Goal: Transaction & Acquisition: Book appointment/travel/reservation

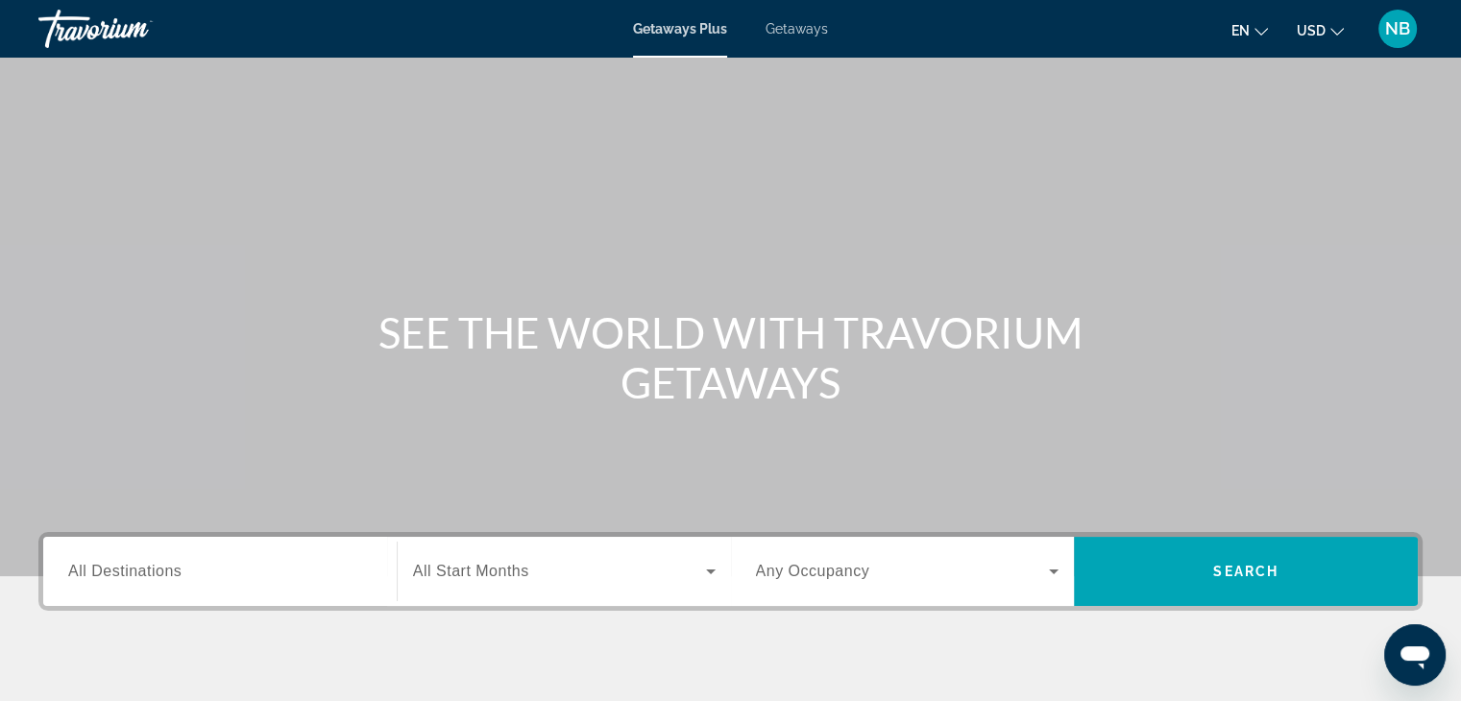
click at [98, 576] on span "All Destinations" at bounding box center [124, 571] width 113 height 16
click at [98, 576] on input "Destination All Destinations" at bounding box center [219, 572] width 303 height 23
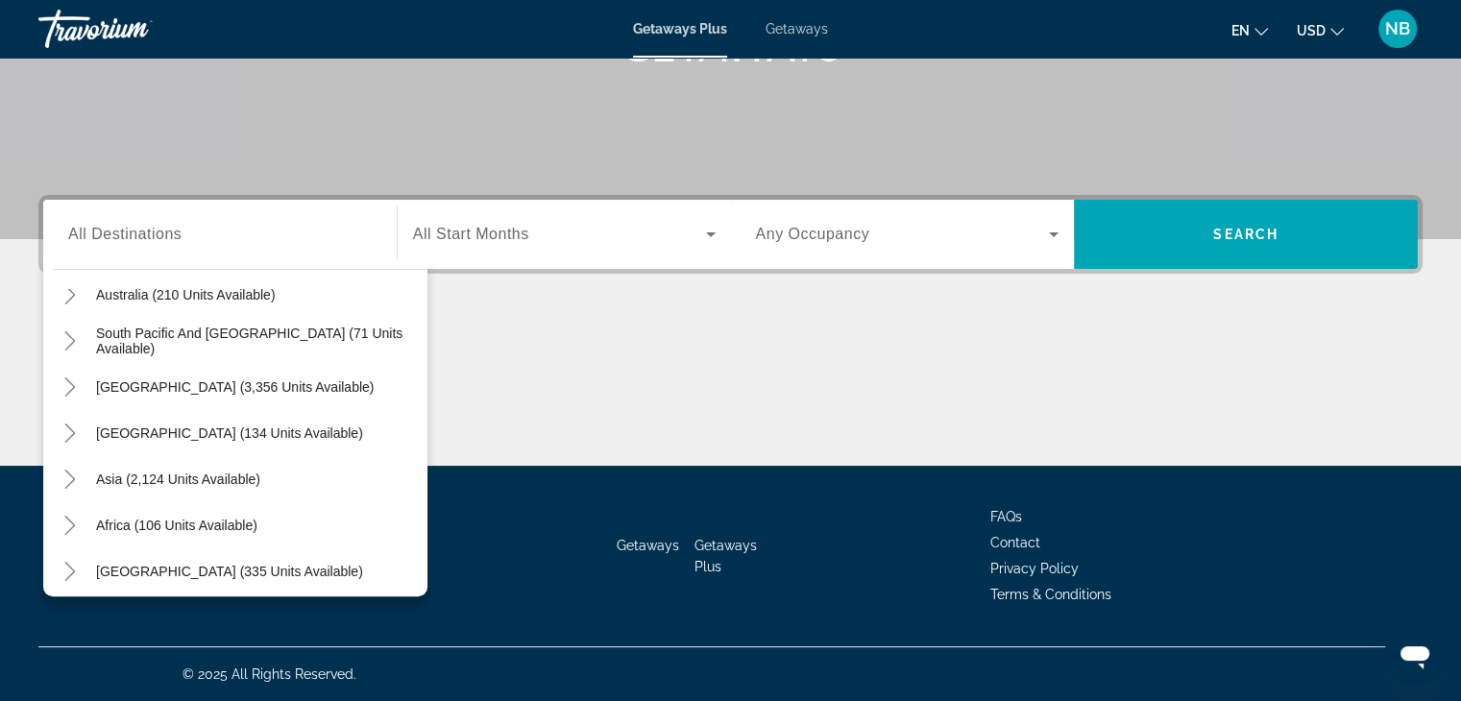
scroll to position [311, 0]
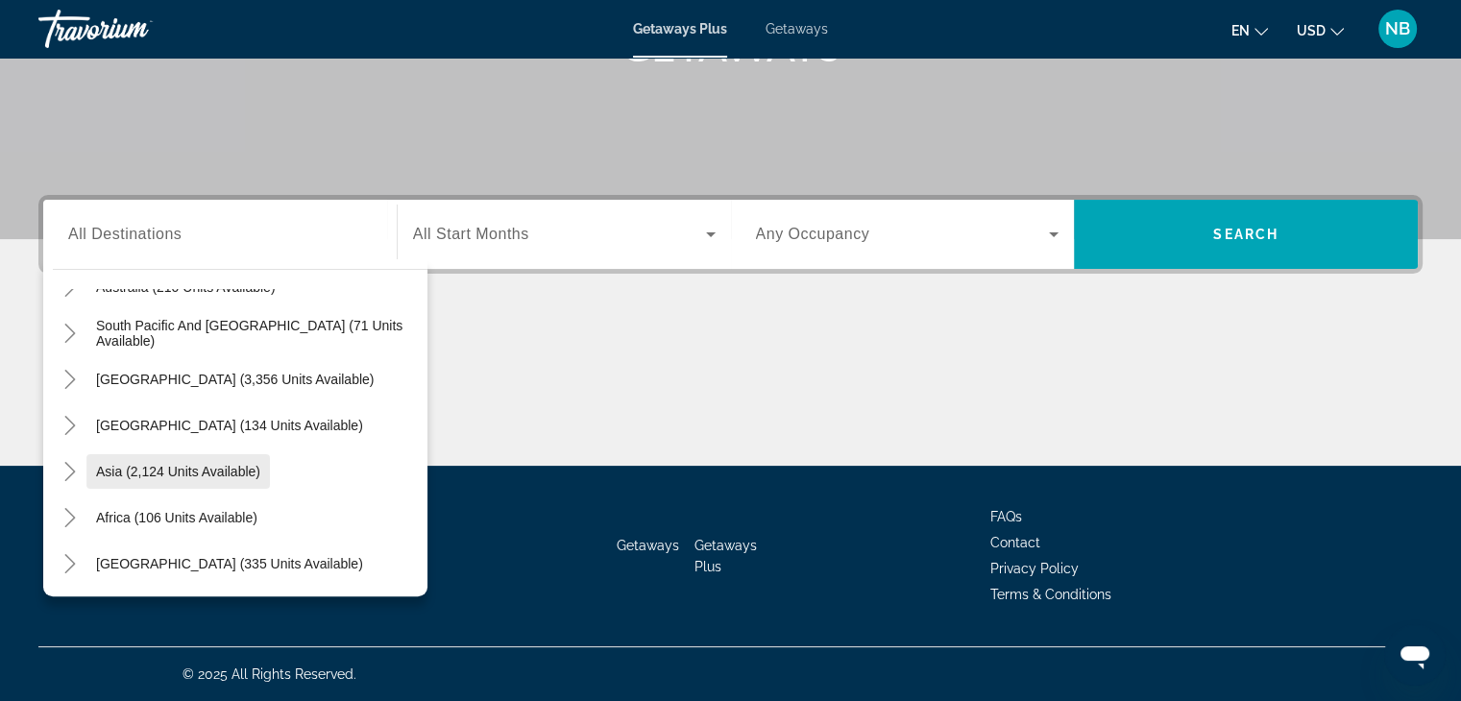
click at [167, 469] on span "Asia (2,124 units available)" at bounding box center [178, 471] width 164 height 15
type input "**********"
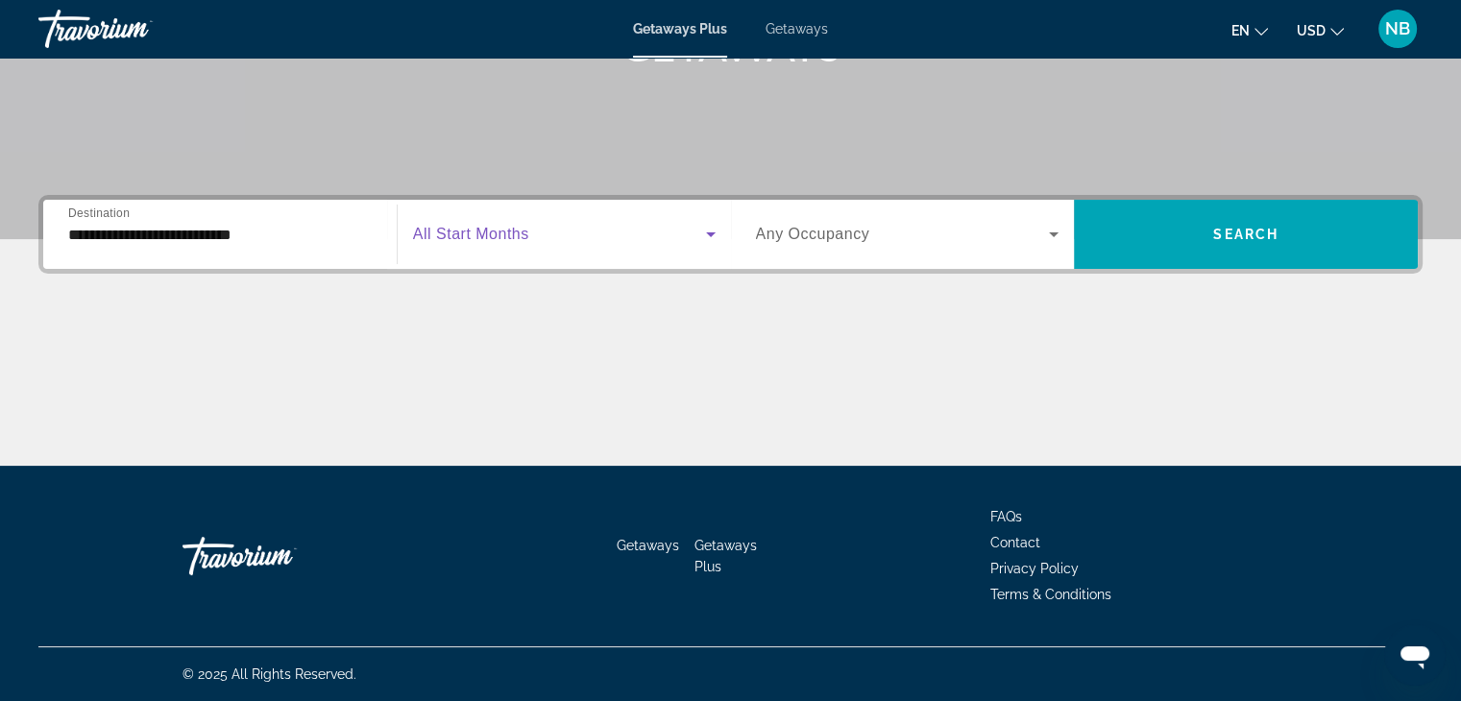
click at [576, 238] on span "Search widget" at bounding box center [559, 234] width 293 height 23
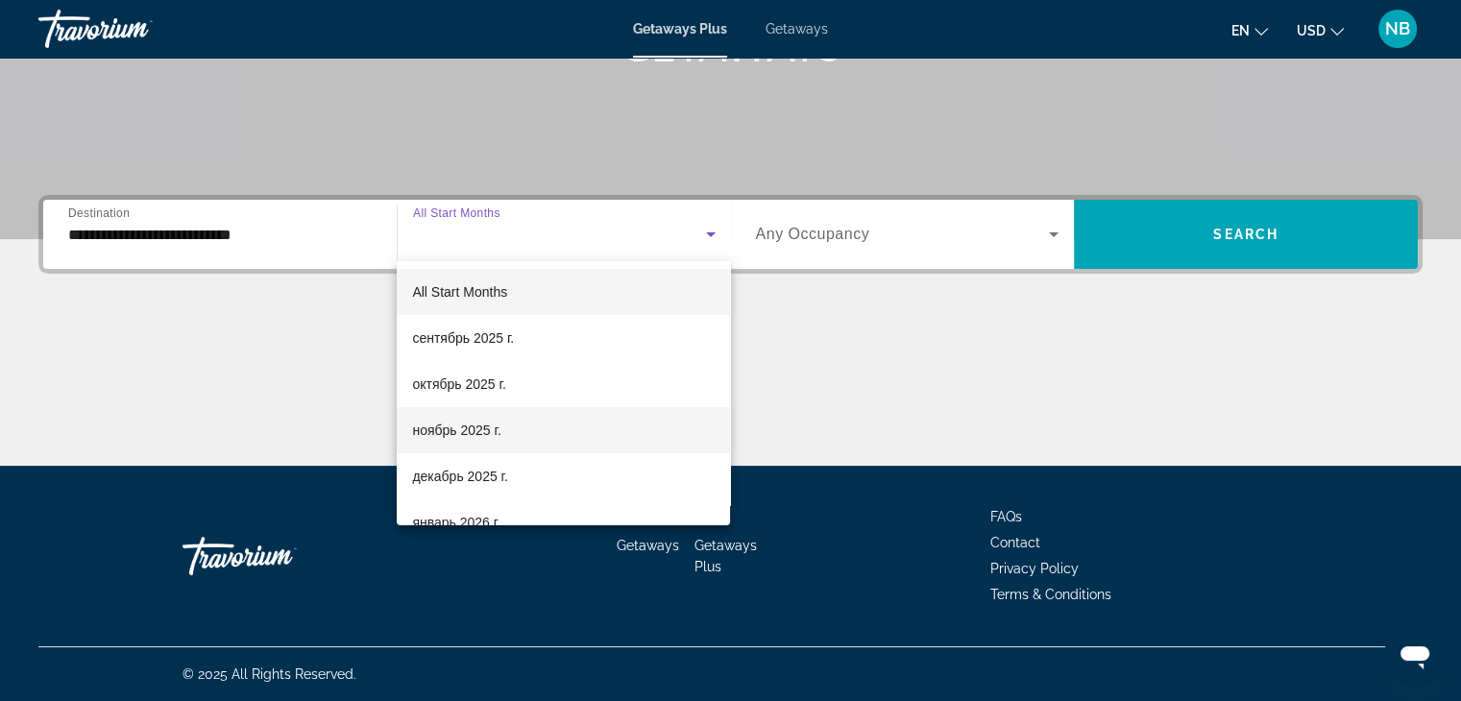
click at [484, 435] on span "ноябрь 2025 г." at bounding box center [456, 430] width 88 height 23
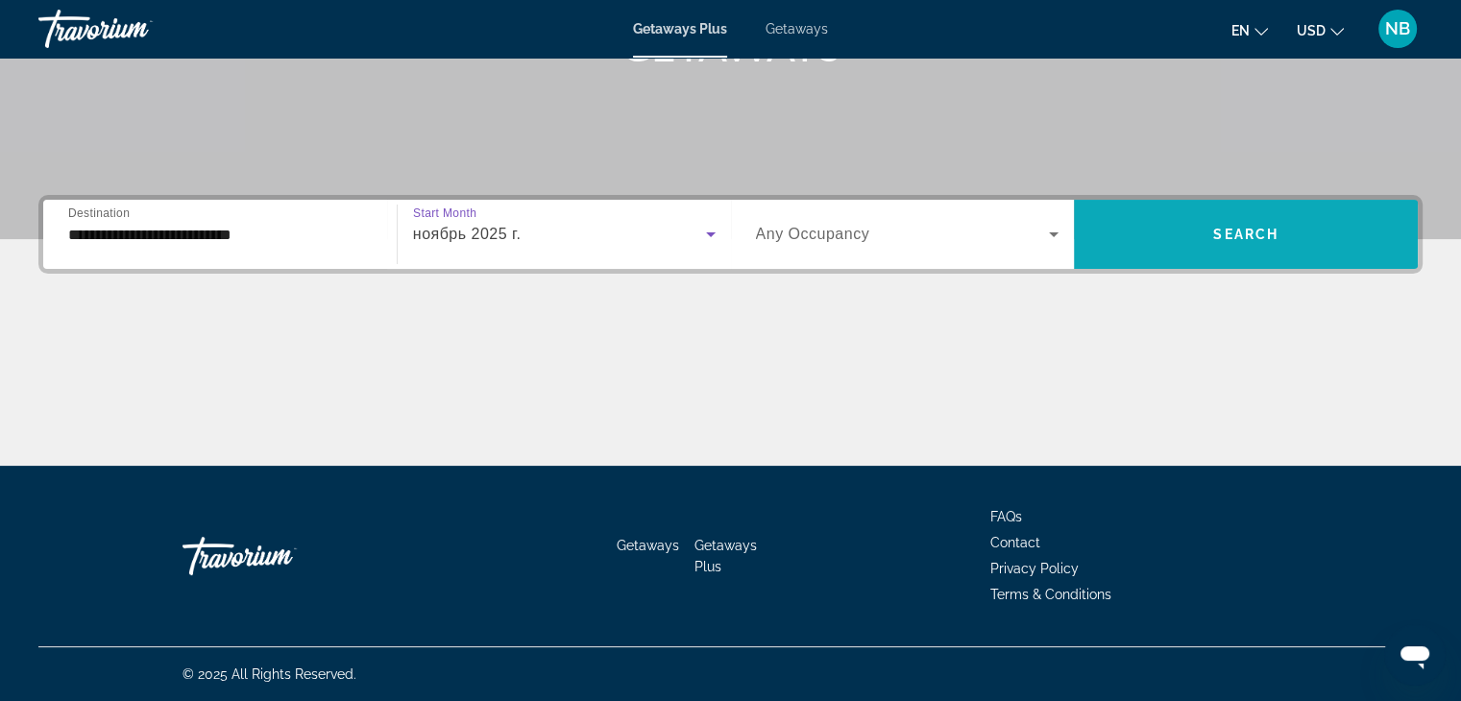
click at [1202, 235] on span "Search widget" at bounding box center [1246, 234] width 344 height 46
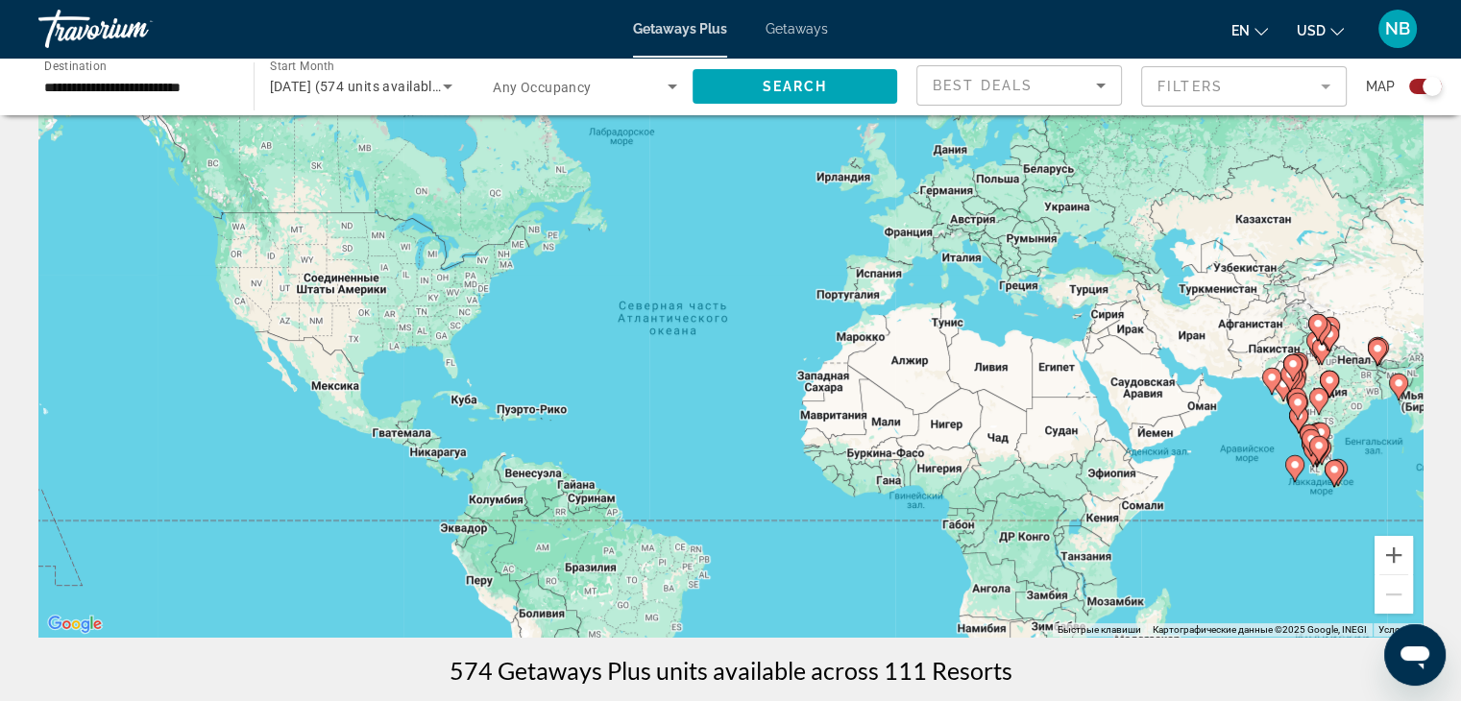
scroll to position [288, 0]
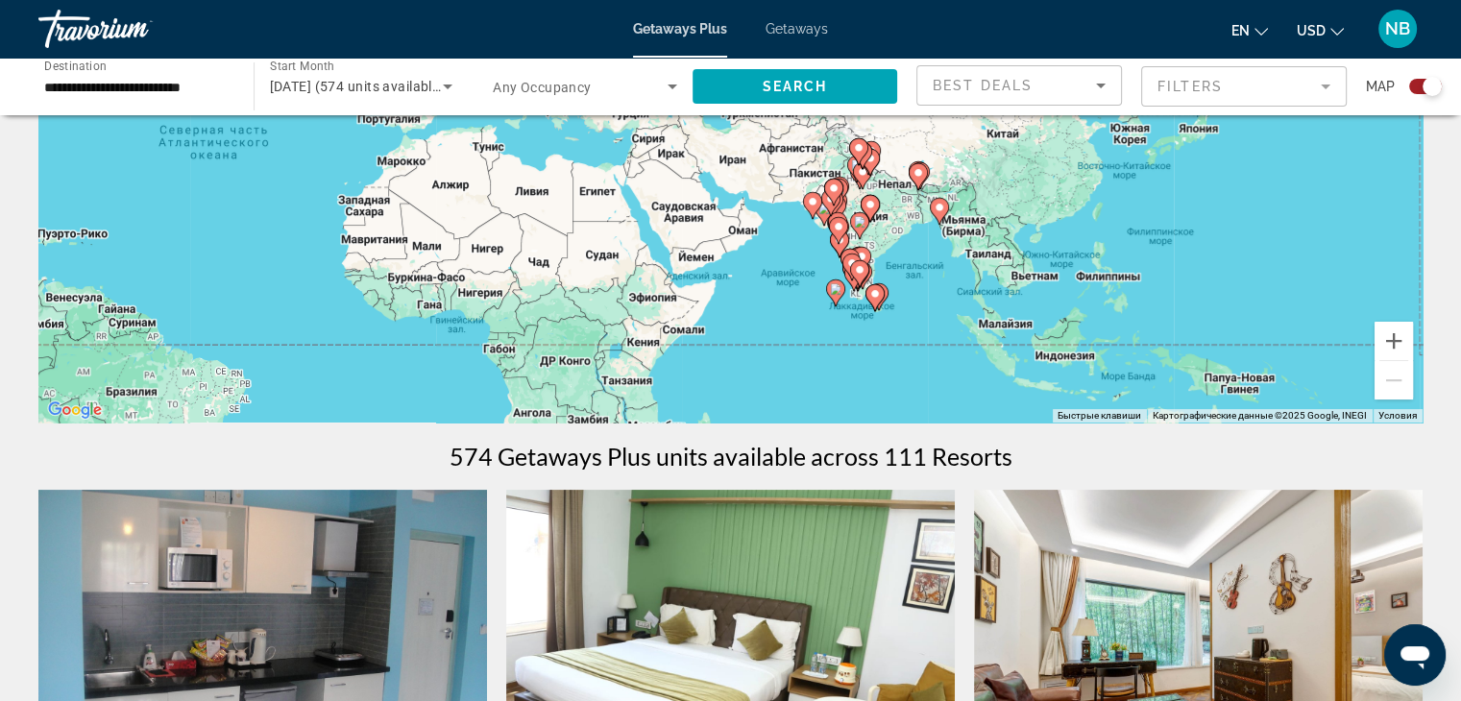
drag, startPoint x: 1341, startPoint y: 257, endPoint x: 880, endPoint y: 291, distance: 462.2
click at [880, 298] on g "Main content" at bounding box center [874, 297] width 19 height 27
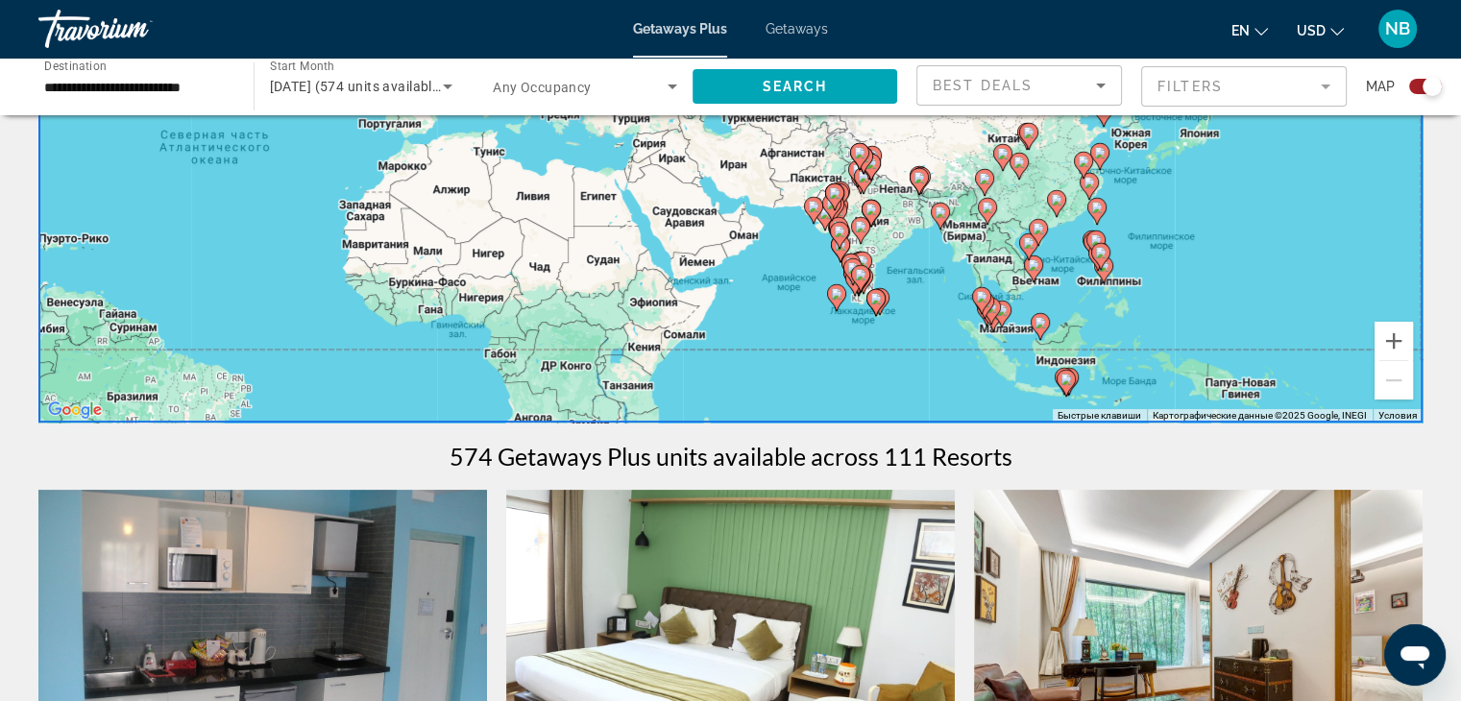
click at [1030, 266] on image "Main content" at bounding box center [1034, 265] width 12 height 12
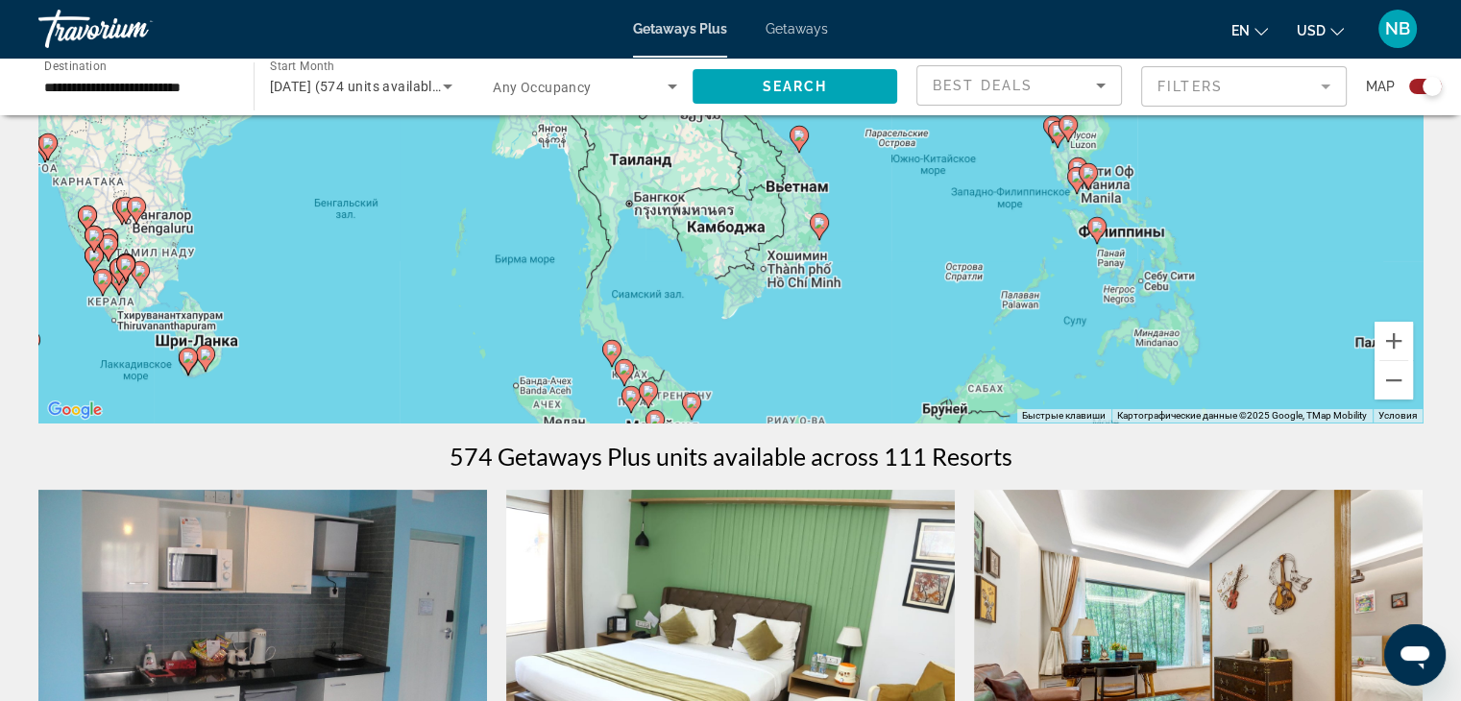
drag, startPoint x: 871, startPoint y: 274, endPoint x: 904, endPoint y: 347, distance: 80.0
click at [904, 347] on div "Чтобы активировать перетаскивание с помощью клавиатуры, нажмите Alt + Ввод. Пос…" at bounding box center [730, 134] width 1384 height 576
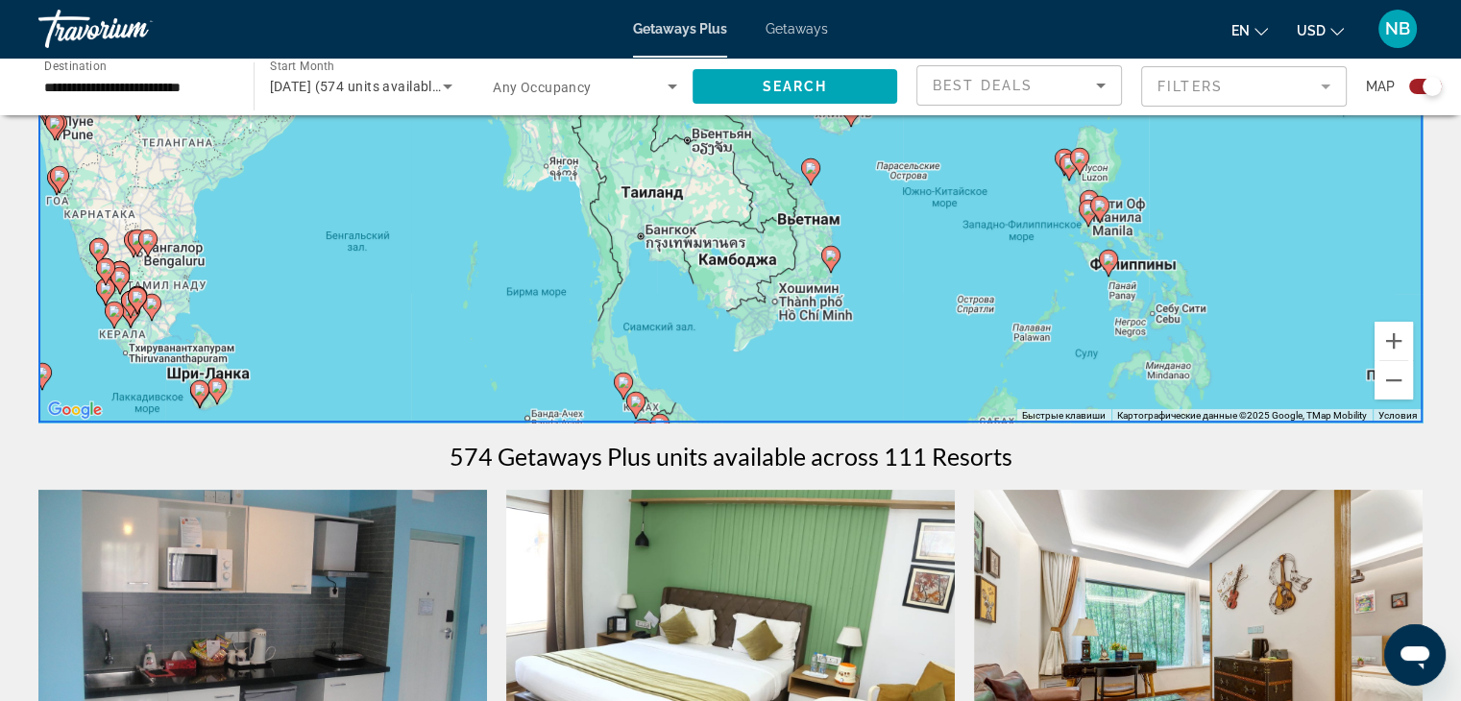
click at [814, 174] on icon "Main content" at bounding box center [809, 171] width 17 height 25
type input "**********"
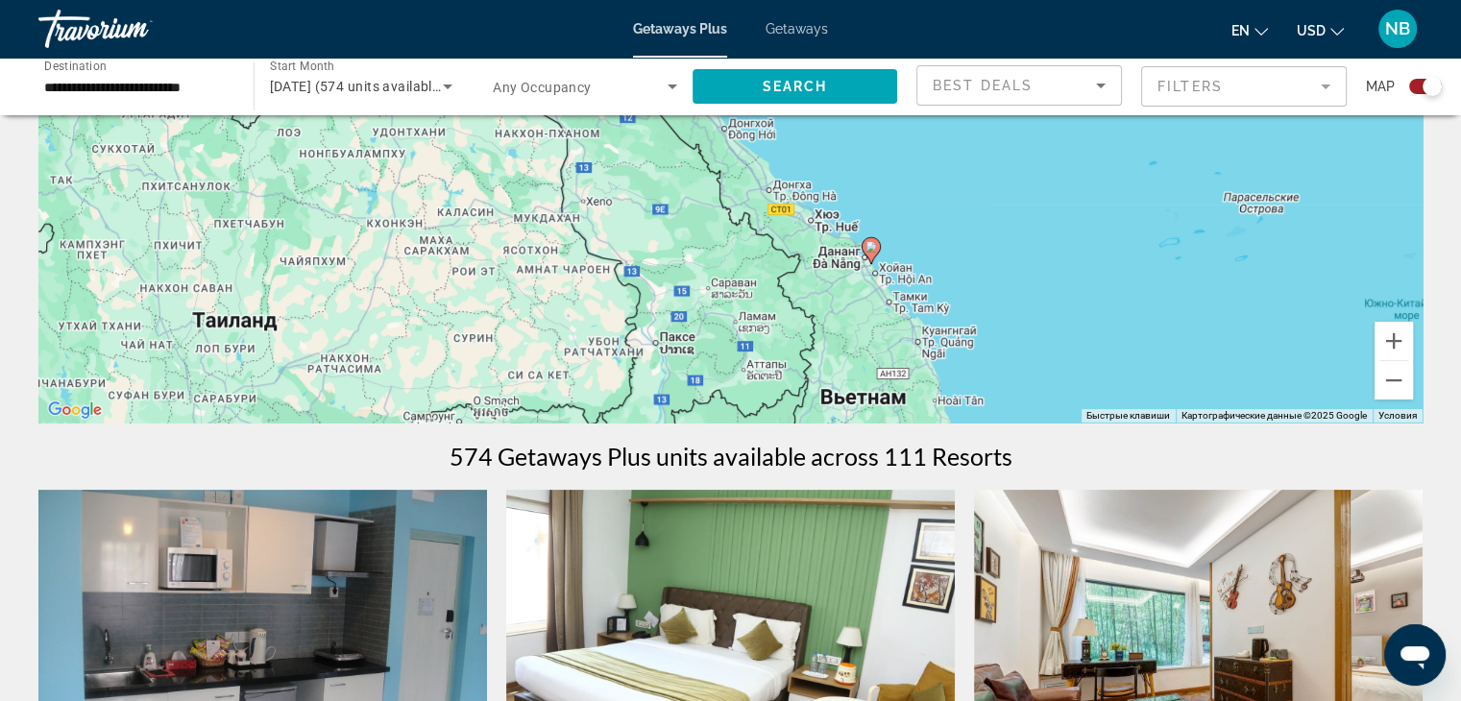
drag, startPoint x: 831, startPoint y: 212, endPoint x: 949, endPoint y: 335, distance: 170.5
click at [949, 335] on div "Чтобы активировать перетаскивание с помощью клавиатуры, нажмите Alt + Ввод. Пос…" at bounding box center [730, 134] width 1384 height 576
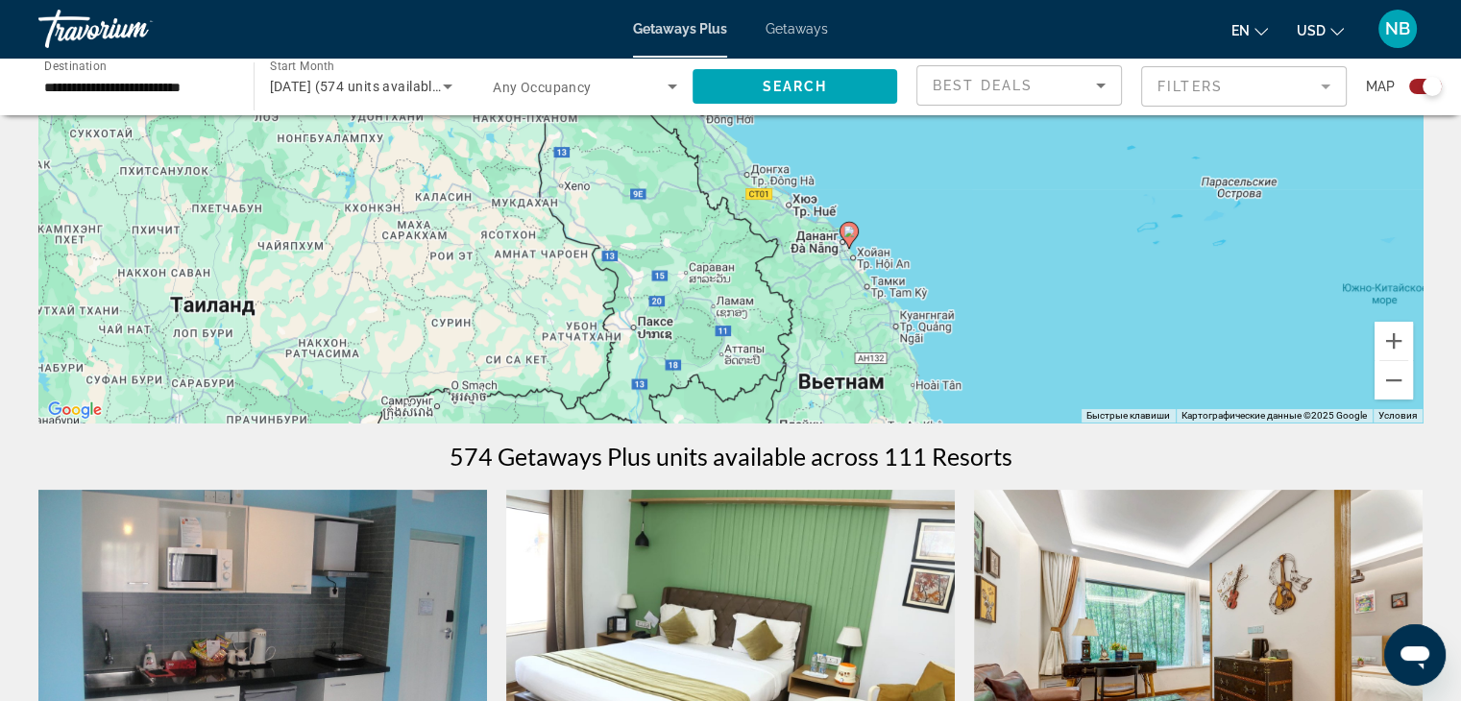
drag, startPoint x: 920, startPoint y: 243, endPoint x: 896, endPoint y: 197, distance: 52.0
click at [896, 198] on div "Чтобы активировать перетаскивание с помощью клавиатуры, нажмите Alt + Ввод. Пос…" at bounding box center [730, 134] width 1384 height 576
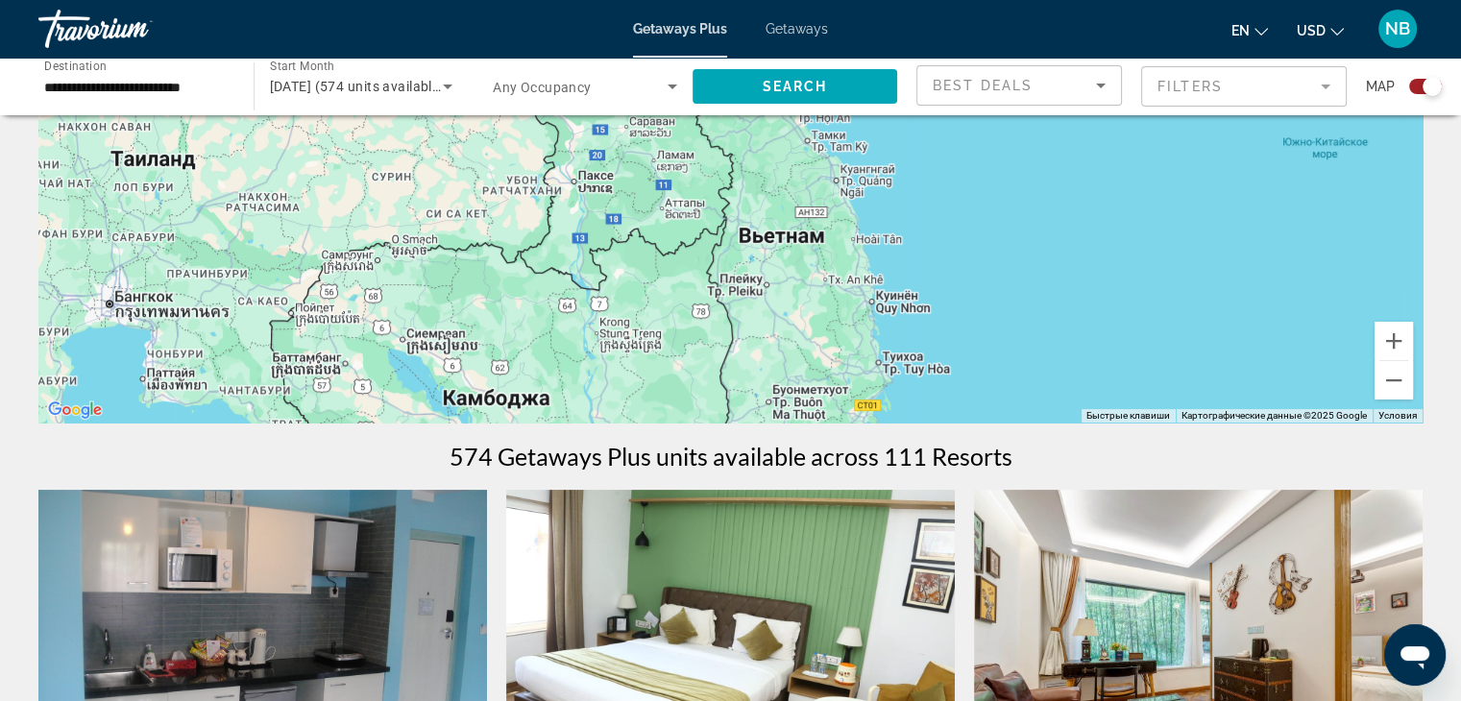
drag, startPoint x: 923, startPoint y: 320, endPoint x: 865, endPoint y: 209, distance: 124.6
click at [865, 209] on div "Чтобы активировать перетаскивание с помощью клавиатуры, нажмите Alt + Ввод. Пос…" at bounding box center [730, 134] width 1384 height 576
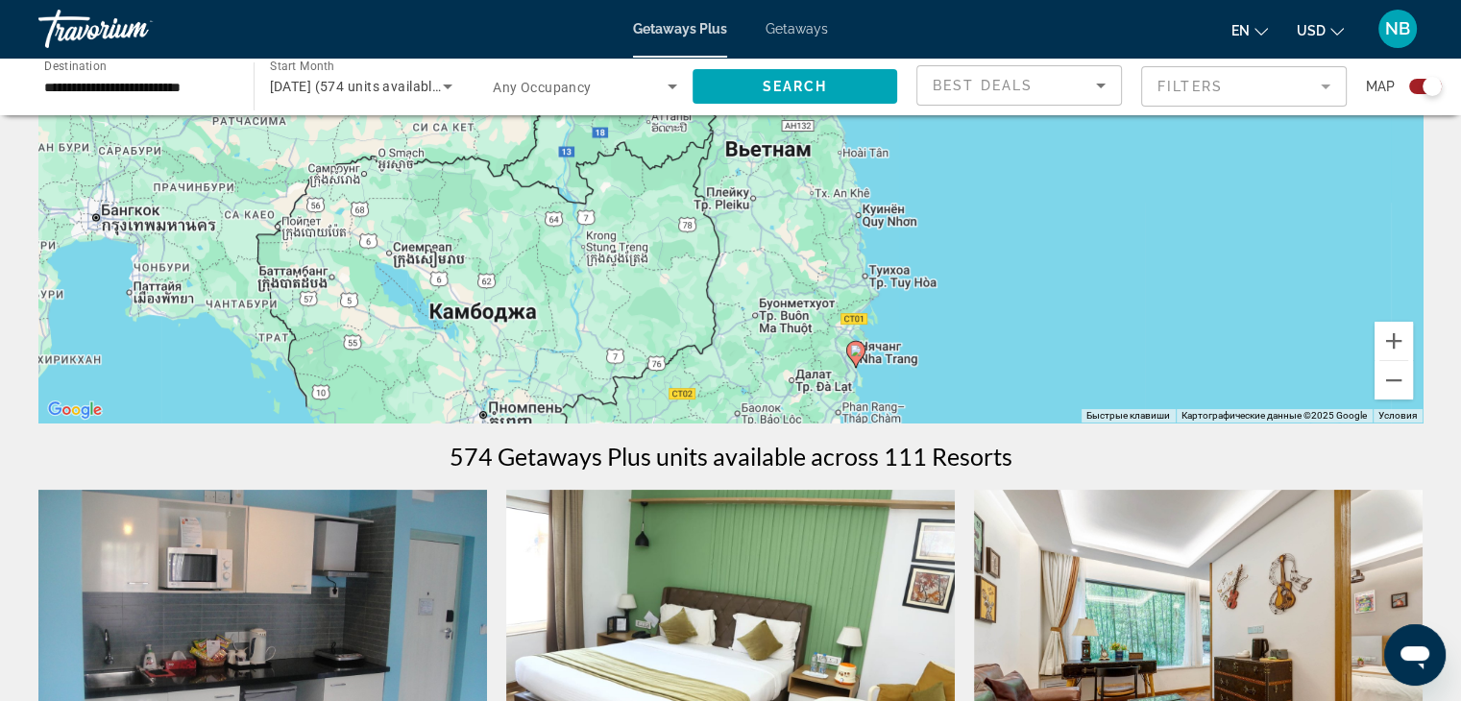
drag, startPoint x: 937, startPoint y: 314, endPoint x: 938, endPoint y: 233, distance: 80.7
click at [930, 230] on div "Чтобы активировать перетаскивание с помощью клавиатуры, нажмите Alt + Ввод. Пос…" at bounding box center [730, 134] width 1384 height 576
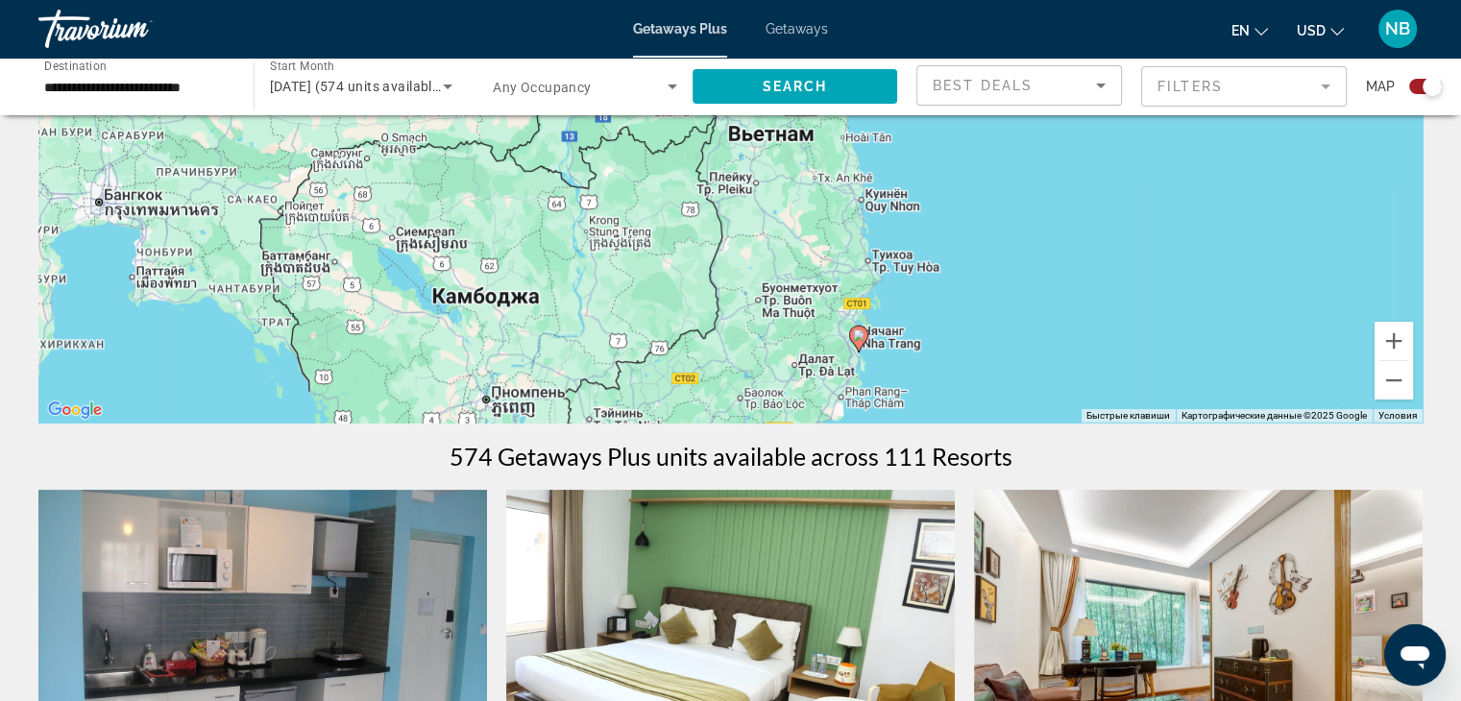
drag, startPoint x: 936, startPoint y: 298, endPoint x: 917, endPoint y: 251, distance: 50.8
click at [918, 245] on div "Чтобы активировать перетаскивание с помощью клавиатуры, нажмите Alt + Ввод. Пос…" at bounding box center [730, 134] width 1384 height 576
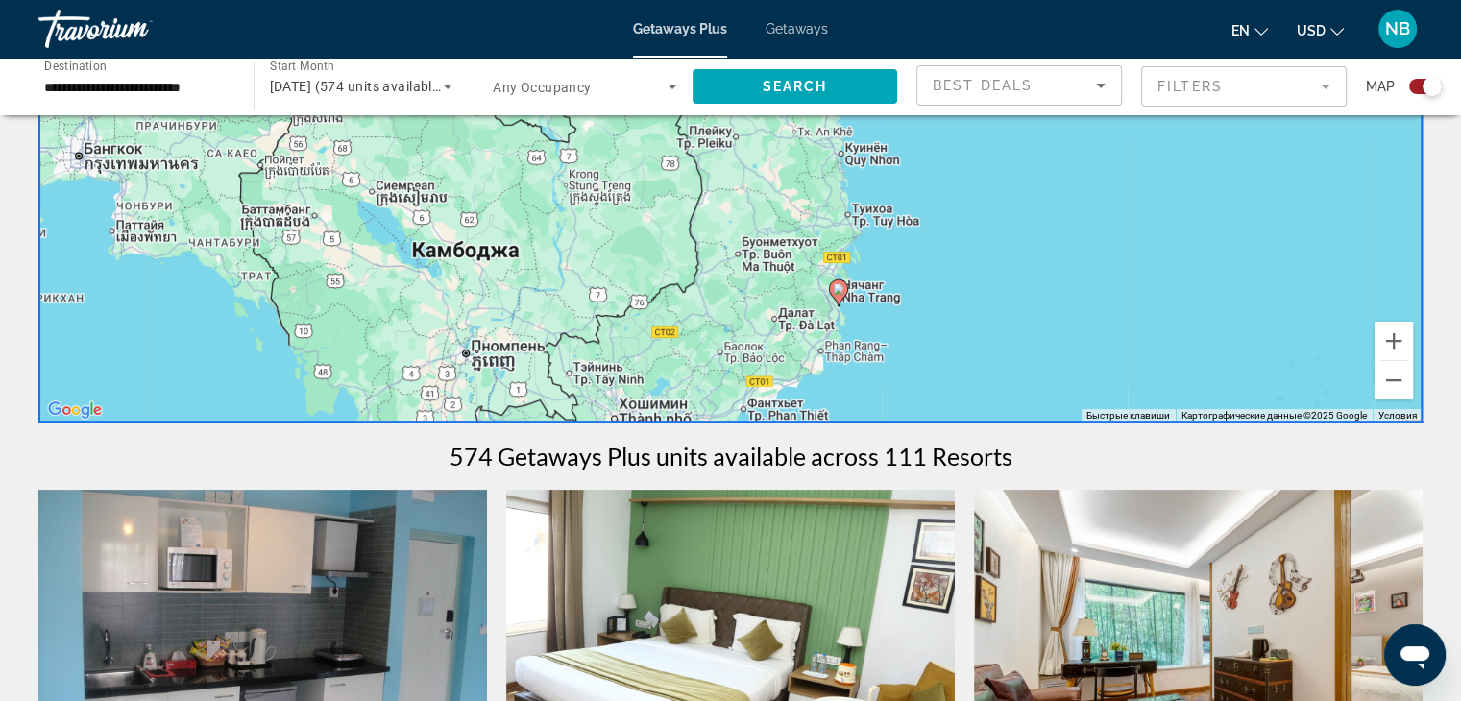
click at [838, 291] on image "Main content" at bounding box center [839, 289] width 12 height 12
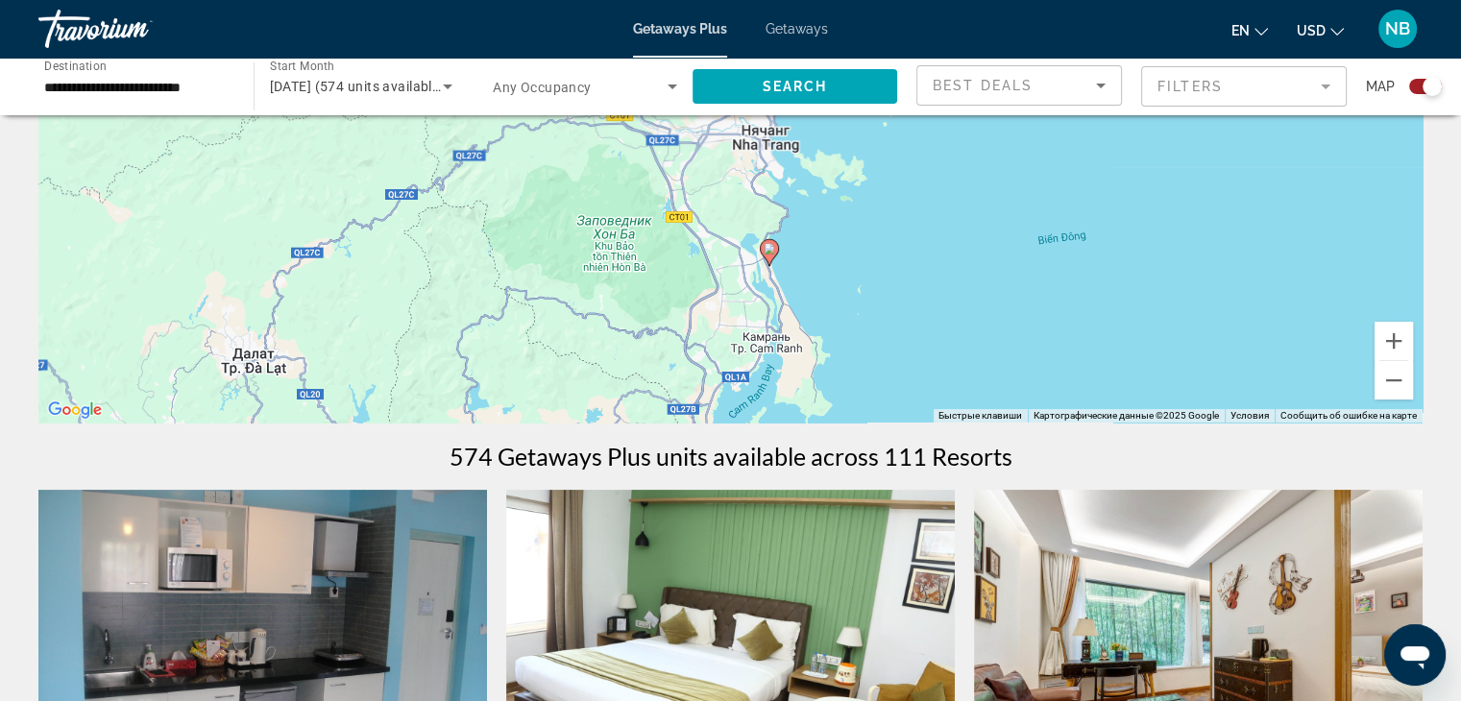
drag, startPoint x: 850, startPoint y: 284, endPoint x: 867, endPoint y: 356, distance: 74.1
click at [865, 364] on div "Чтобы активировать перетаскивание с помощью клавиатуры, нажмите Alt + Ввод. Пос…" at bounding box center [730, 134] width 1384 height 576
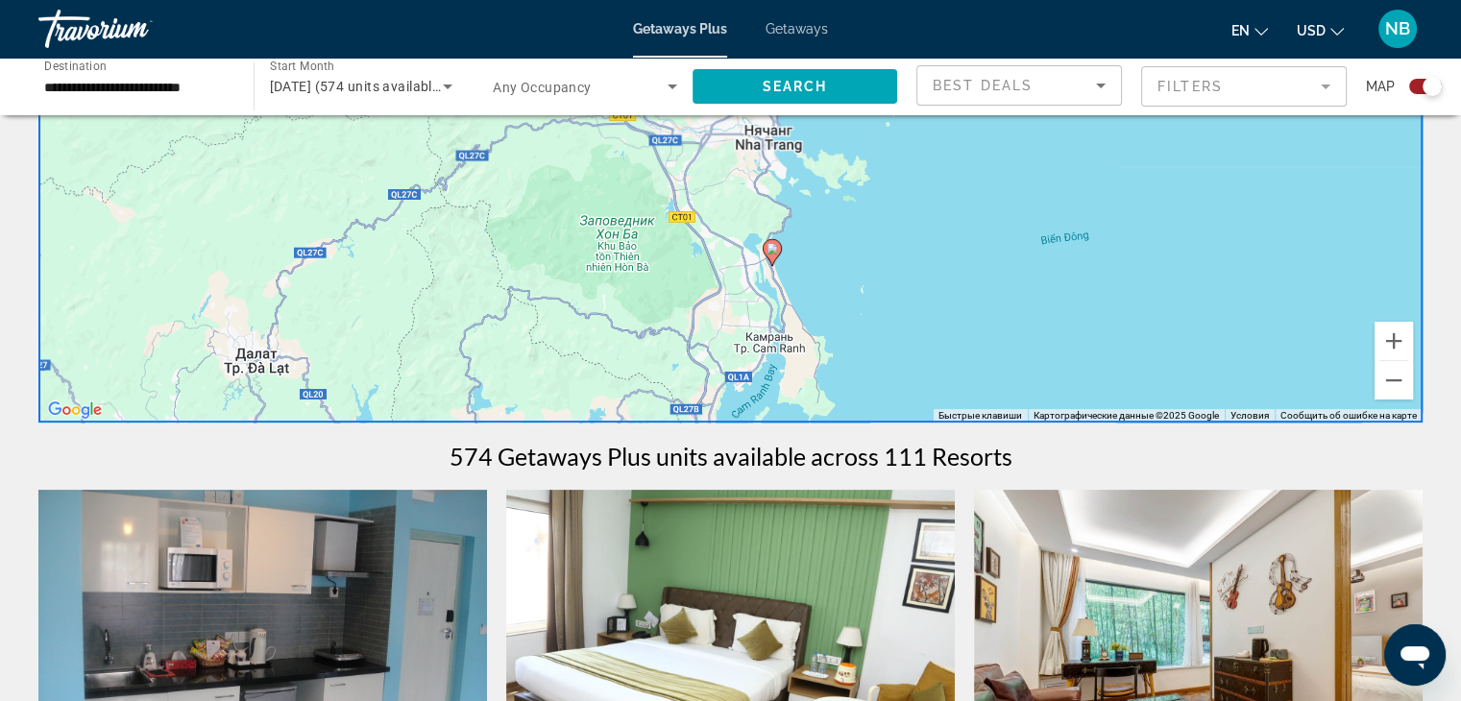
click at [775, 246] on image "Main content" at bounding box center [772, 249] width 12 height 12
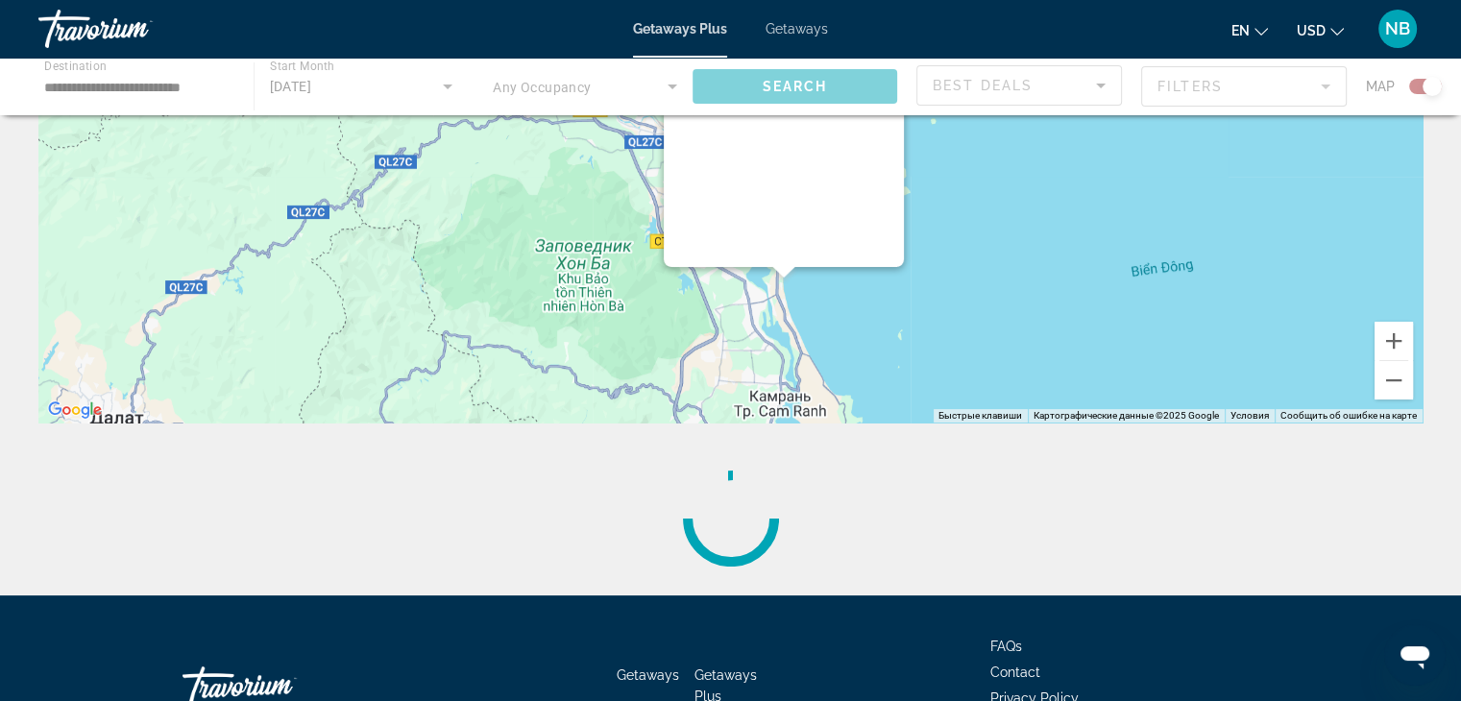
scroll to position [0, 0]
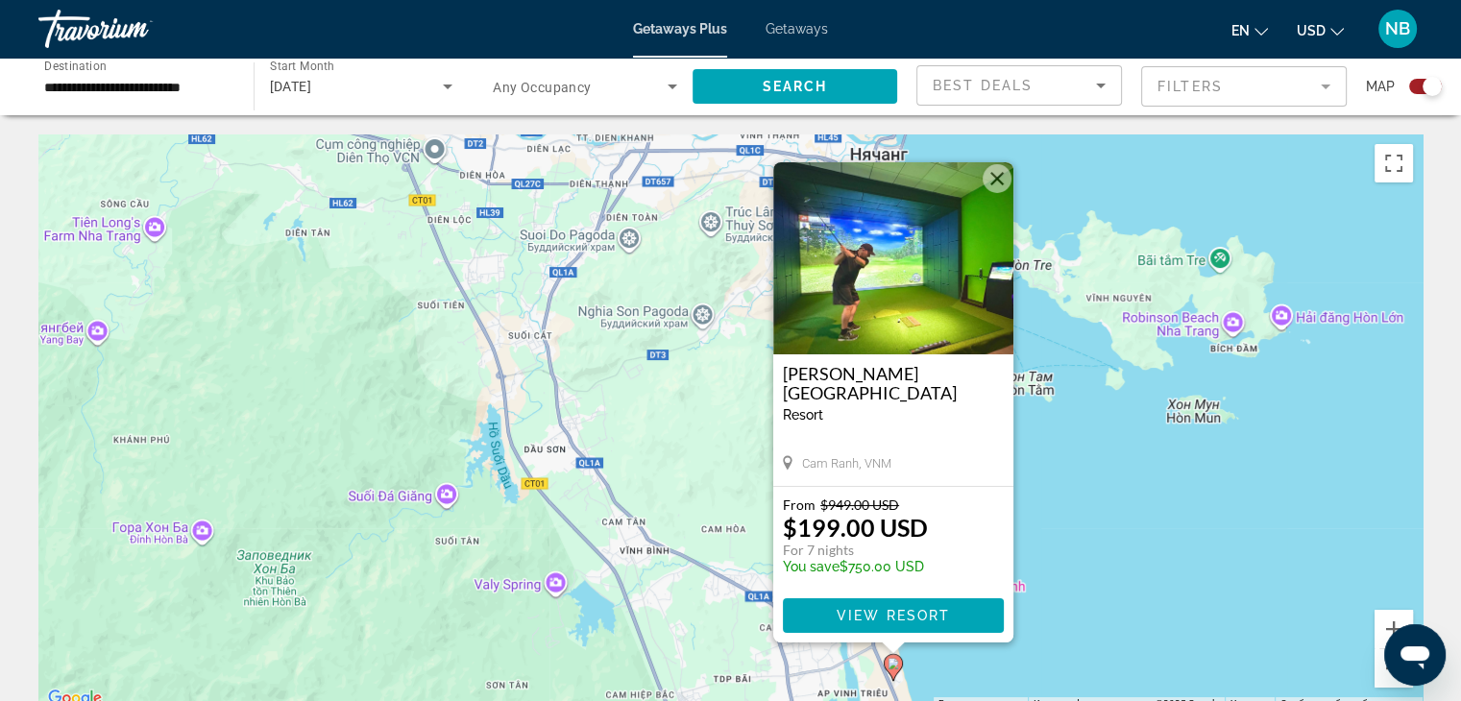
click at [995, 180] on button "Закрыть" at bounding box center [996, 178] width 29 height 29
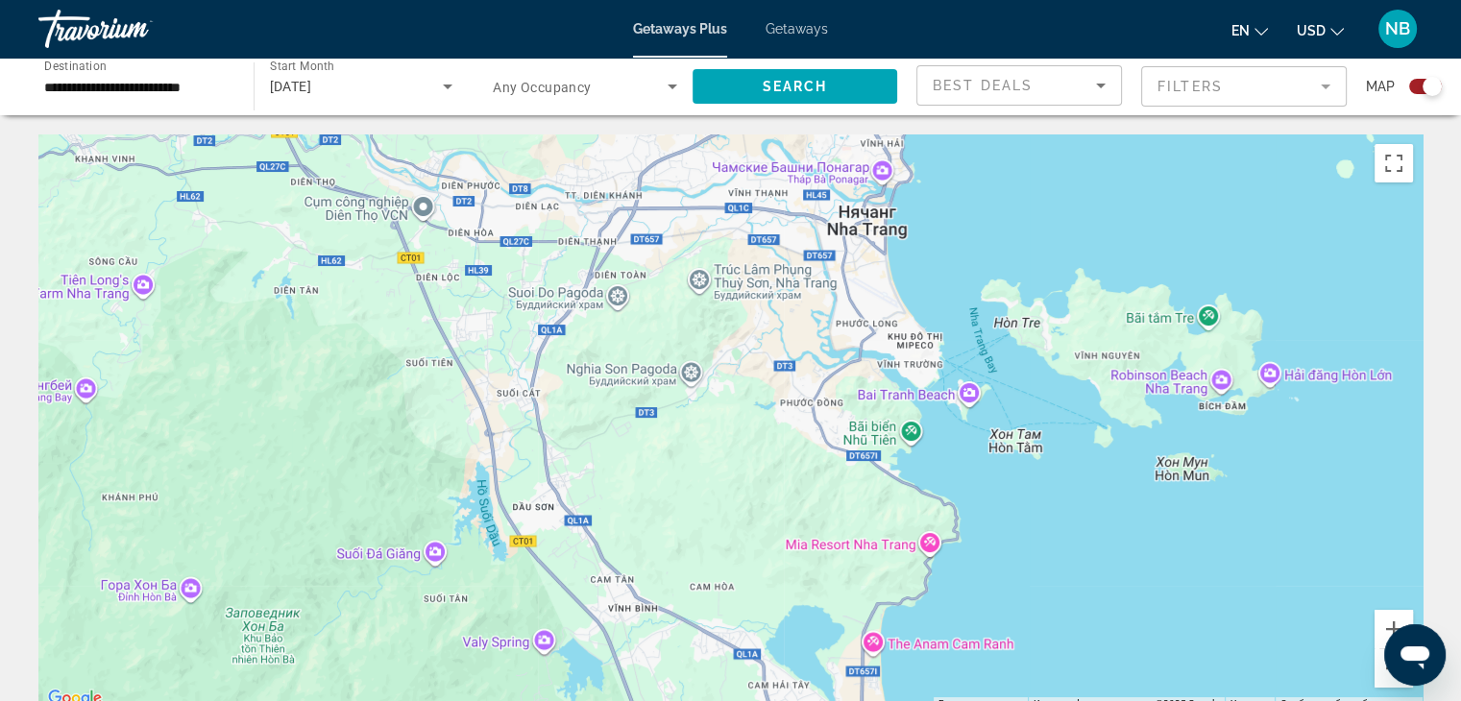
drag, startPoint x: 944, startPoint y: 311, endPoint x: 938, endPoint y: 370, distance: 58.9
click at [938, 370] on div "Чтобы активировать перетаскивание с помощью клавиатуры, нажмите Alt + Ввод. Пос…" at bounding box center [730, 422] width 1384 height 576
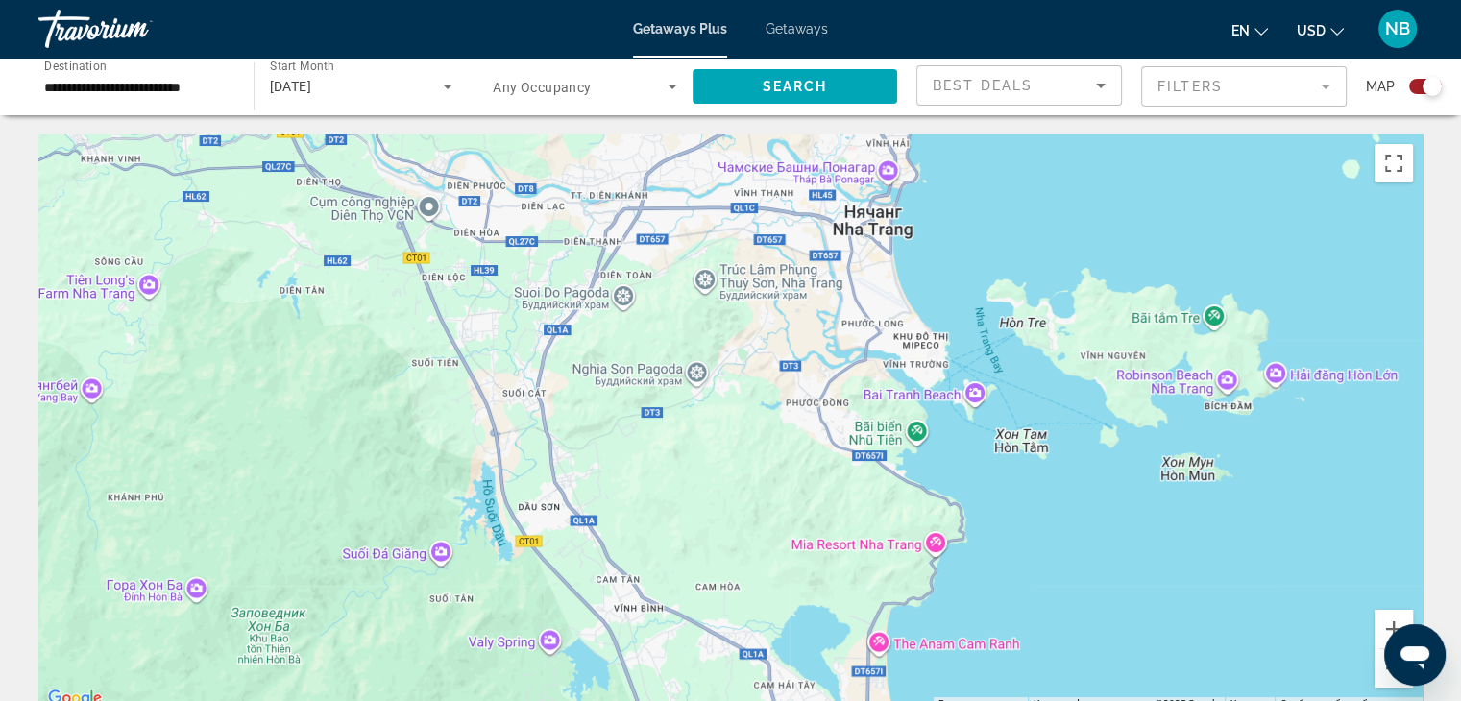
click at [945, 374] on div "Чтобы активировать перетаскивание с помощью клавиатуры, нажмите Alt + Ввод. Пос…" at bounding box center [730, 422] width 1384 height 576
click at [946, 377] on div "Чтобы активировать перетаскивание с помощью клавиатуры, нажмите Alt + Ввод. Пос…" at bounding box center [730, 422] width 1384 height 576
click at [945, 377] on div "Чтобы активировать перетаскивание с помощью клавиатуры, нажмите Alt + Ввод. Пос…" at bounding box center [730, 422] width 1384 height 576
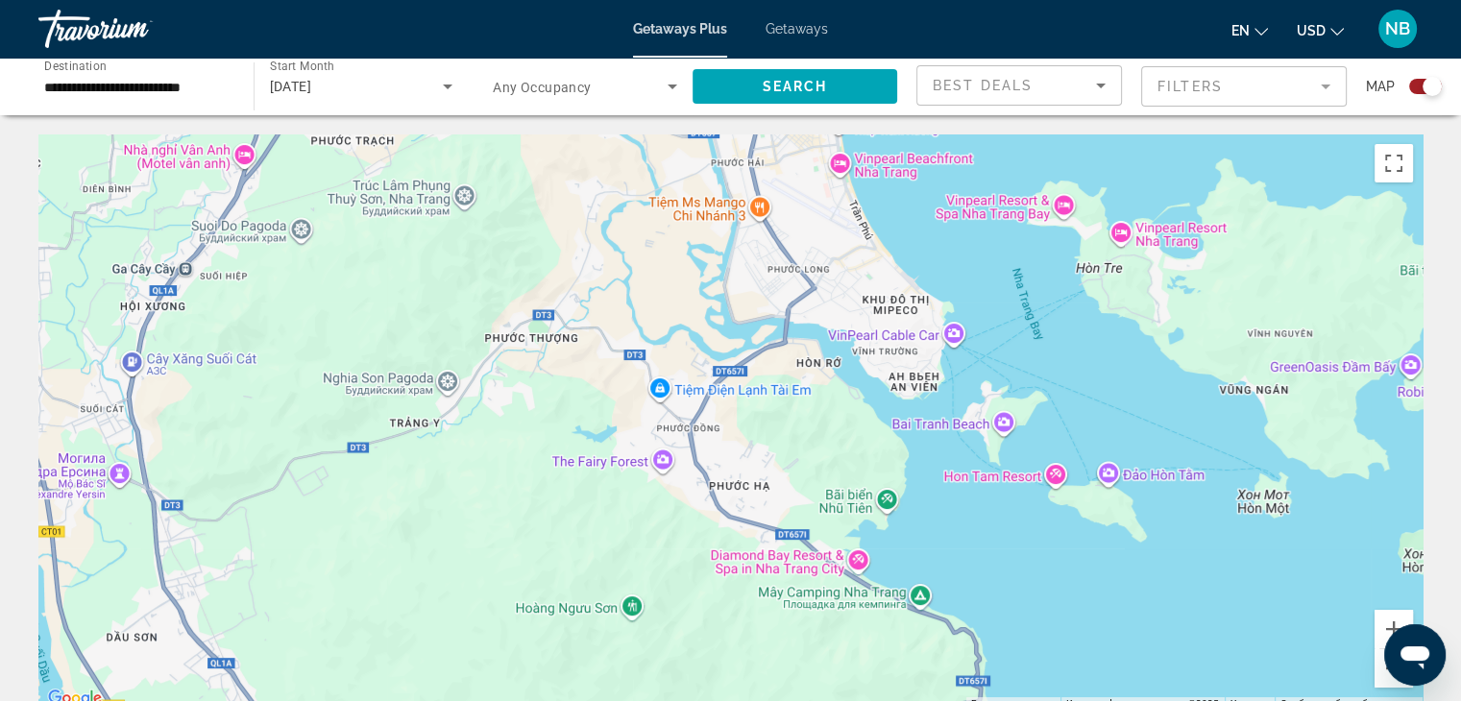
click at [930, 369] on div "Main content" at bounding box center [730, 422] width 1384 height 576
click at [935, 369] on div "Main content" at bounding box center [730, 422] width 1384 height 576
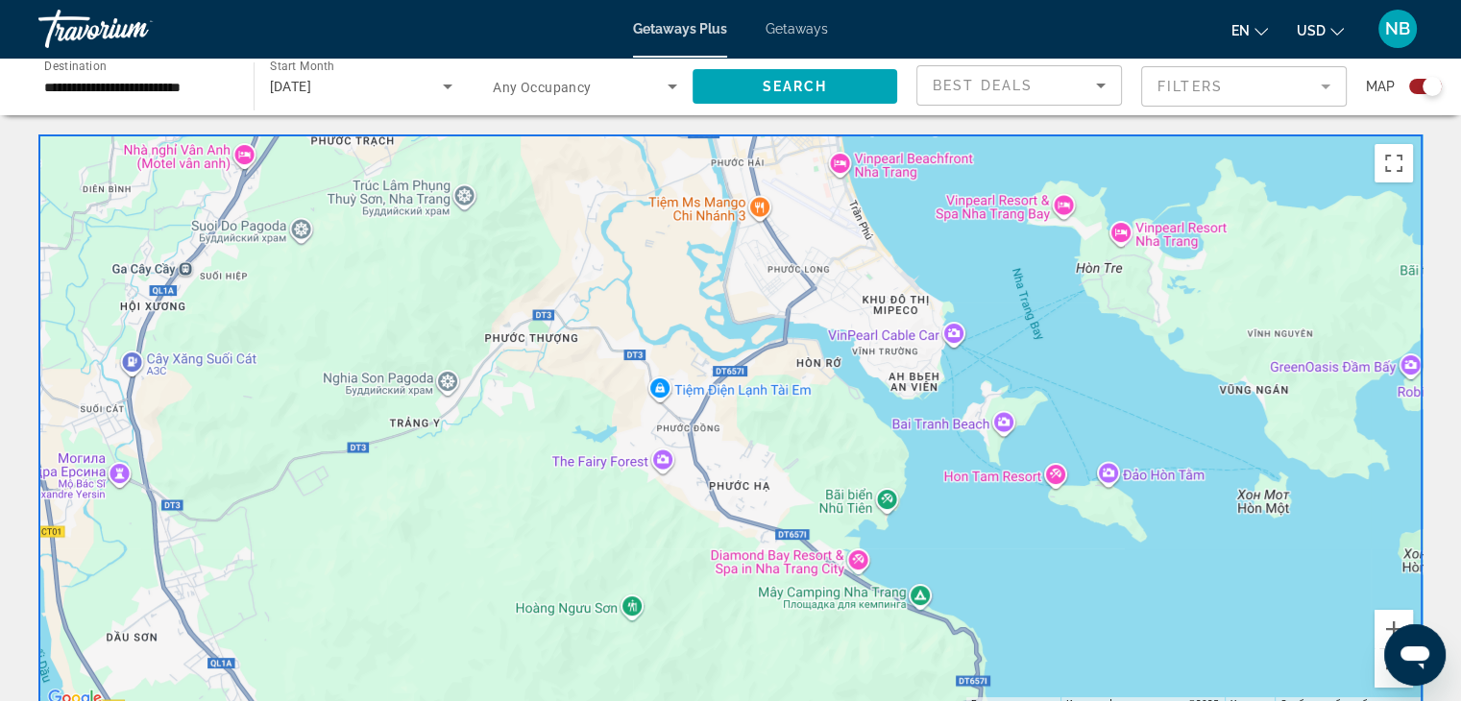
click at [930, 361] on div "Main content" at bounding box center [730, 422] width 1384 height 576
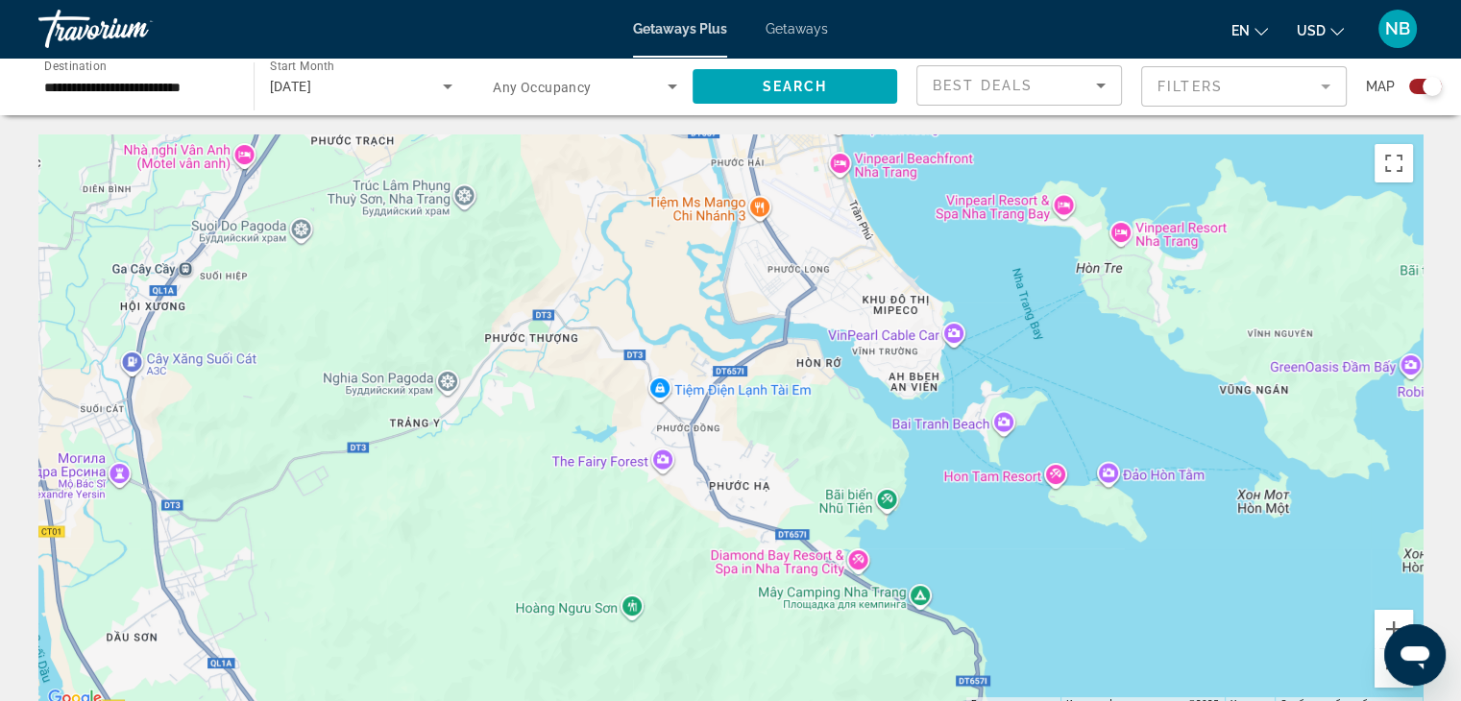
click at [923, 328] on div "Main content" at bounding box center [730, 422] width 1384 height 576
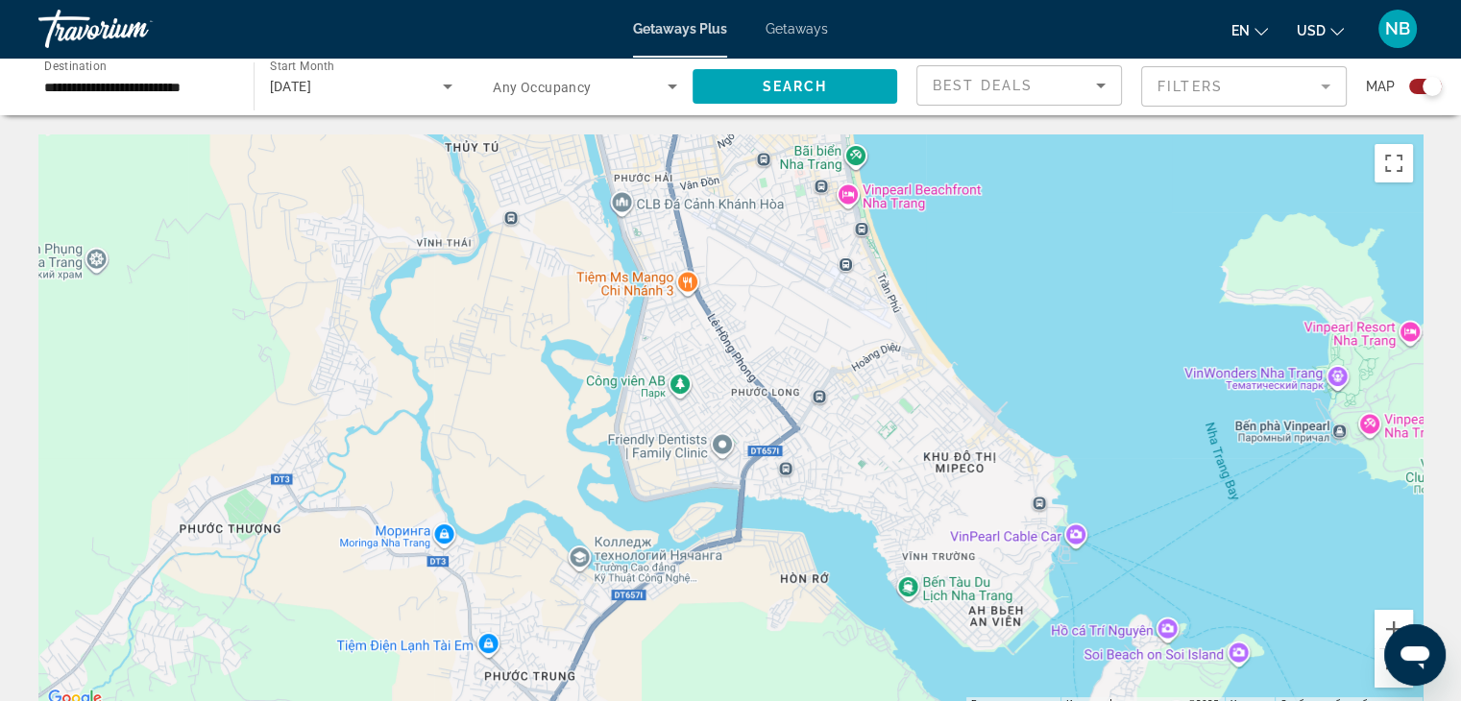
drag, startPoint x: 860, startPoint y: 266, endPoint x: 953, endPoint y: 451, distance: 207.0
click at [953, 451] on div "Main content" at bounding box center [730, 422] width 1384 height 576
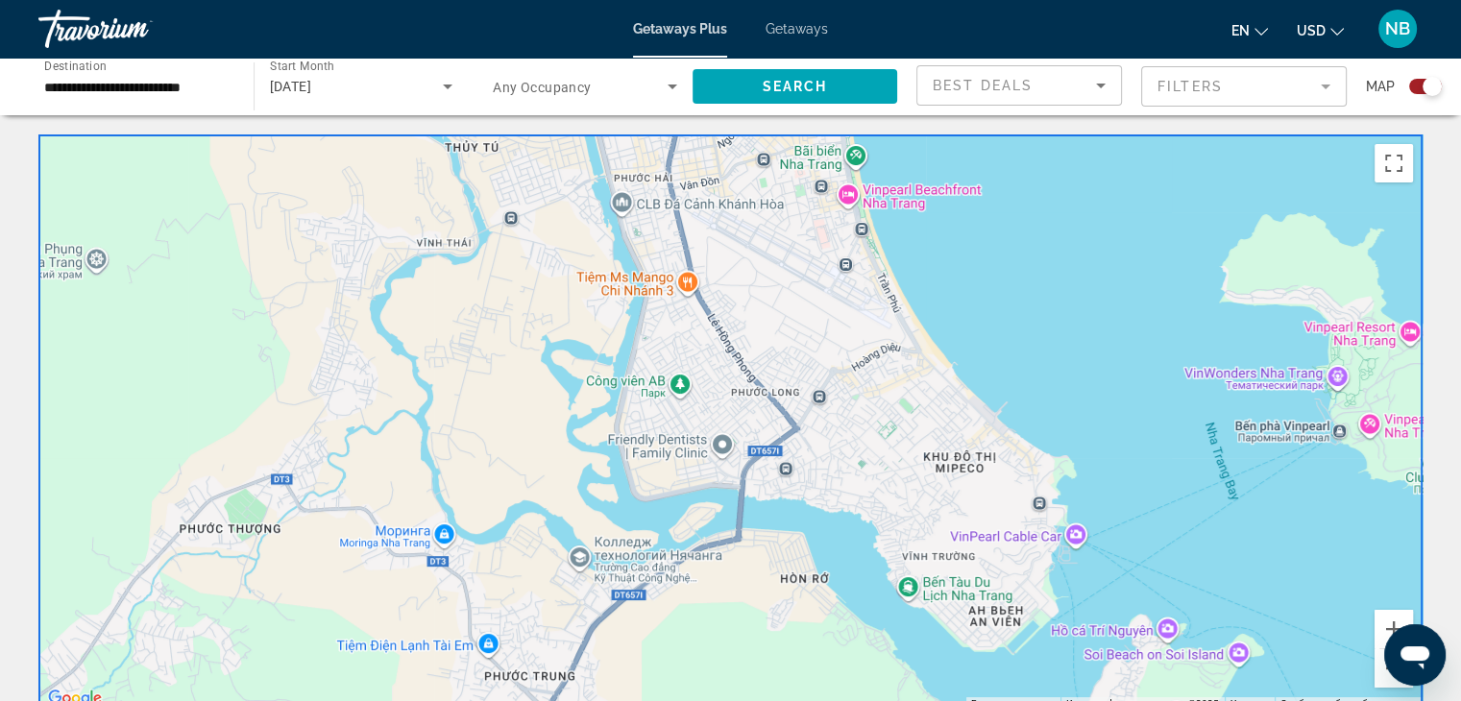
click at [638, 88] on span "Search widget" at bounding box center [580, 86] width 175 height 23
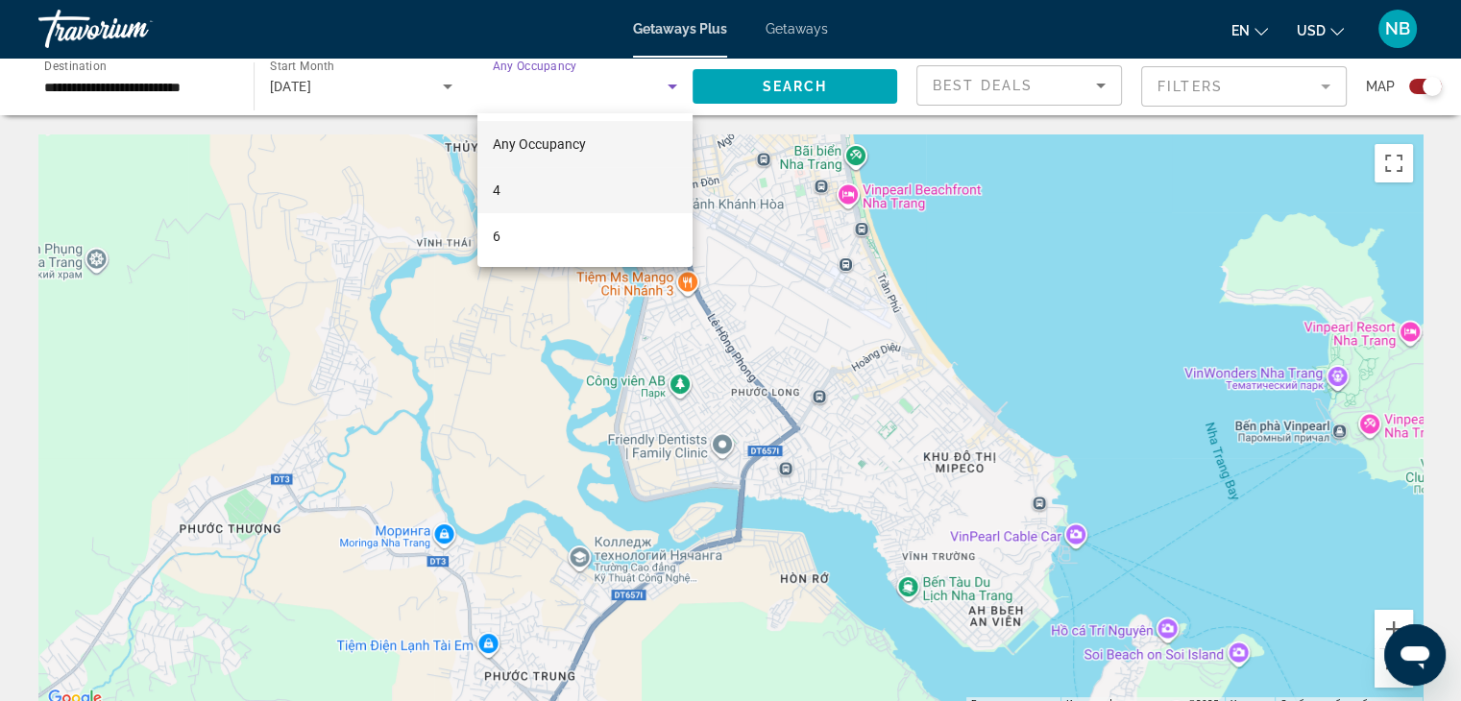
click at [547, 200] on mat-option "4" at bounding box center [584, 190] width 215 height 46
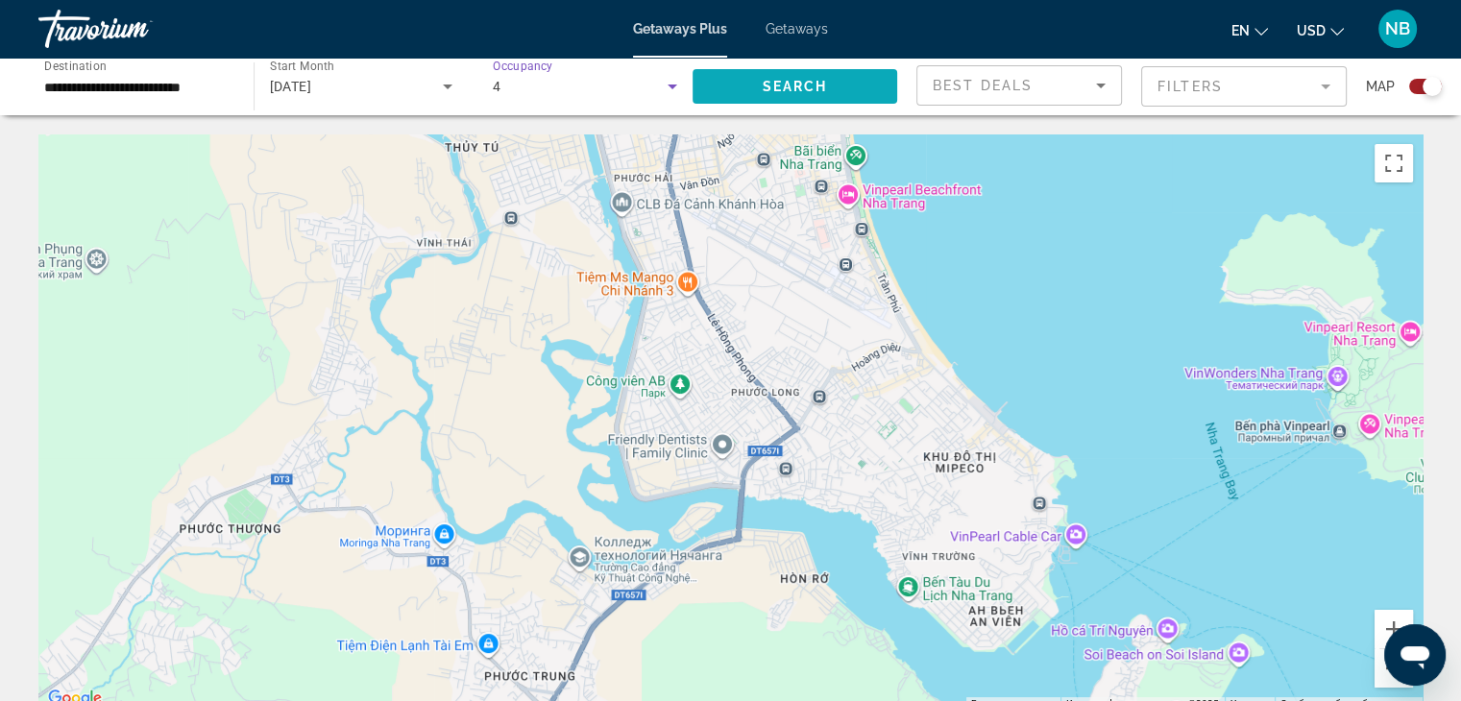
click at [770, 91] on span "Search" at bounding box center [794, 86] width 65 height 15
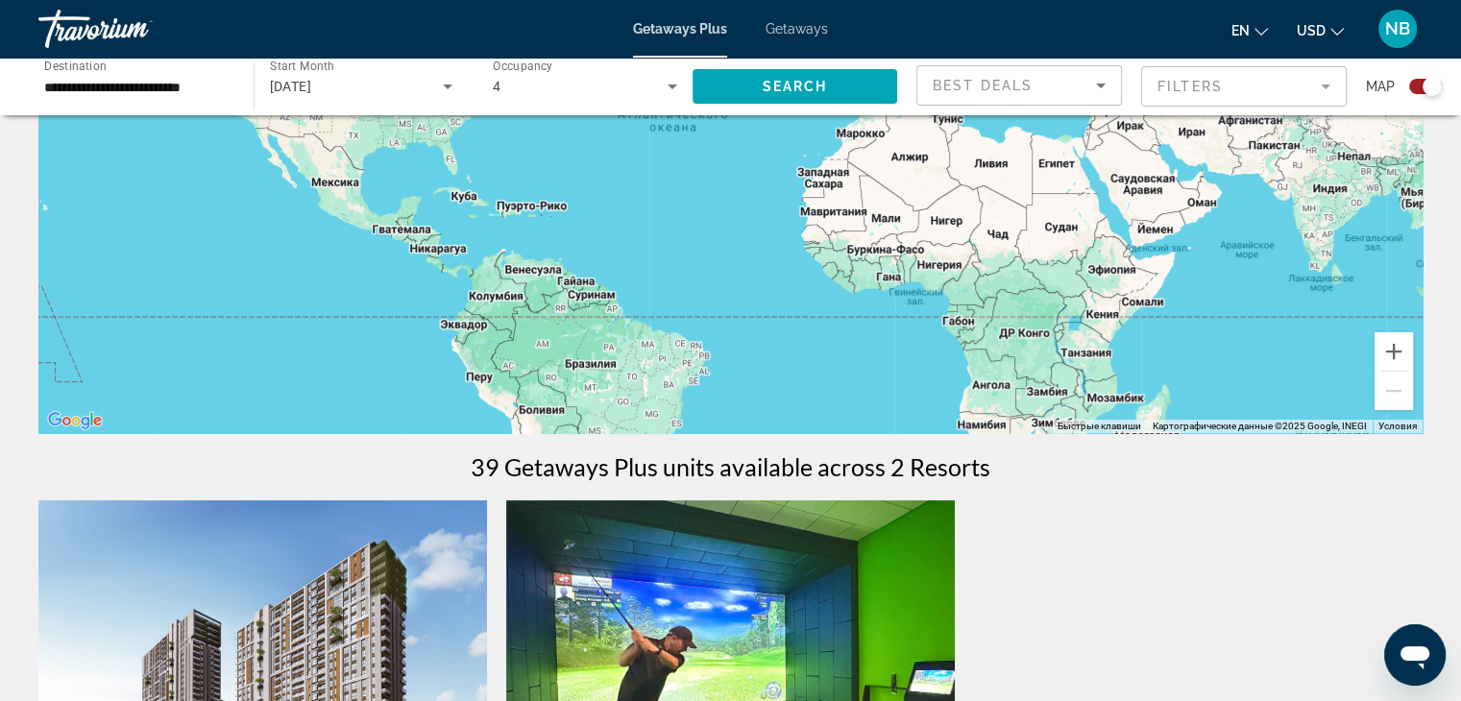
scroll to position [254, 0]
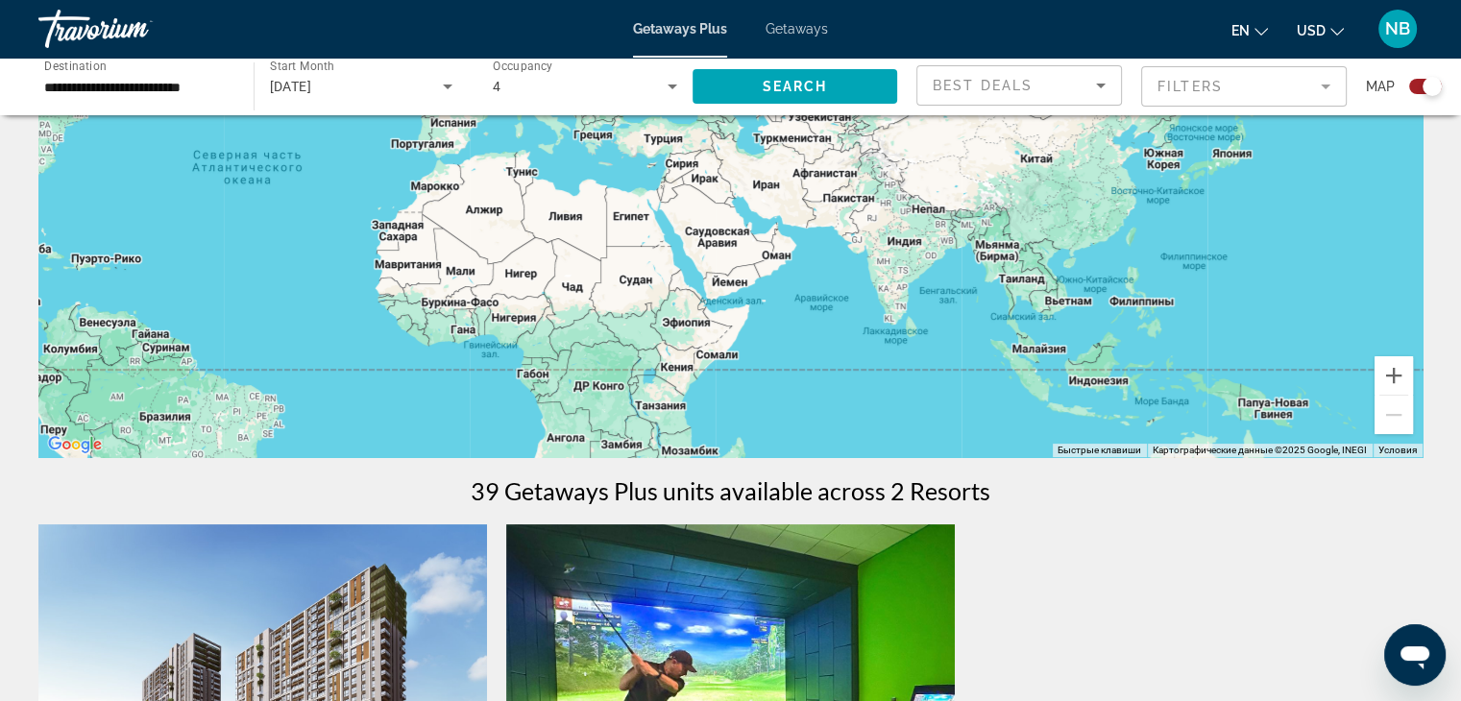
drag, startPoint x: 1379, startPoint y: 327, endPoint x: 951, endPoint y: 356, distance: 429.3
click at [951, 356] on div "Main content" at bounding box center [730, 169] width 1384 height 576
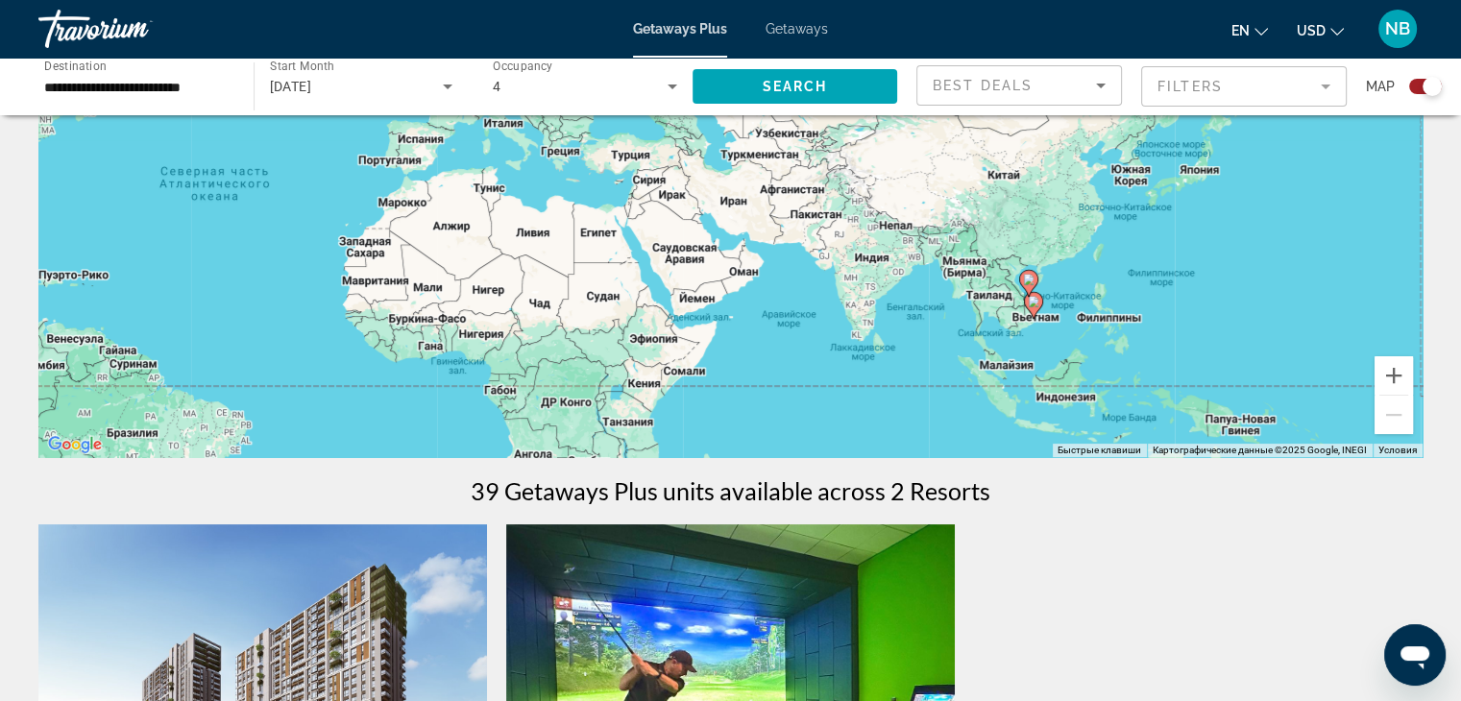
drag, startPoint x: 1144, startPoint y: 303, endPoint x: 1080, endPoint y: 330, distance: 68.9
click at [1112, 325] on div "Чтобы активировать перетаскивание с помощью клавиатуры, нажмите Alt + Ввод. Пос…" at bounding box center [730, 169] width 1384 height 576
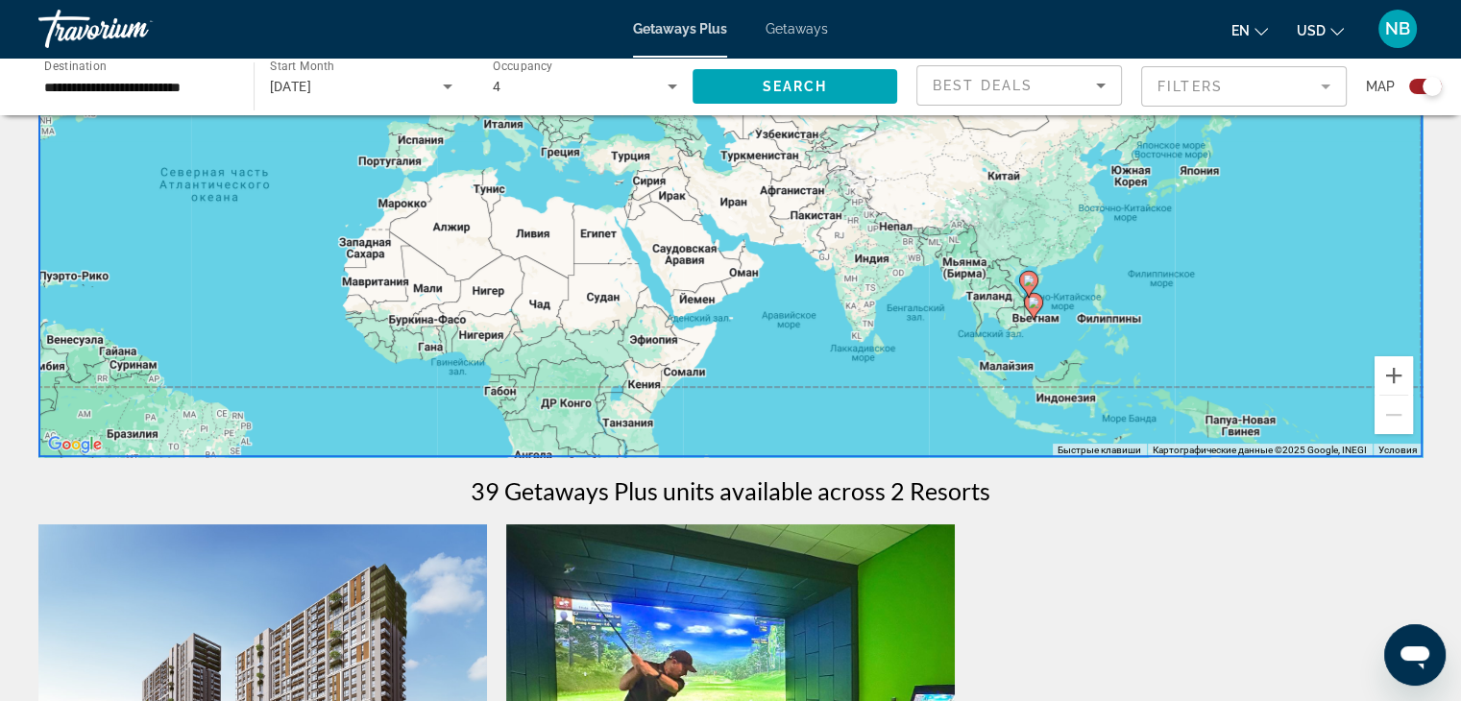
click at [1037, 314] on gmp-advanced-marker "Main content" at bounding box center [1033, 306] width 19 height 29
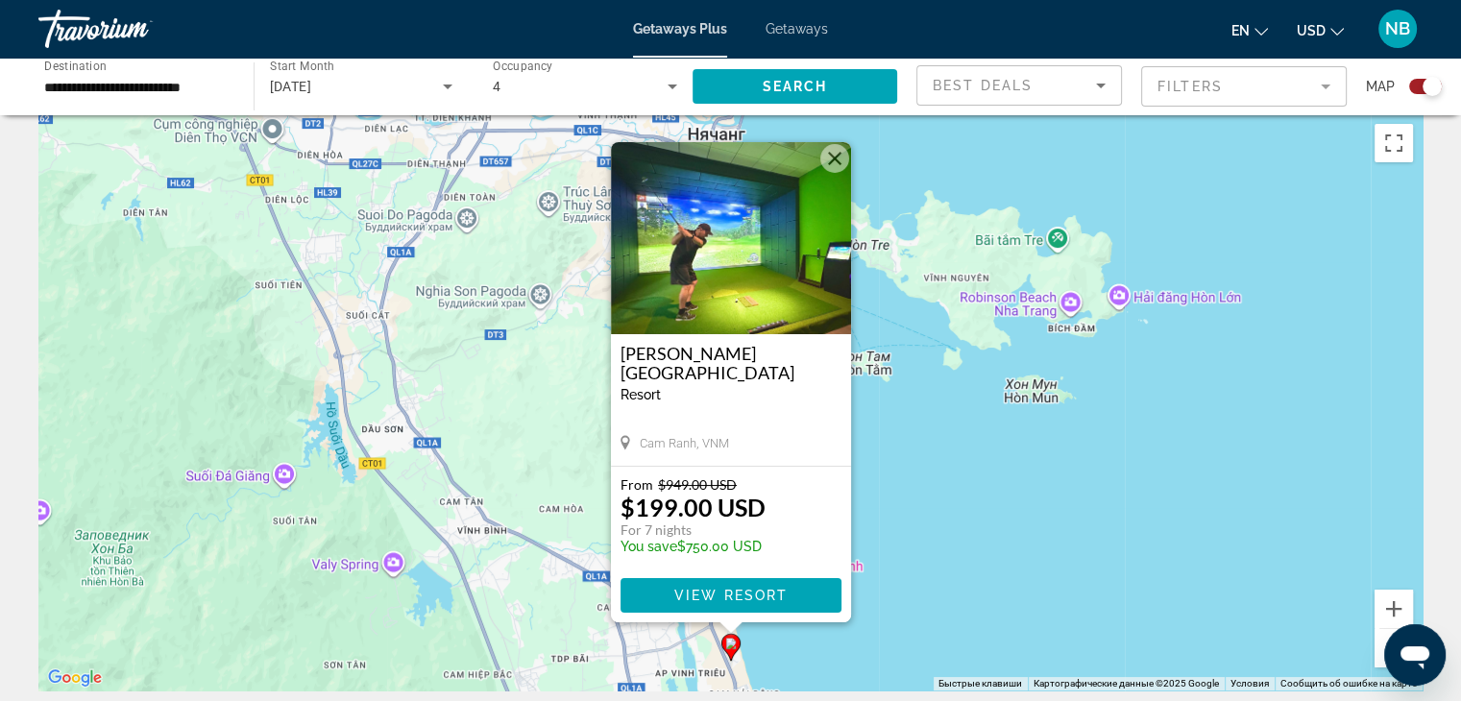
scroll to position [0, 0]
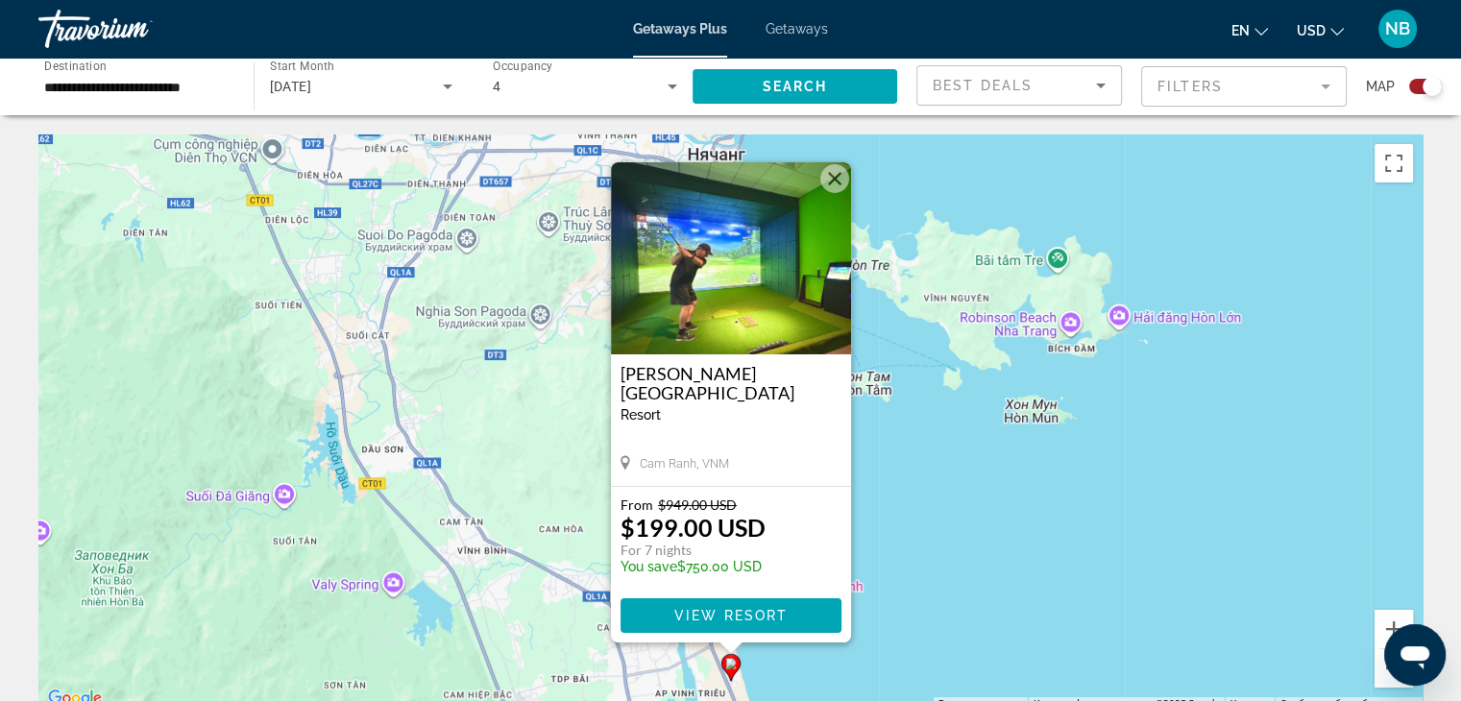
click at [837, 183] on button "Закрыть" at bounding box center [834, 178] width 29 height 29
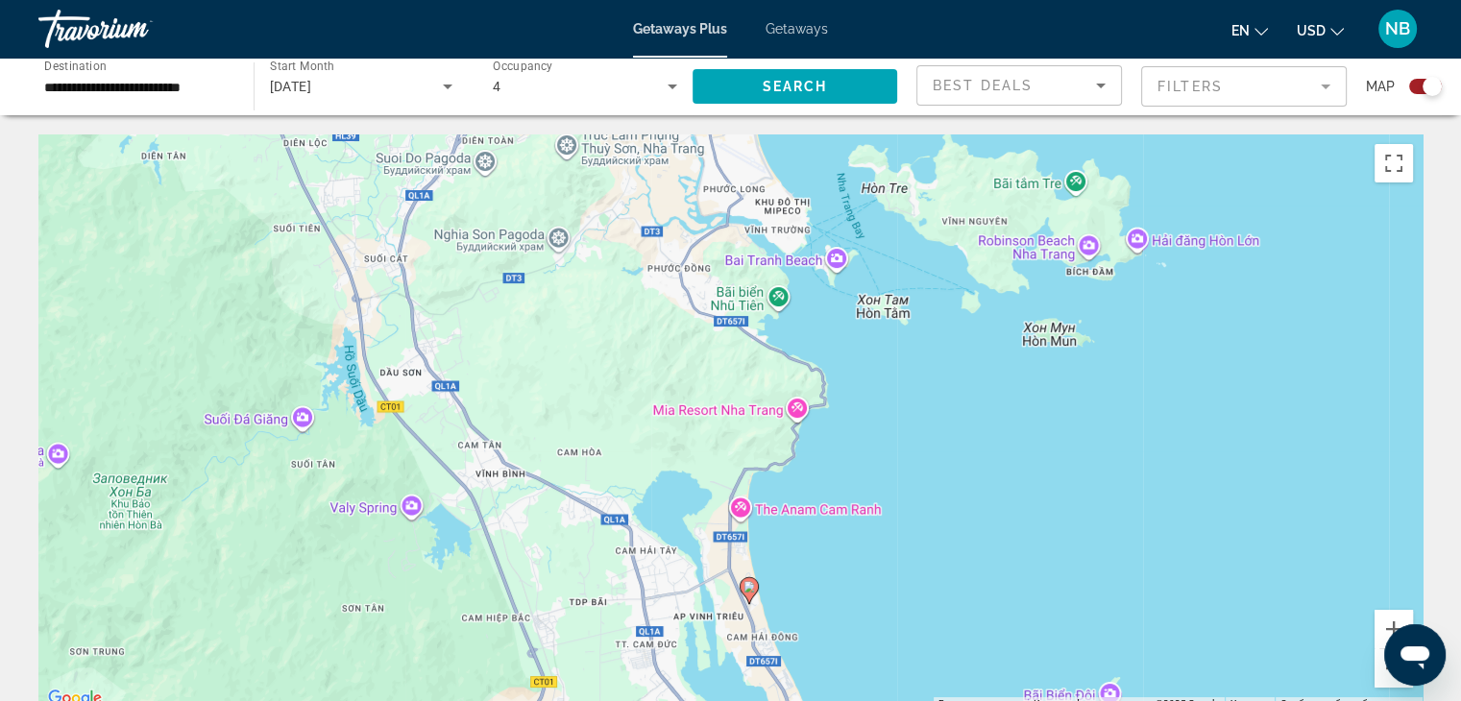
drag, startPoint x: 771, startPoint y: 549, endPoint x: 787, endPoint y: 481, distance: 70.1
click at [787, 481] on div "Чтобы активировать перетаскивание с помощью клавиатуры, нажмите Alt + Ввод. Пос…" at bounding box center [730, 422] width 1384 height 576
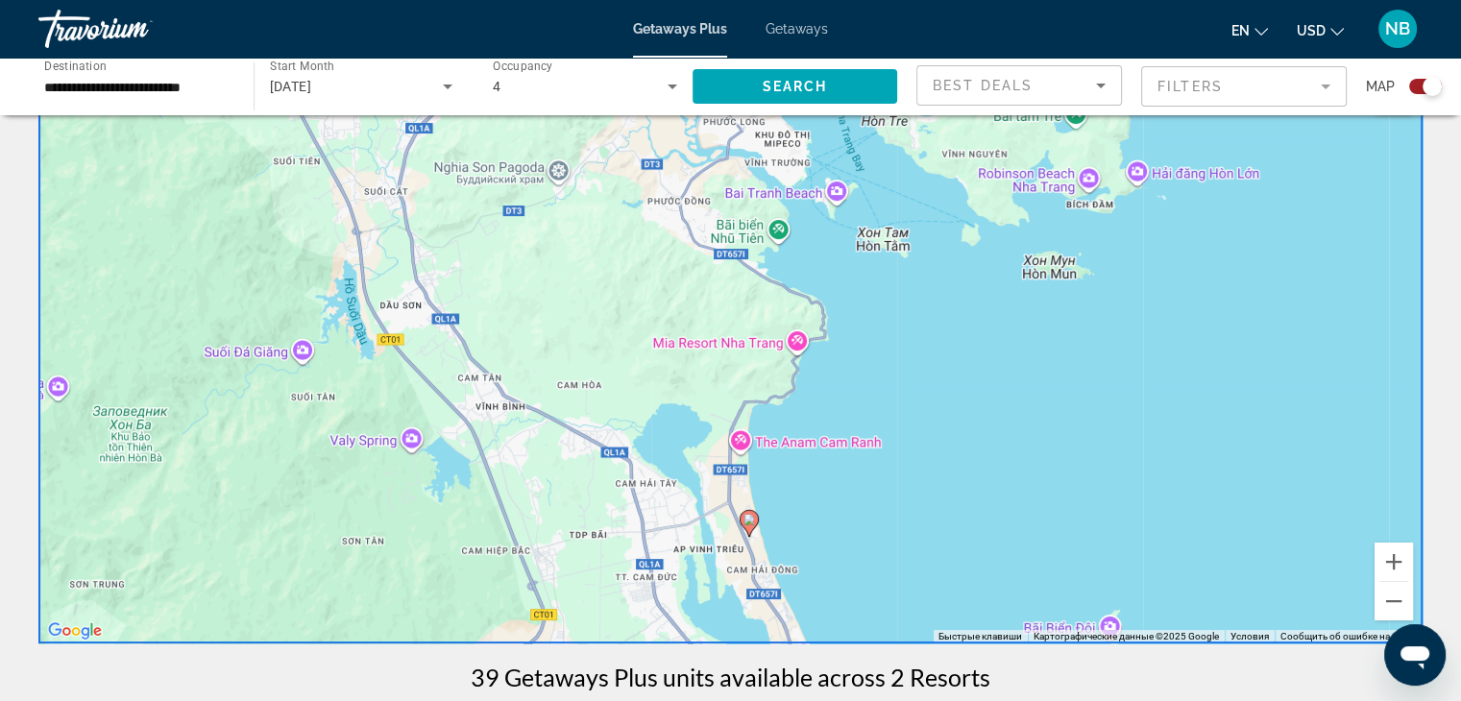
scroll to position [96, 0]
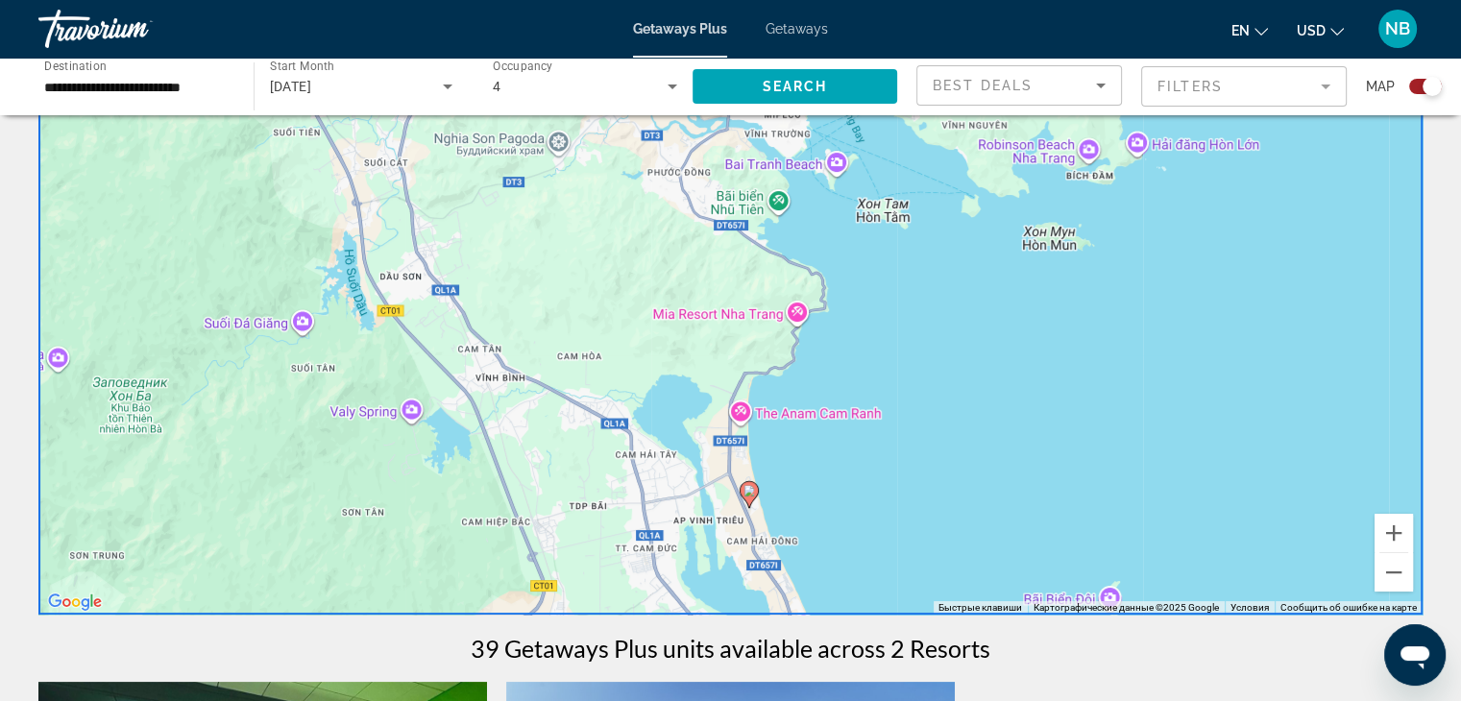
click at [733, 412] on div "Чтобы активировать перетаскивание с помощью клавиатуры, нажмите Alt + Ввод. Пос…" at bounding box center [730, 326] width 1384 height 576
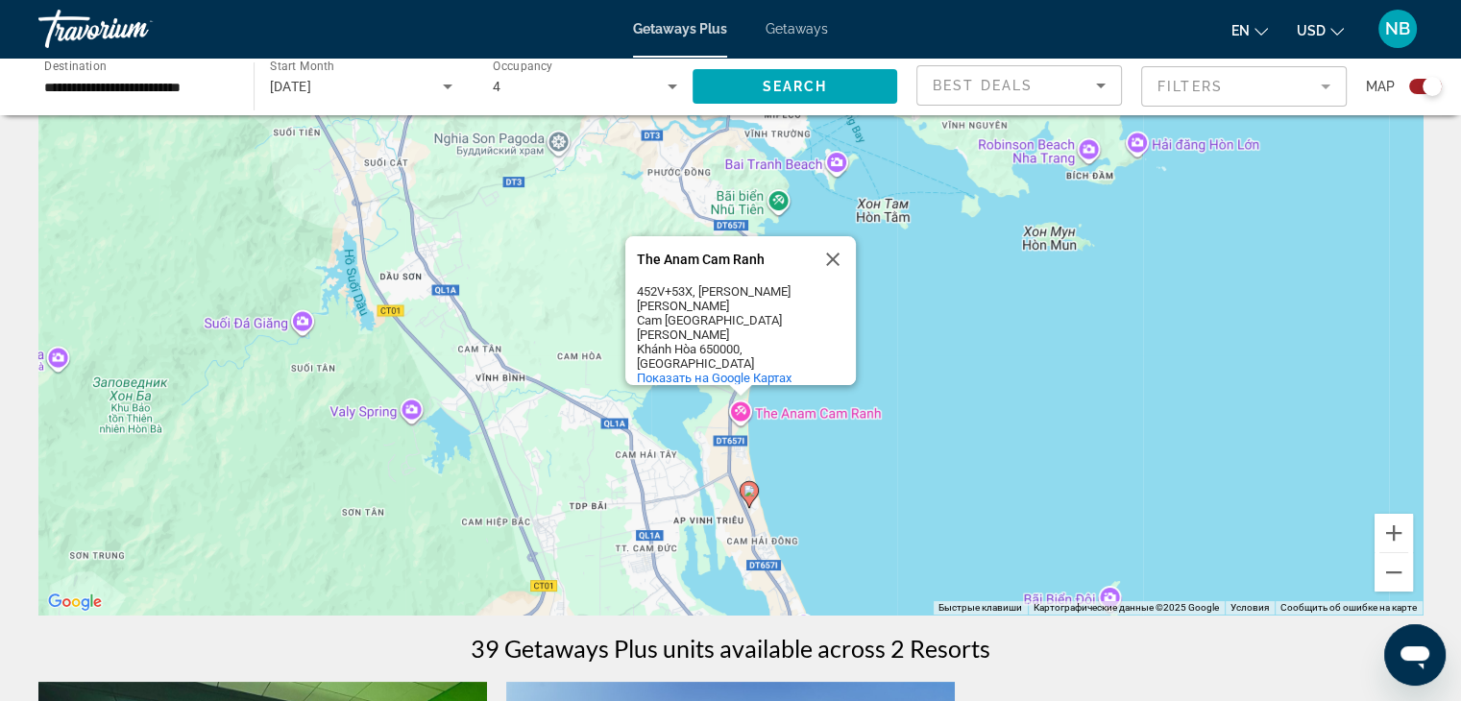
scroll to position [0, 0]
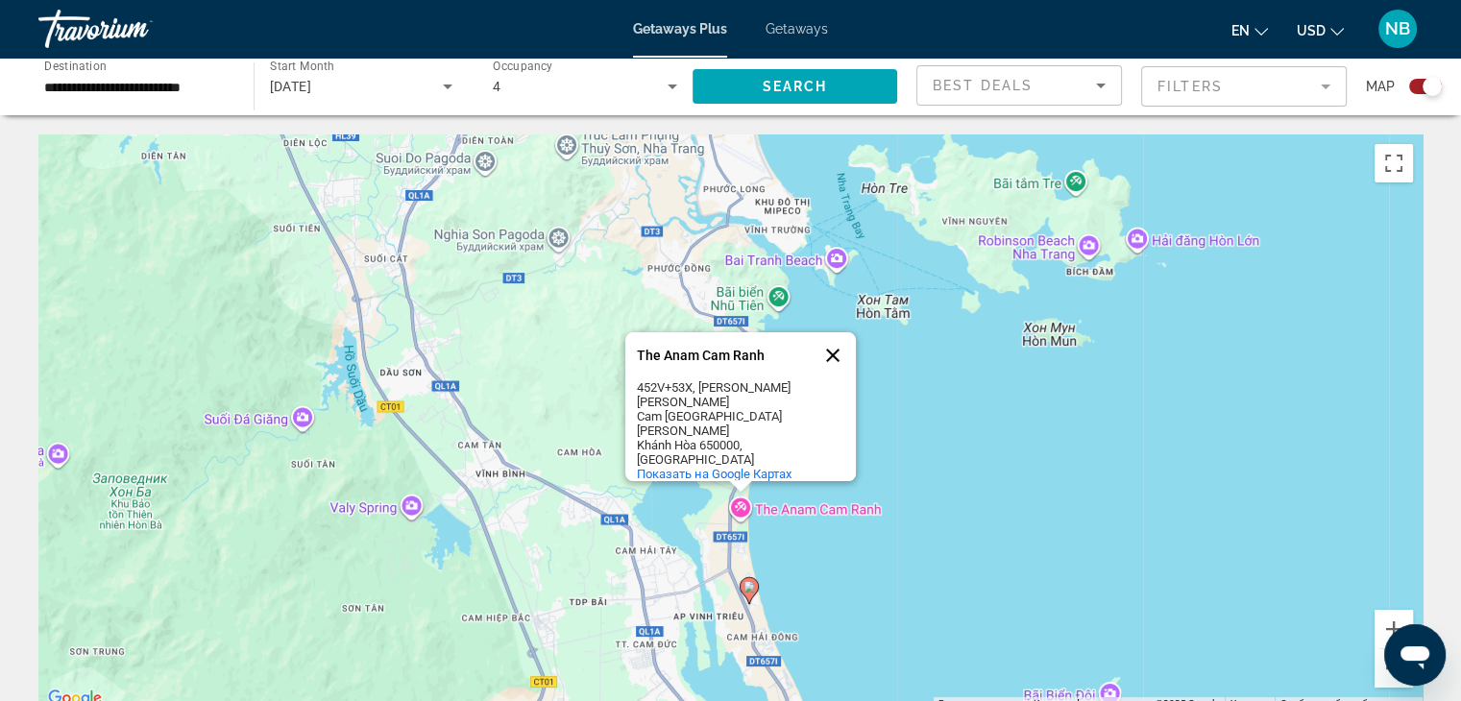
click at [832, 370] on button "Закрыть" at bounding box center [833, 355] width 46 height 46
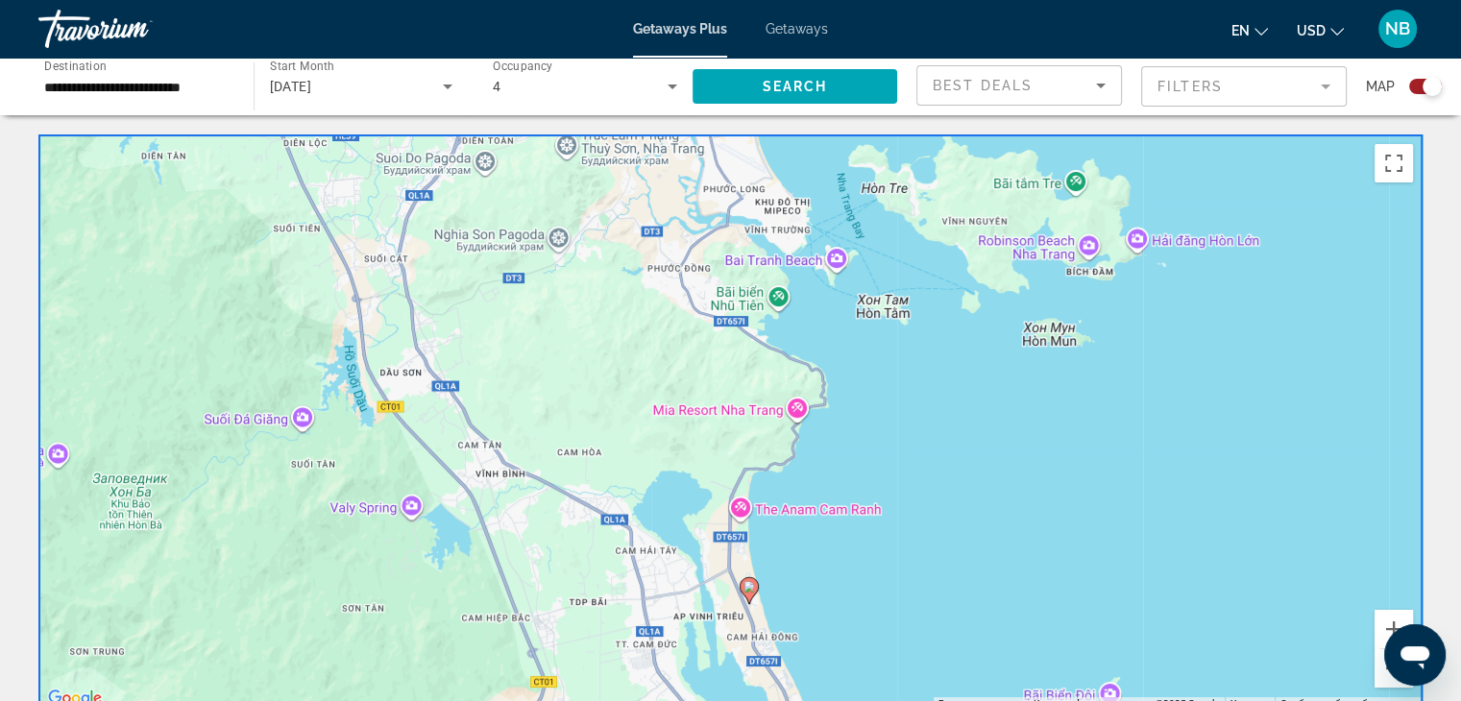
click at [147, 106] on div "**********" at bounding box center [136, 87] width 184 height 55
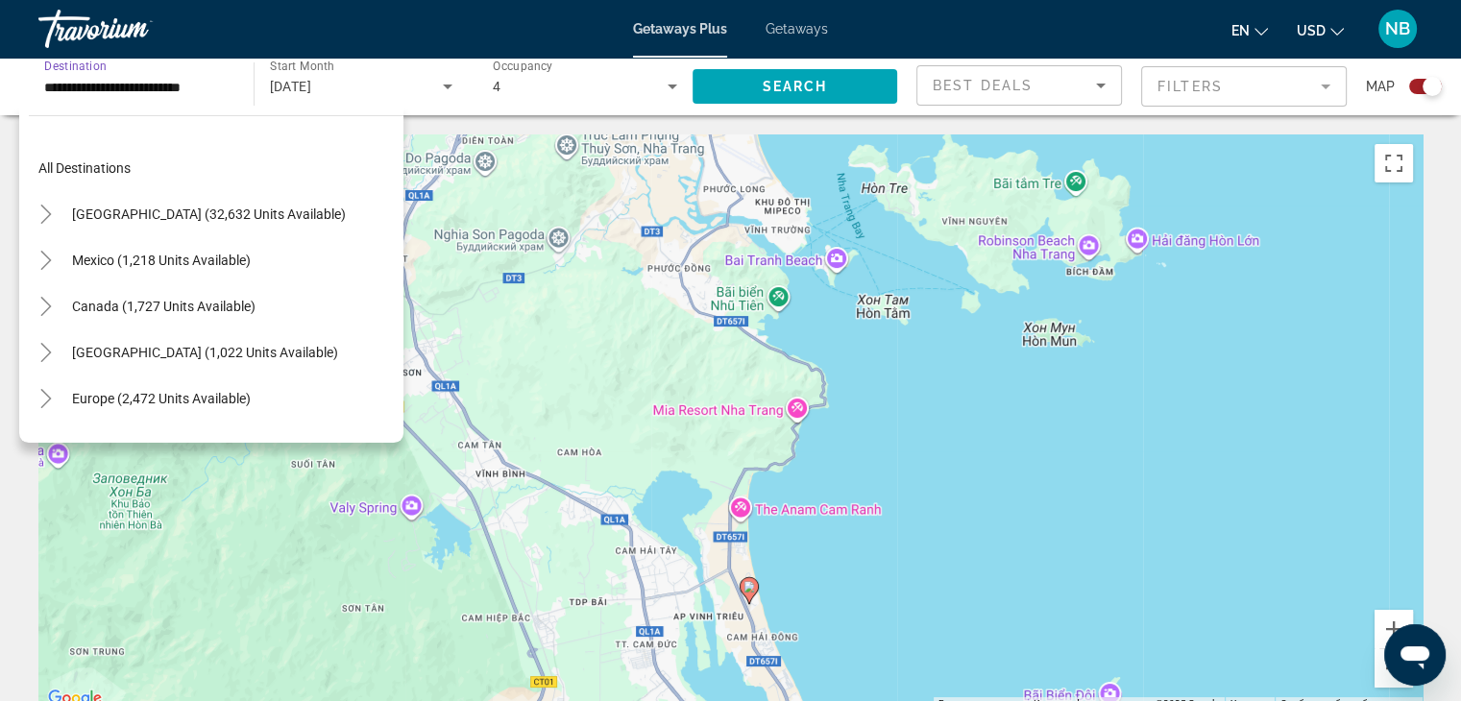
scroll to position [818, 0]
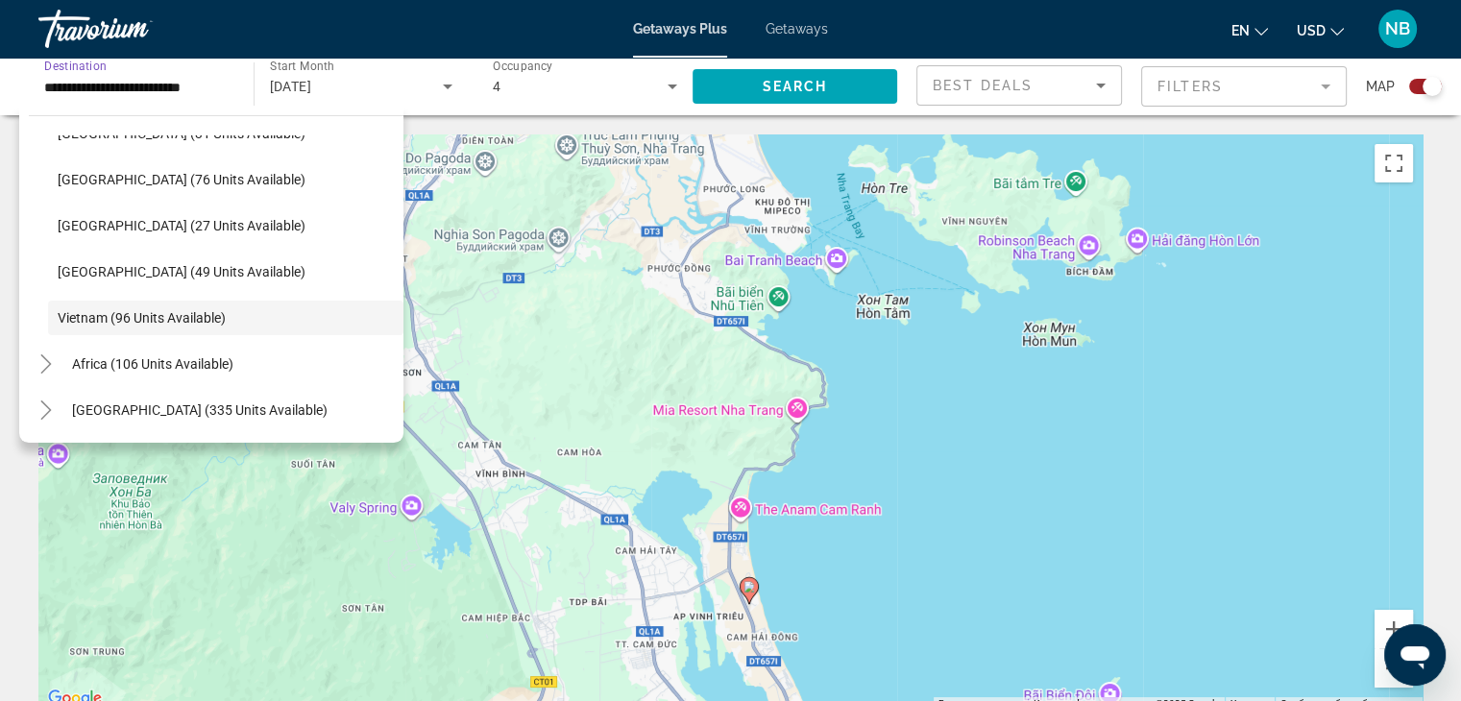
click at [34, 319] on ul "[GEOGRAPHIC_DATA] (6 units available) [GEOGRAPHIC_DATA] (2 units available) [GE…" at bounding box center [216, 87] width 375 height 507
click at [206, 321] on span "Vietnam (96 units available)" at bounding box center [142, 317] width 168 height 15
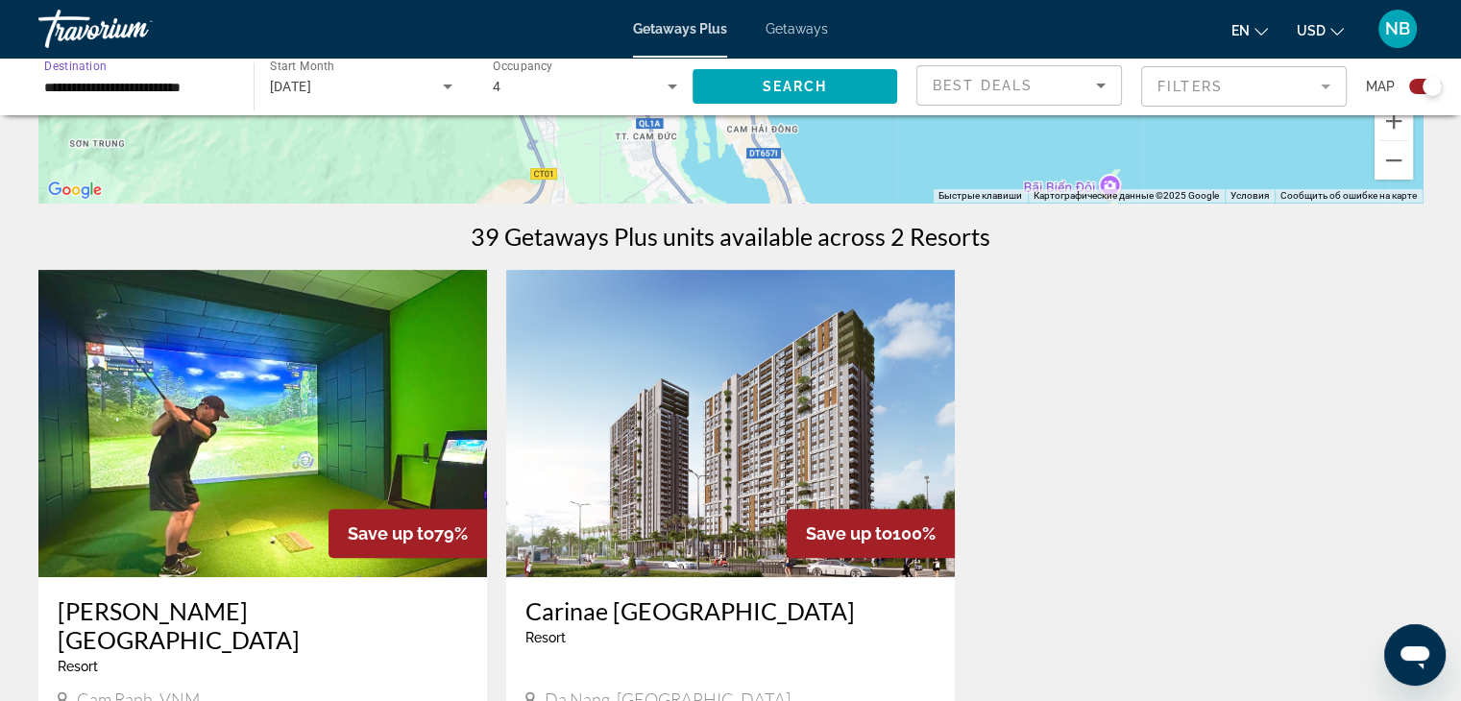
scroll to position [465, 0]
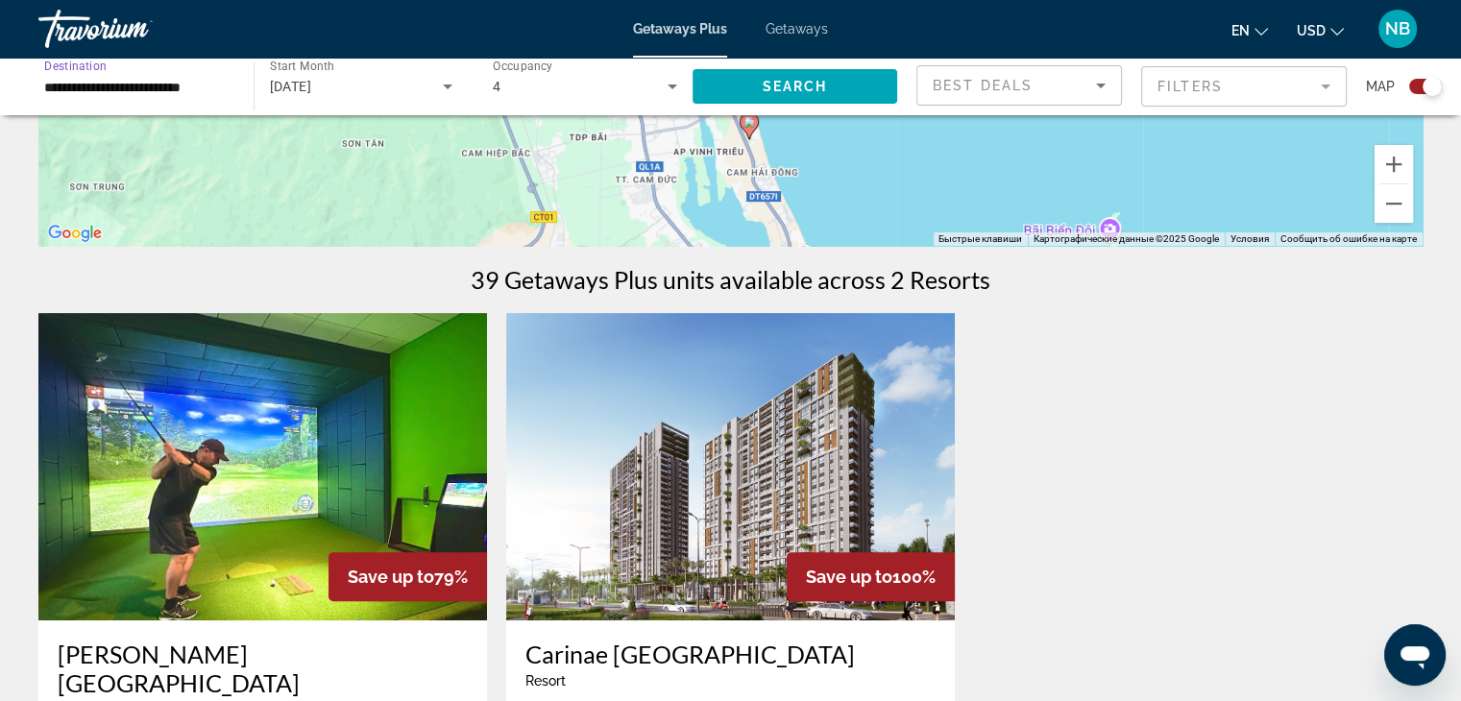
click at [149, 97] on input "**********" at bounding box center [136, 87] width 184 height 23
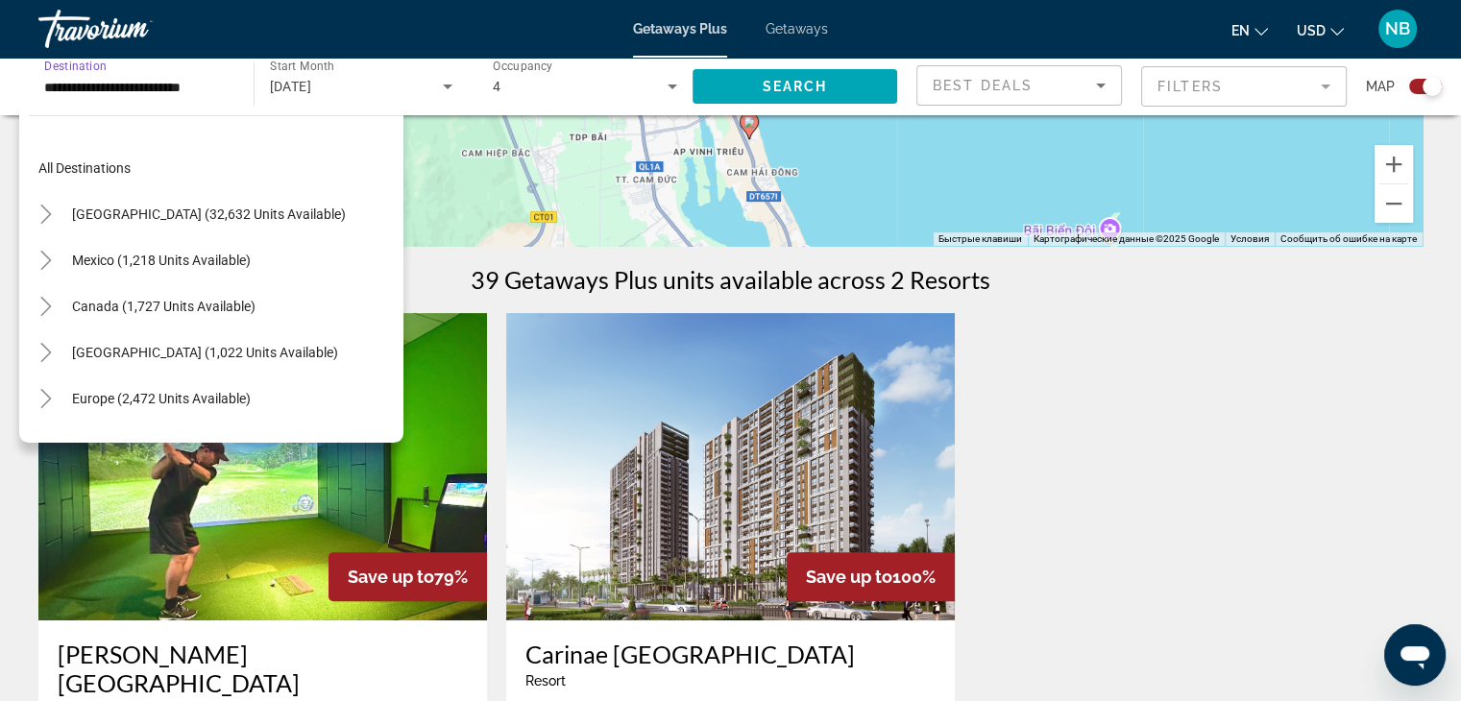
scroll to position [818, 0]
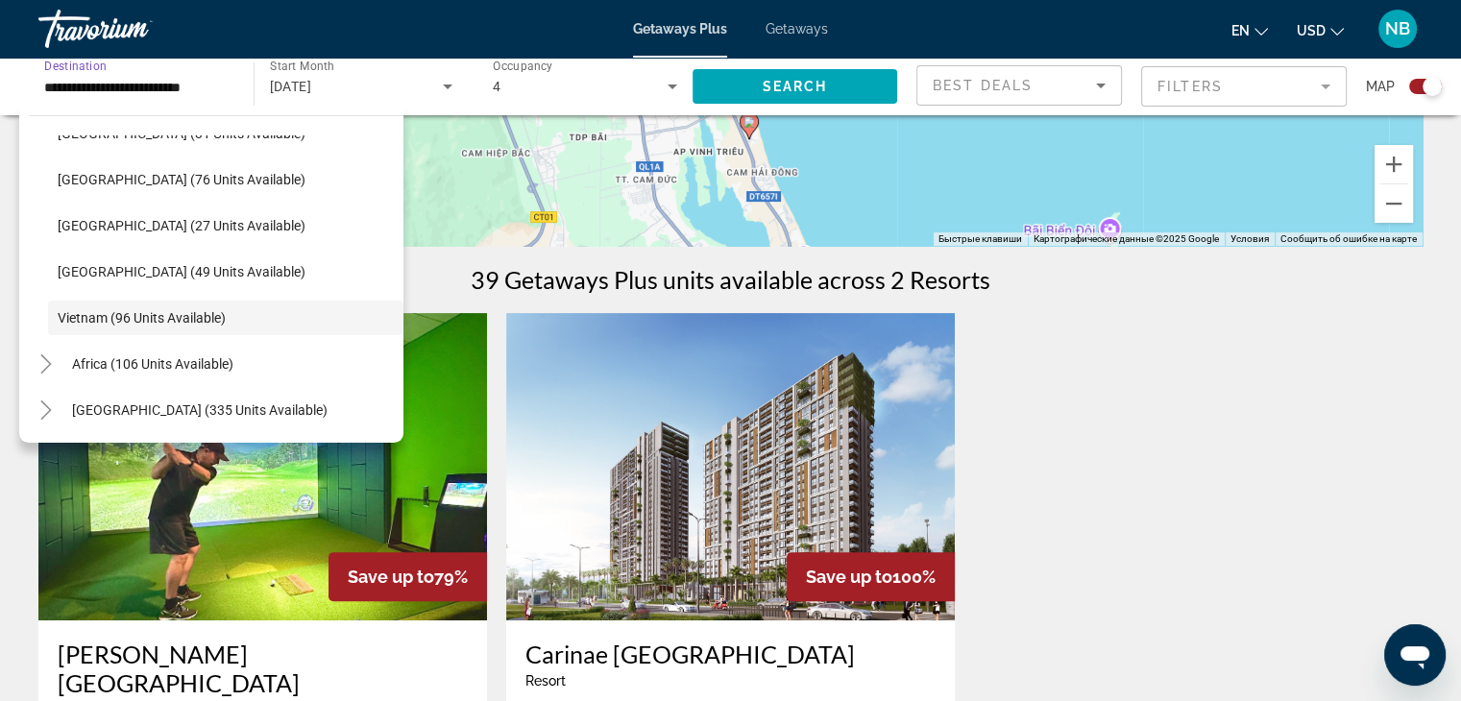
click at [999, 104] on div "Best Deals" at bounding box center [1019, 93] width 173 height 54
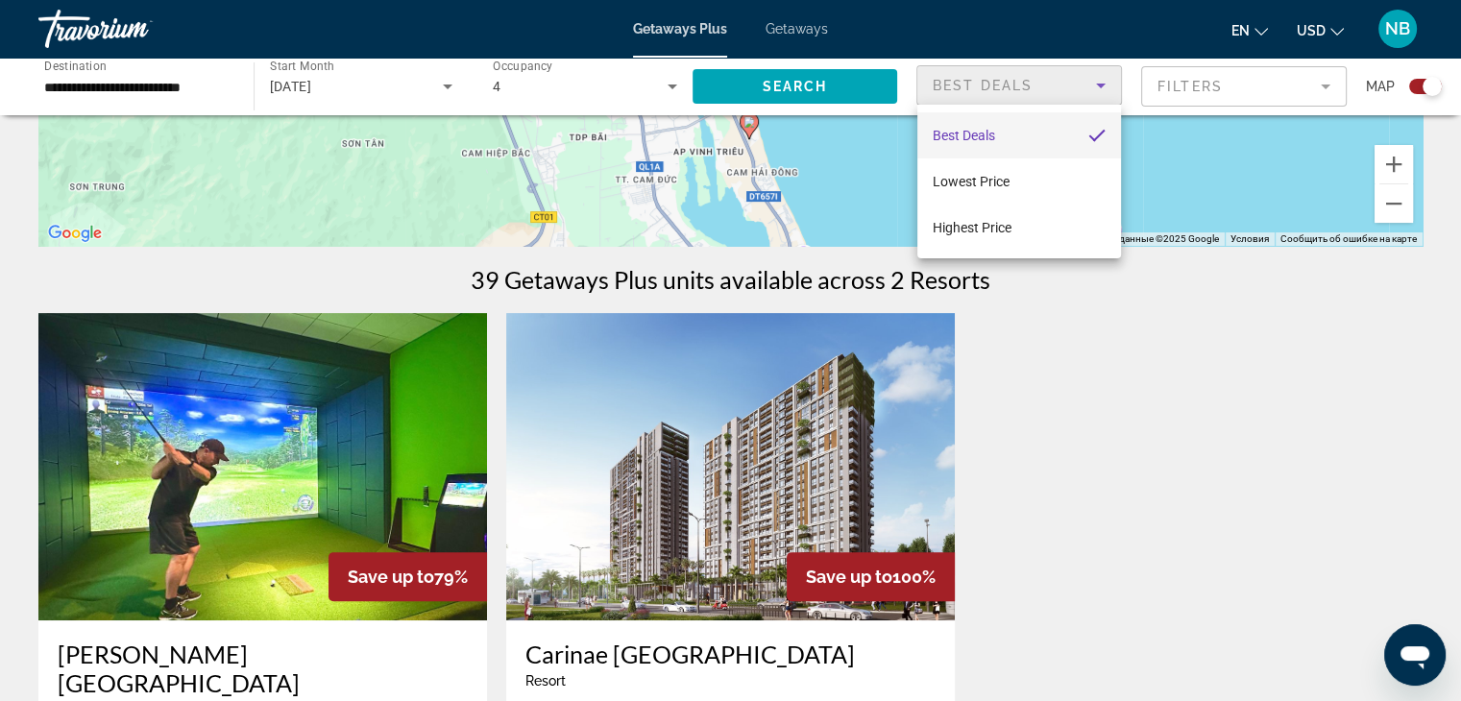
click at [438, 82] on div at bounding box center [730, 350] width 1461 height 701
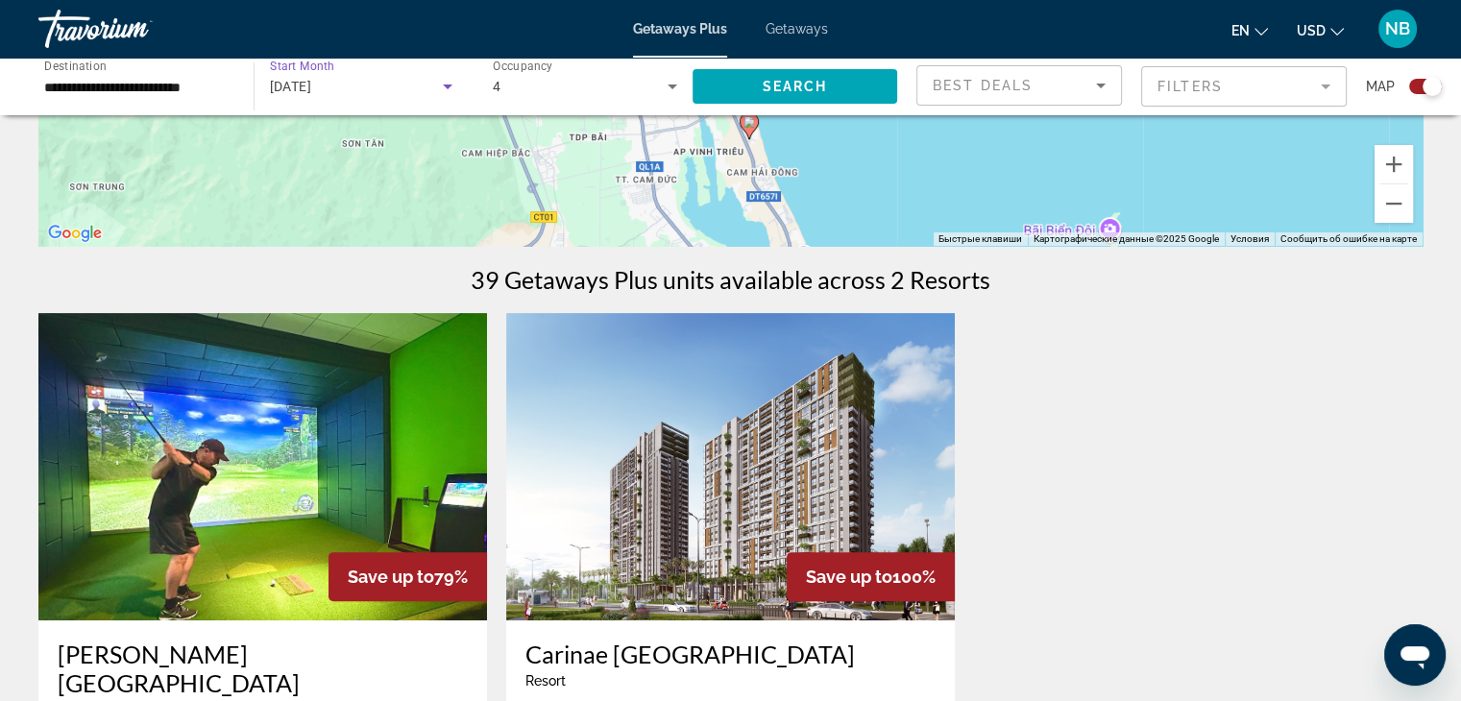
click at [440, 89] on icon "Search widget" at bounding box center [447, 86] width 23 height 23
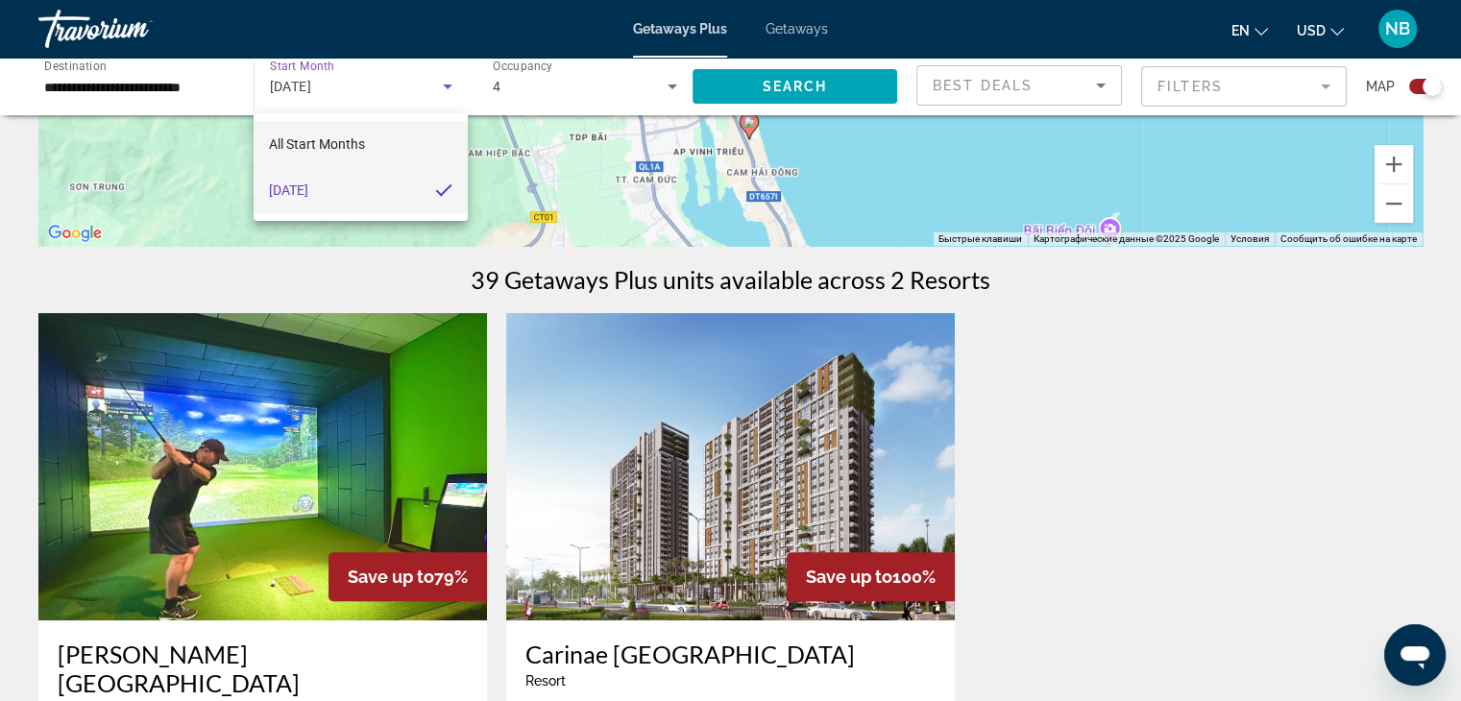
click at [348, 151] on span "All Start Months" at bounding box center [317, 143] width 96 height 15
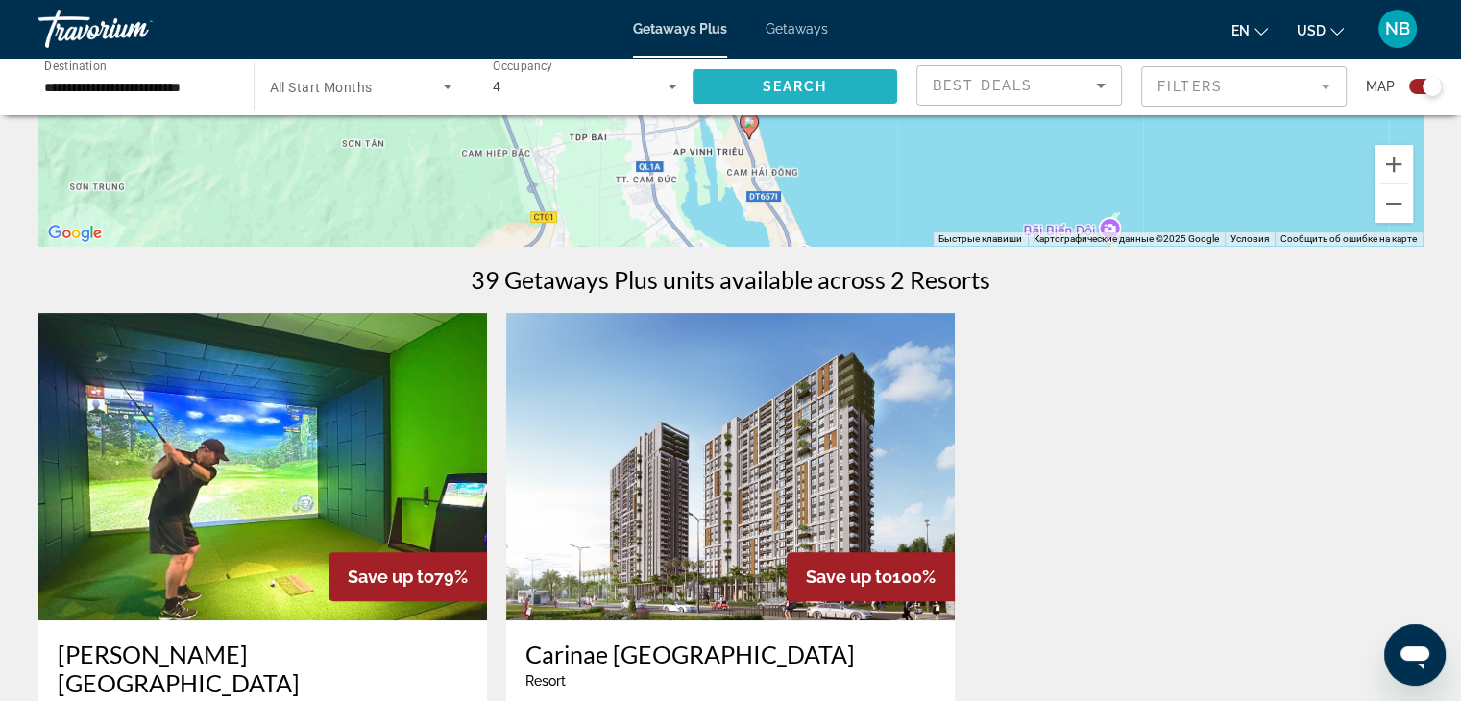
click at [830, 86] on span "Search widget" at bounding box center [795, 86] width 206 height 46
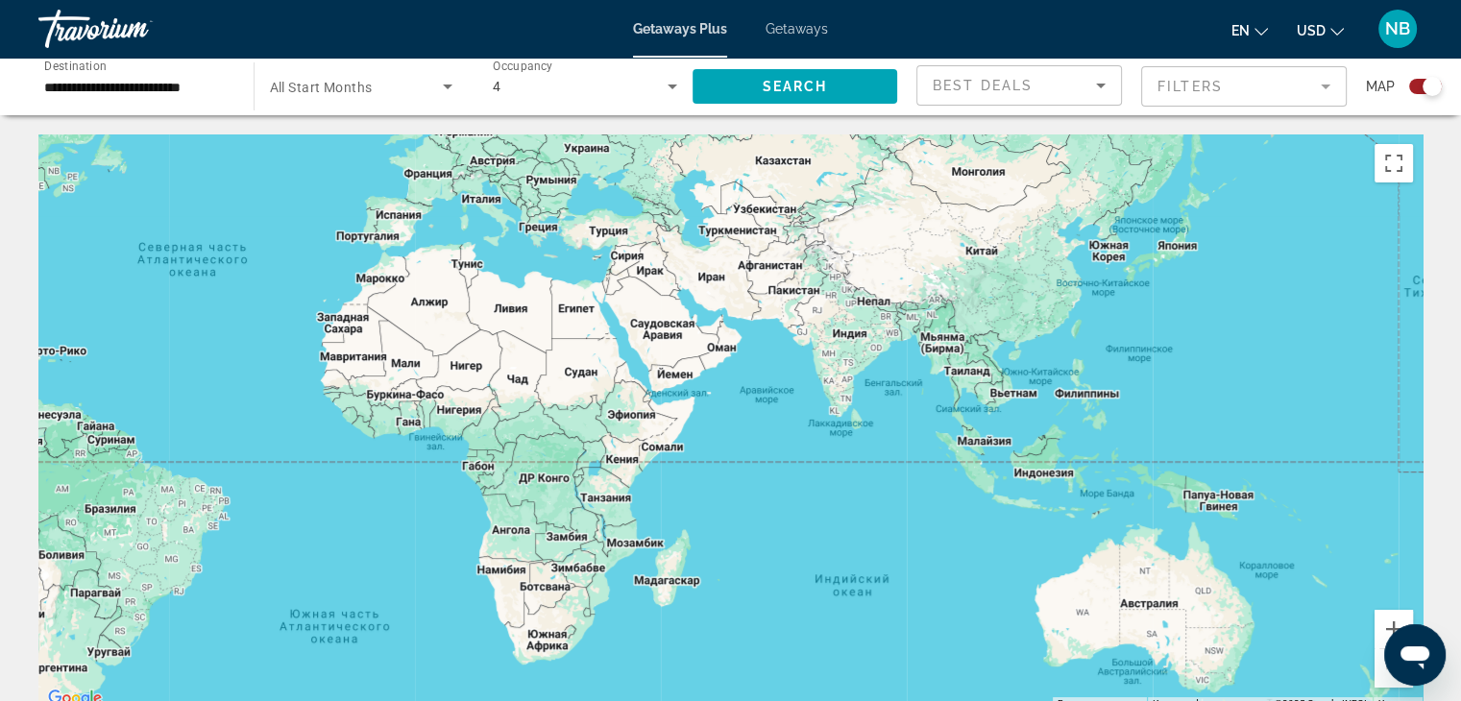
drag, startPoint x: 1252, startPoint y: 539, endPoint x: 779, endPoint y: 412, distance: 490.1
click at [772, 406] on div "Main content" at bounding box center [730, 422] width 1384 height 576
click at [1014, 387] on gmp-advanced-marker "Main content" at bounding box center [1012, 381] width 19 height 29
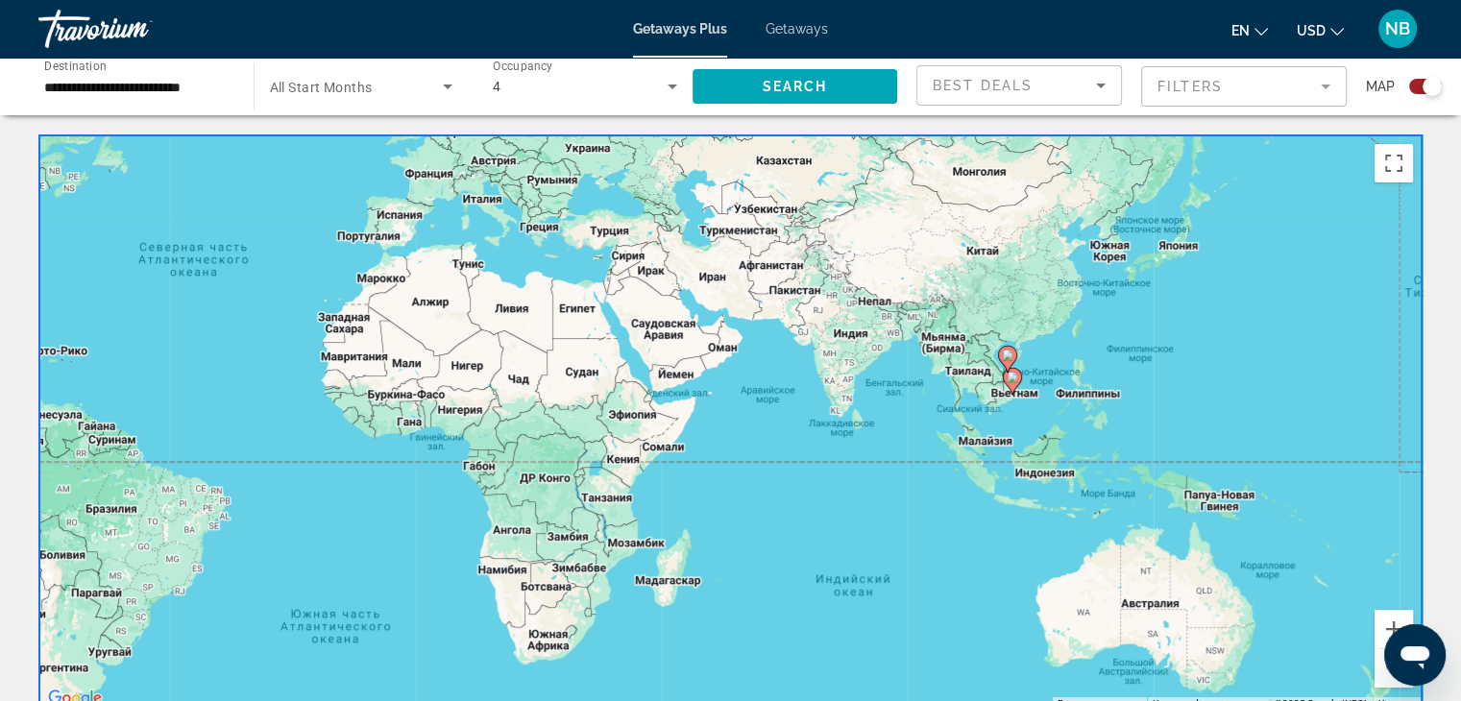
click at [1016, 381] on g "Main content" at bounding box center [1012, 381] width 19 height 27
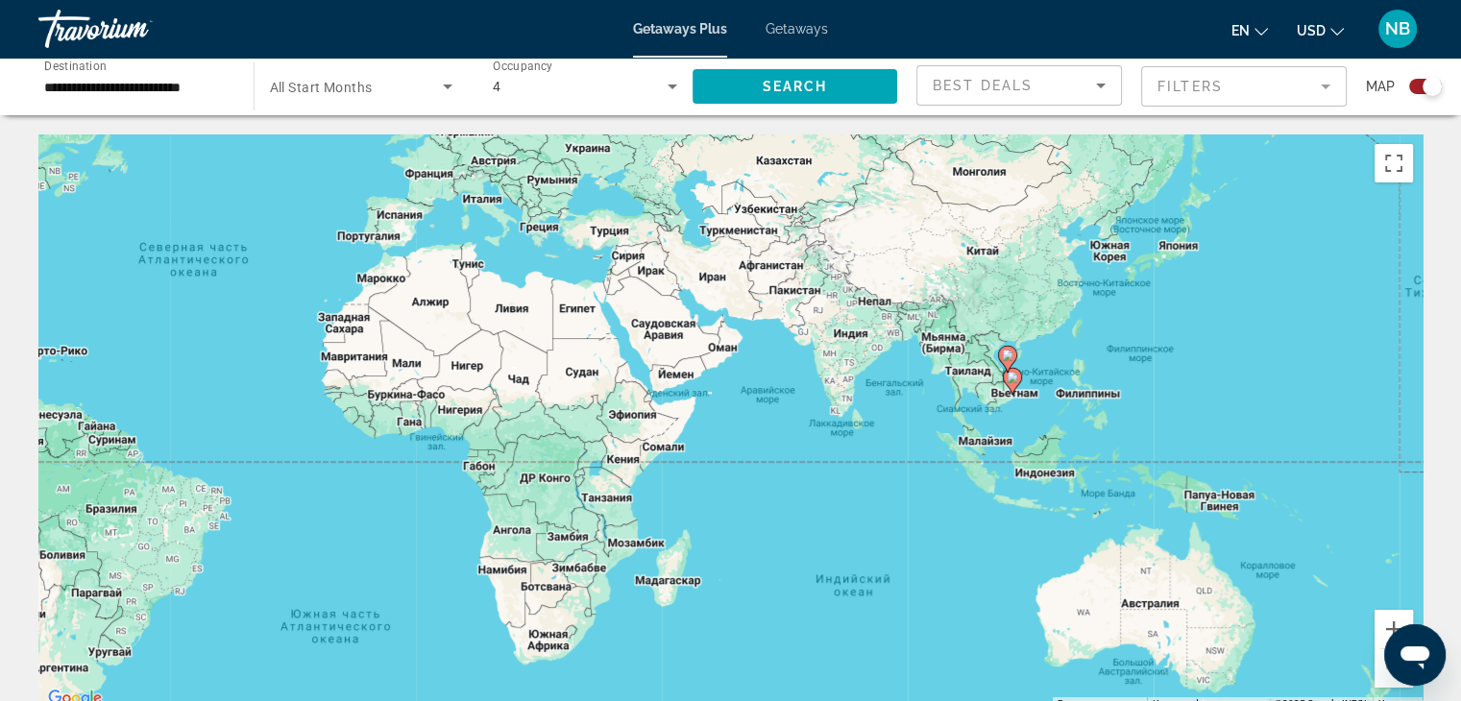
click at [1010, 381] on image "Main content" at bounding box center [1012, 378] width 12 height 12
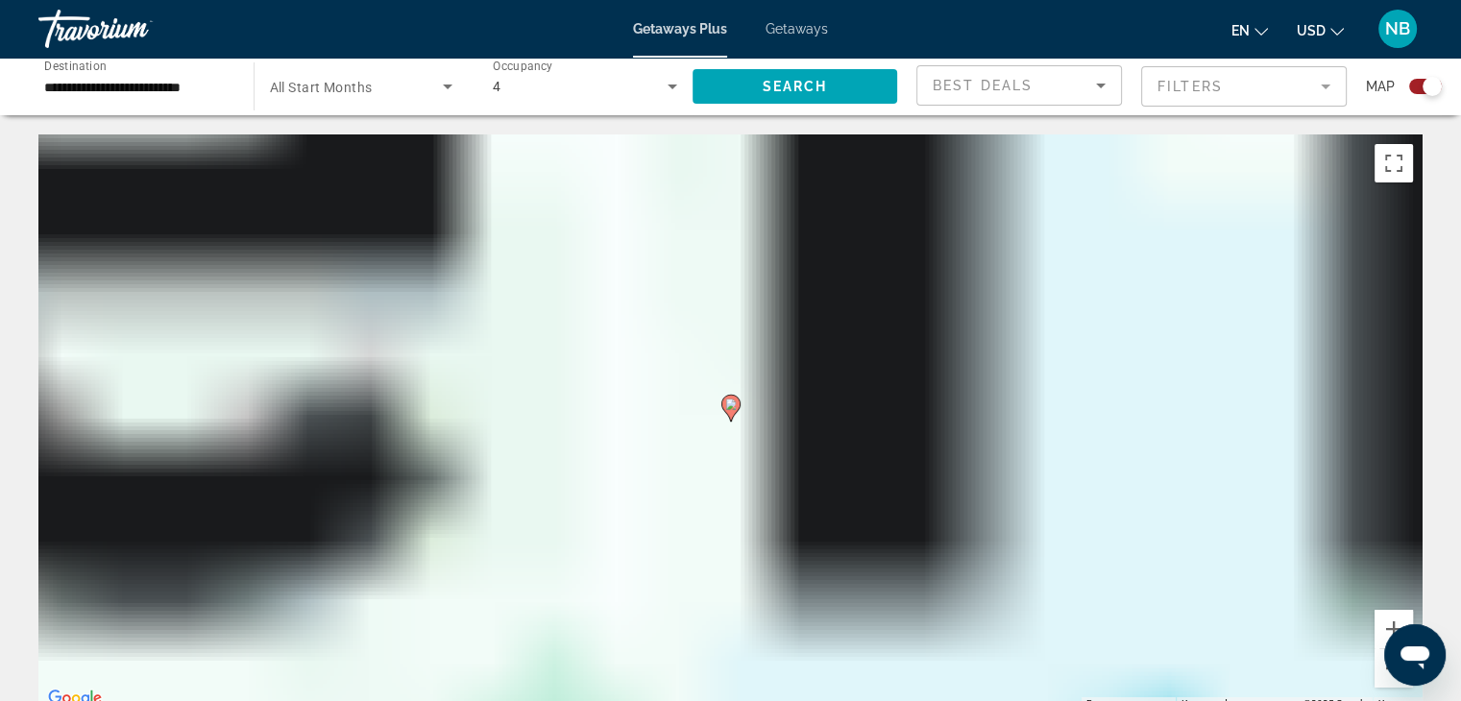
click at [1010, 381] on div "Чтобы активировать перетаскивание с помощью клавиатуры, нажмите Alt + Ввод. Пос…" at bounding box center [730, 422] width 1384 height 576
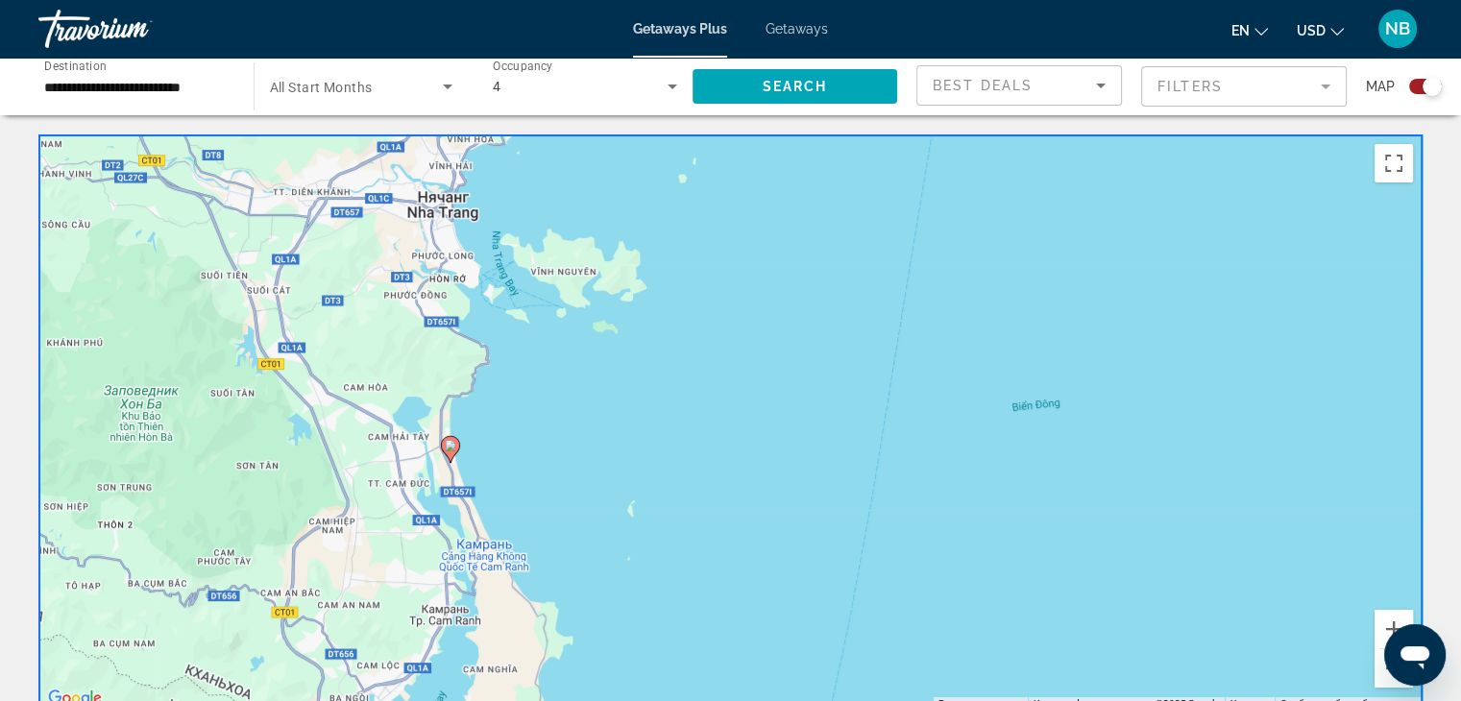
click at [448, 453] on icon "Main content" at bounding box center [449, 449] width 17 height 25
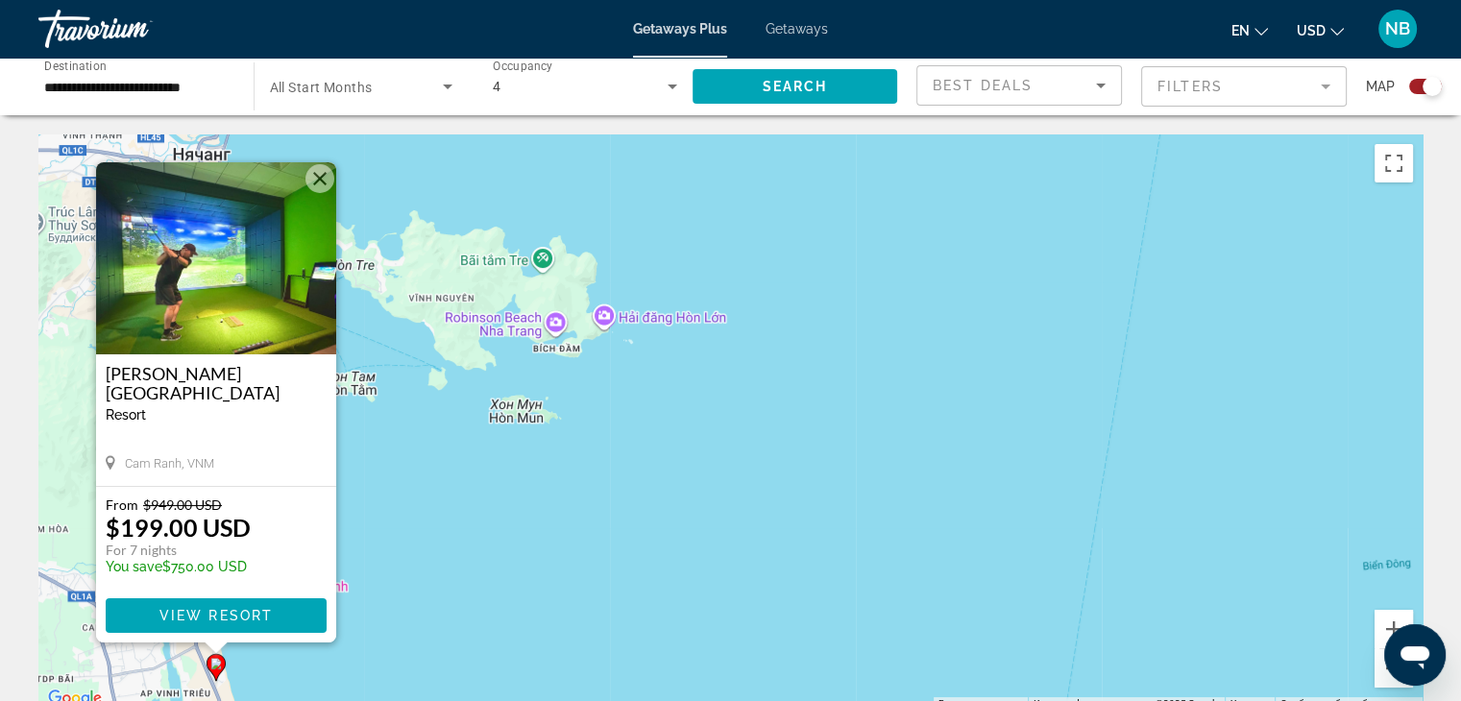
click at [327, 185] on button "Закрыть" at bounding box center [319, 178] width 29 height 29
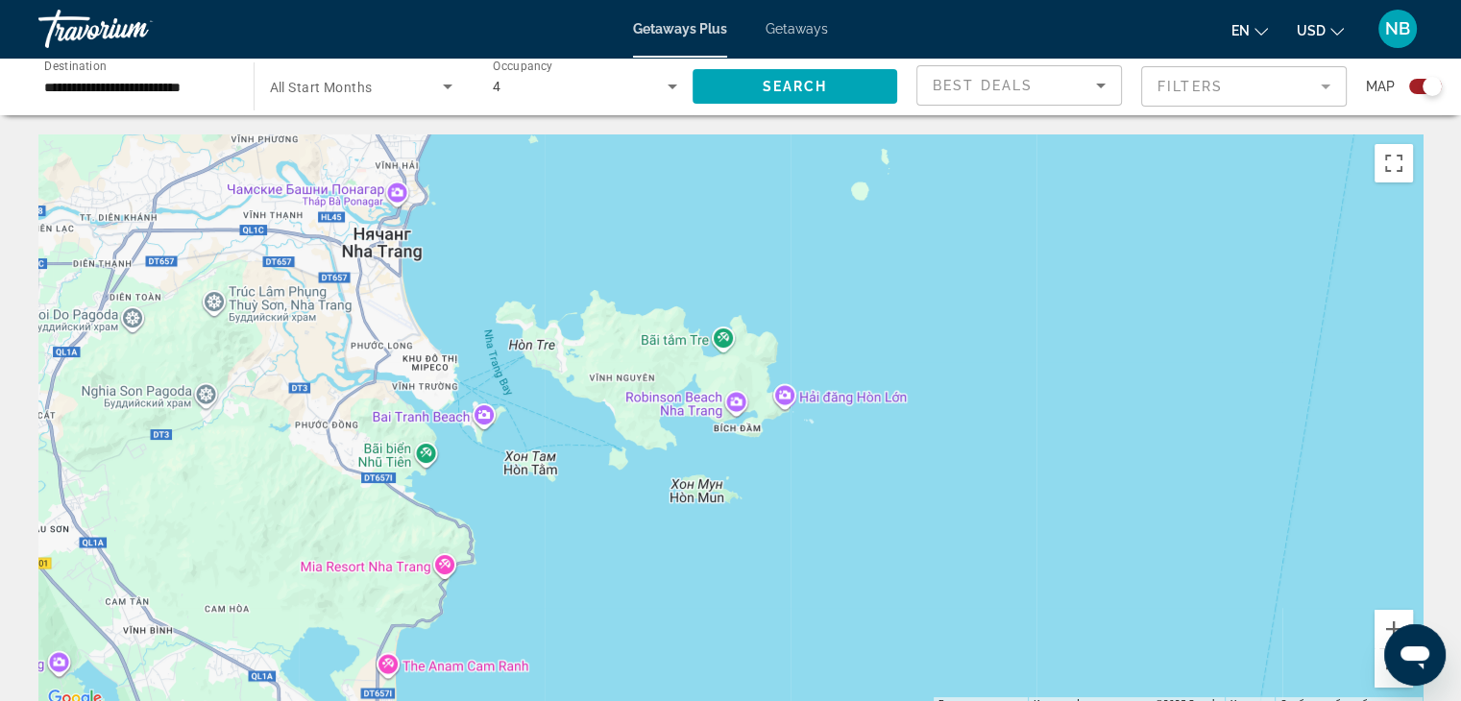
drag, startPoint x: 310, startPoint y: 407, endPoint x: 511, endPoint y: 481, distance: 213.9
click at [485, 481] on div "Чтобы активировать перетаскивание с помощью клавиатуры, нажмите Alt + Ввод. Пос…" at bounding box center [730, 422] width 1384 height 576
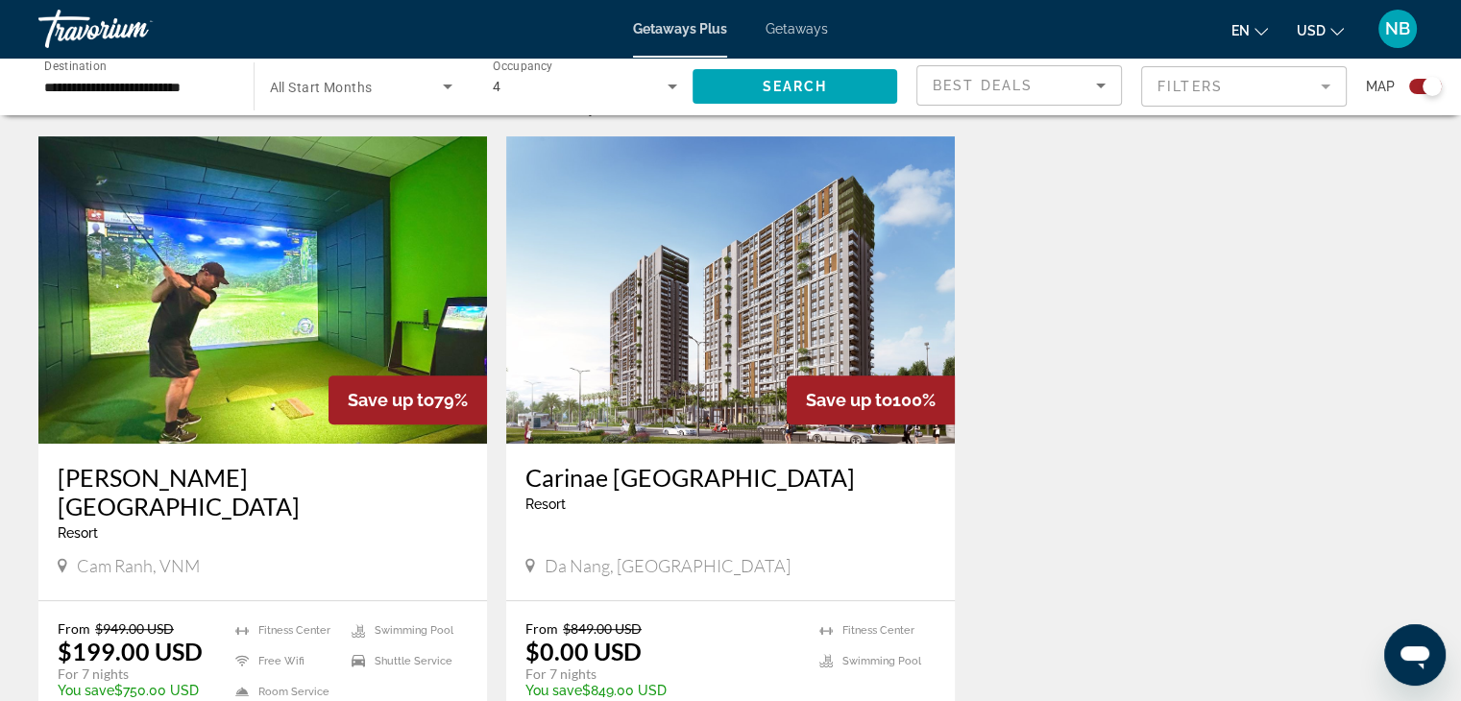
scroll to position [672, 0]
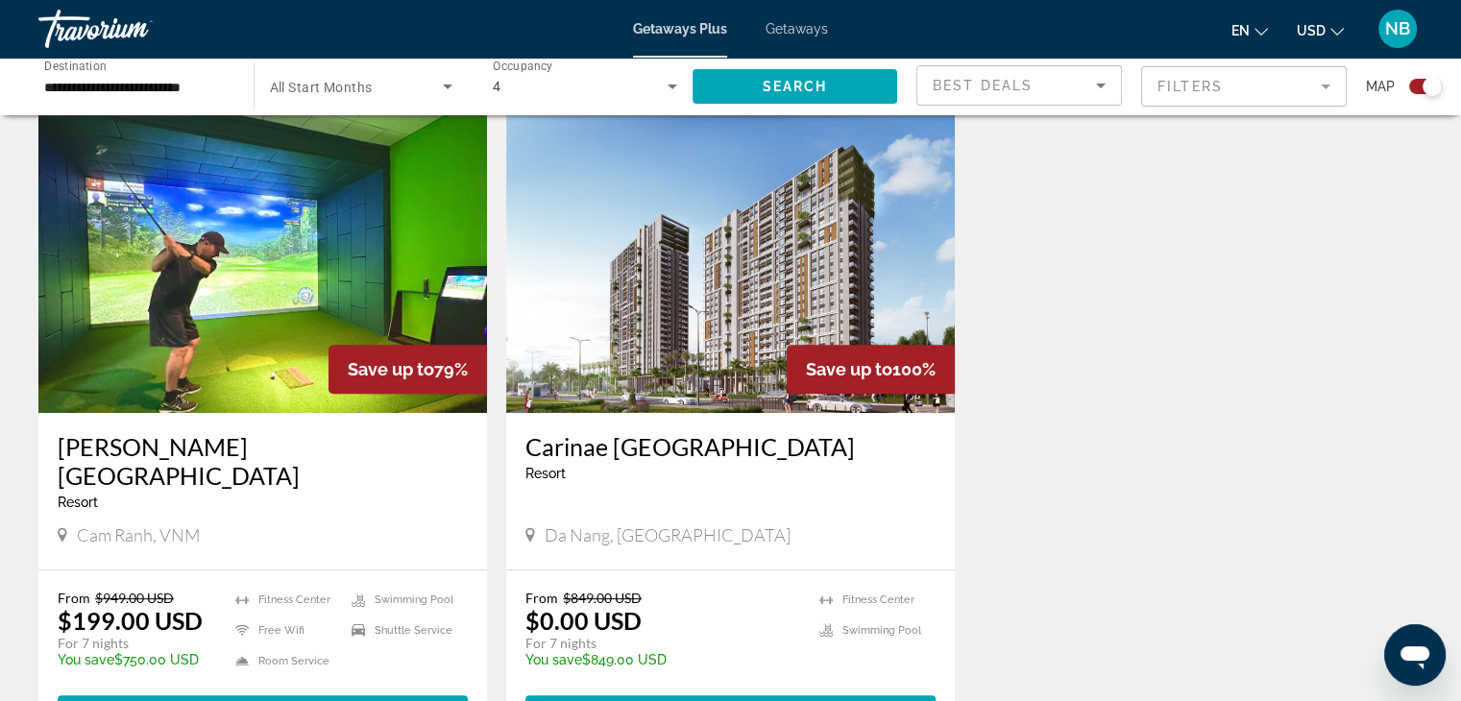
click at [693, 348] on img "Main content" at bounding box center [730, 259] width 448 height 307
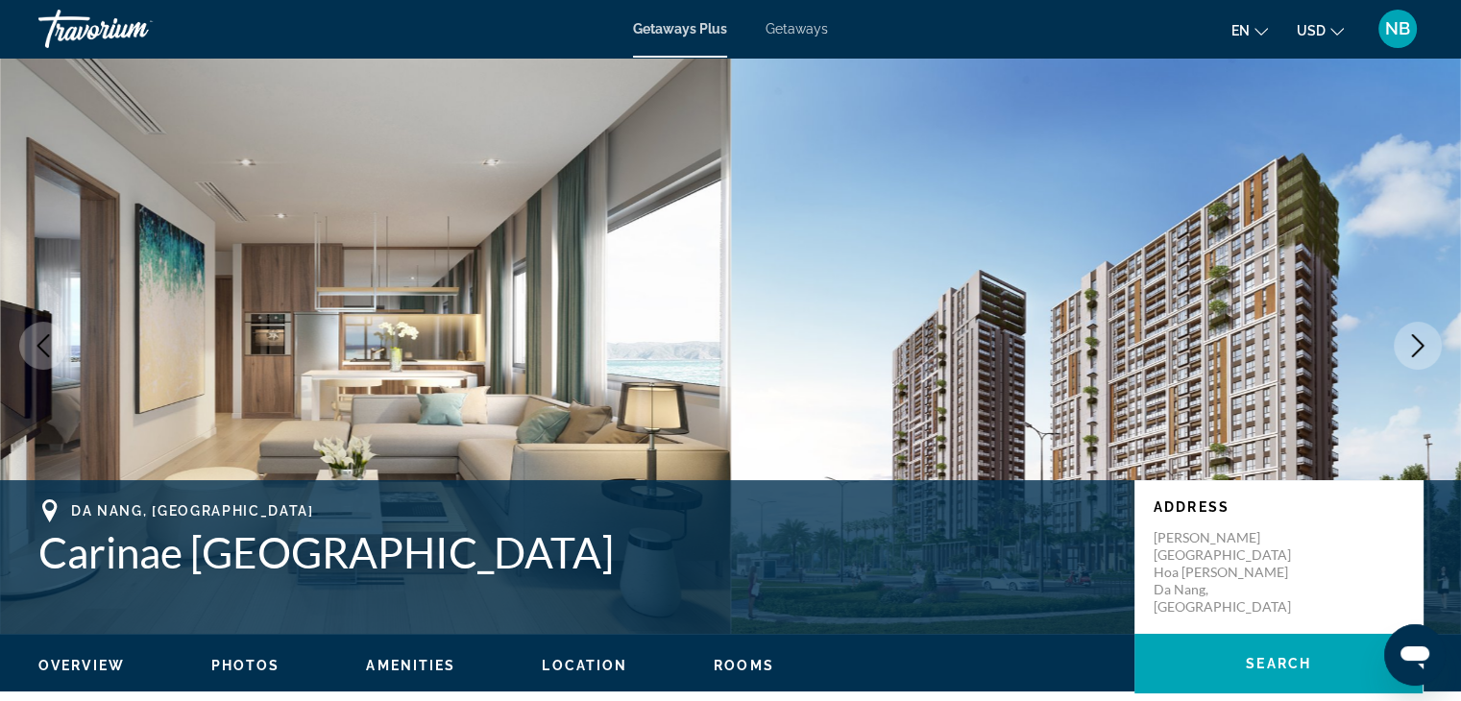
click at [1415, 347] on icon "Next image" at bounding box center [1417, 345] width 23 height 23
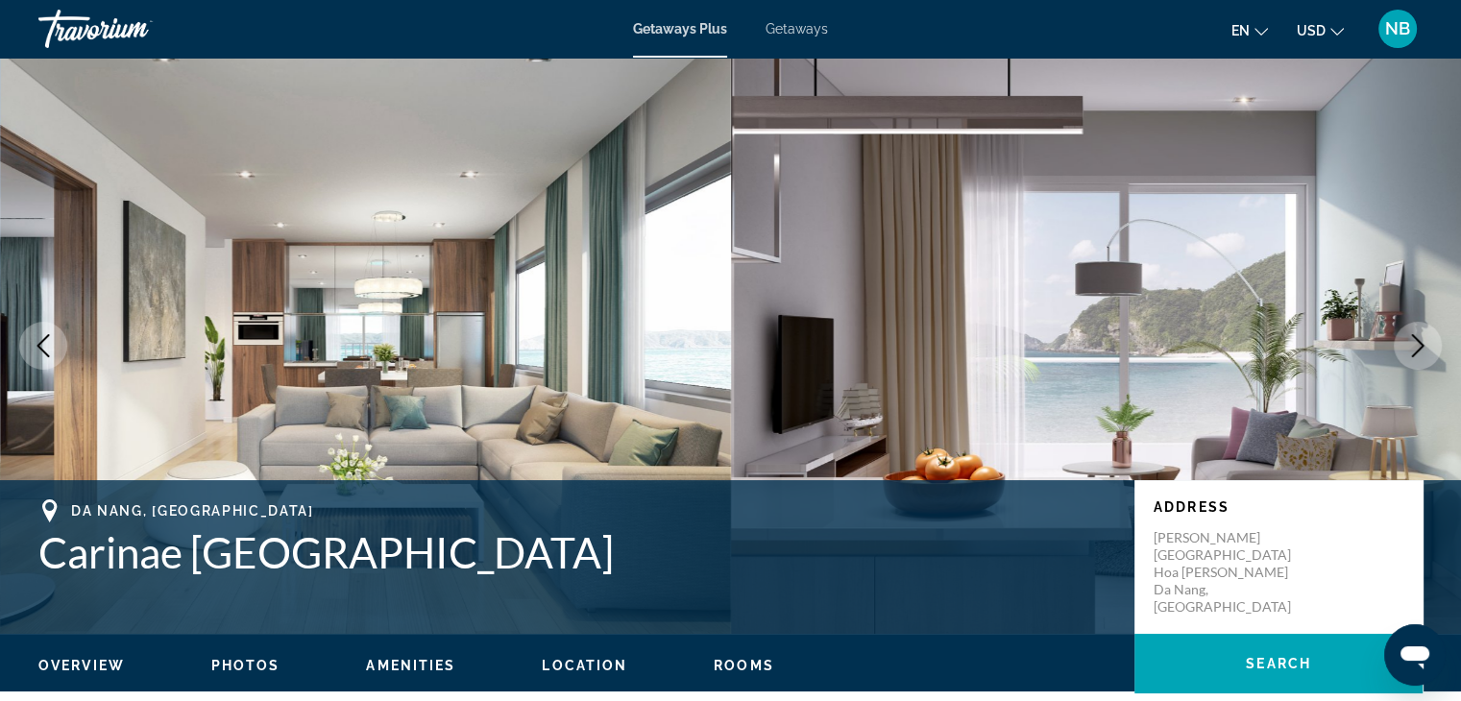
click at [1415, 347] on icon "Next image" at bounding box center [1417, 345] width 23 height 23
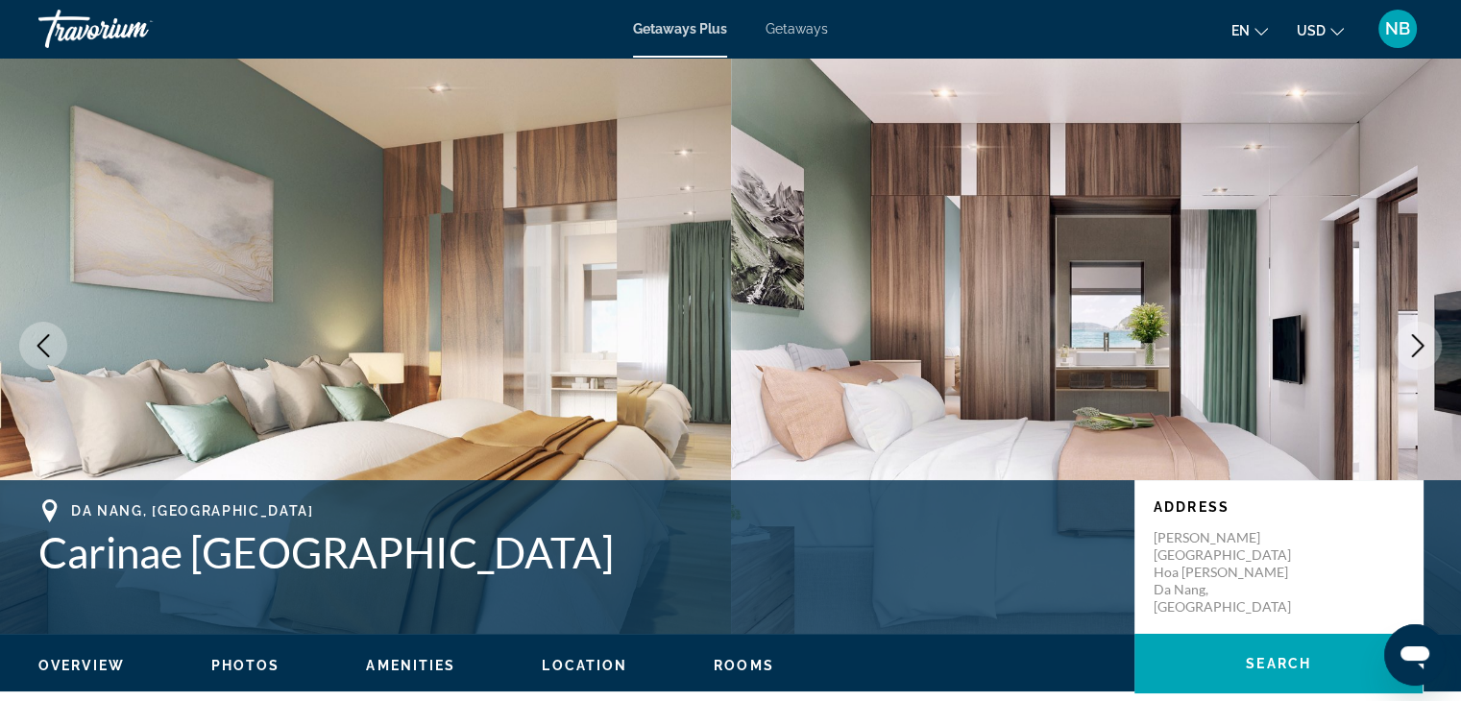
click at [1415, 347] on icon "Next image" at bounding box center [1417, 345] width 23 height 23
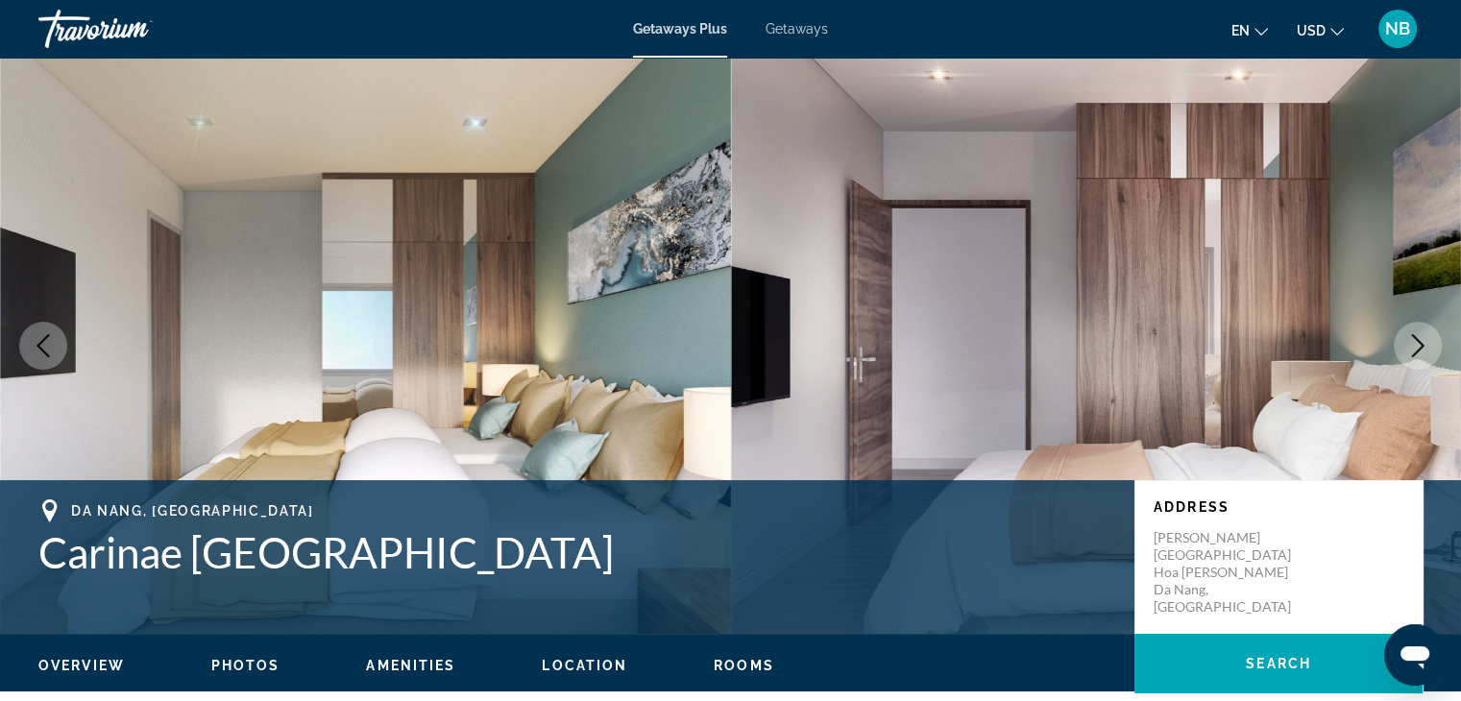
click at [1415, 347] on icon "Next image" at bounding box center [1417, 345] width 23 height 23
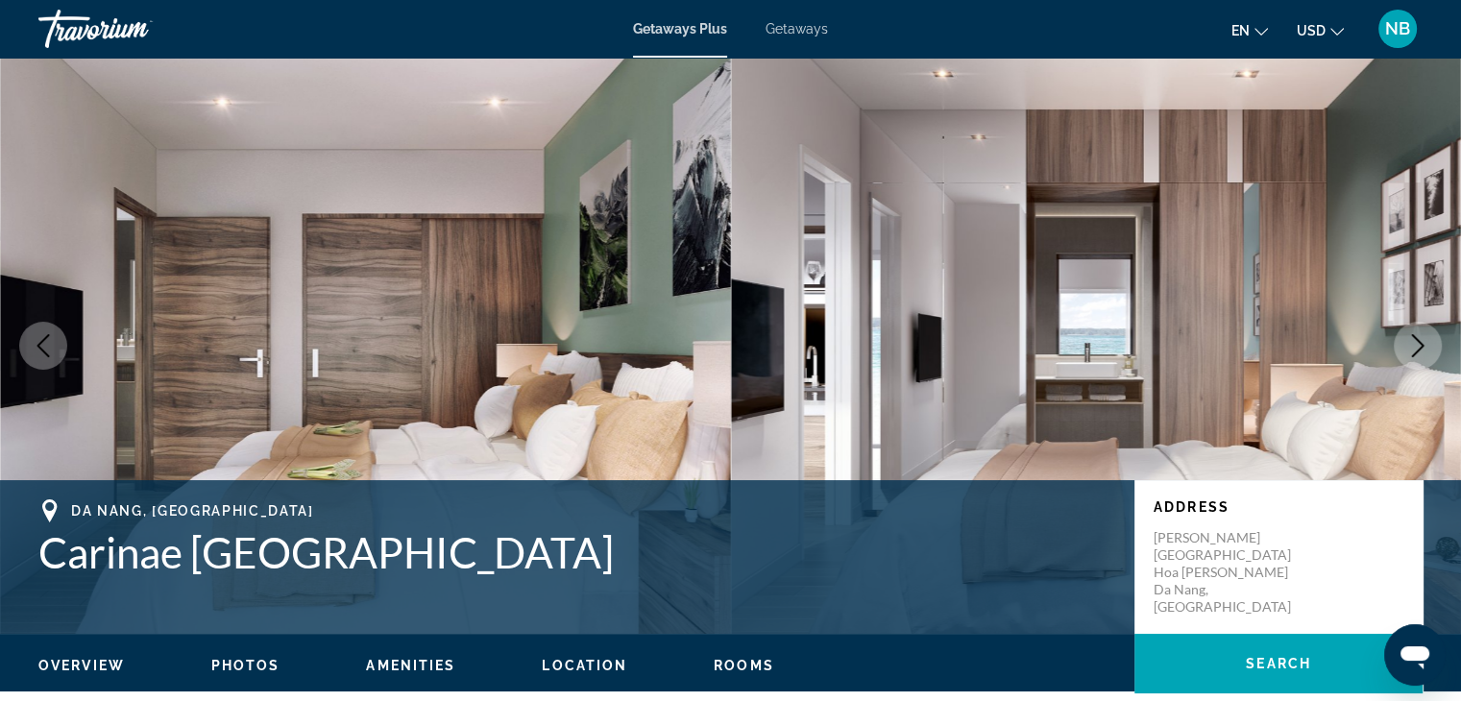
click at [1415, 347] on icon "Next image" at bounding box center [1417, 345] width 23 height 23
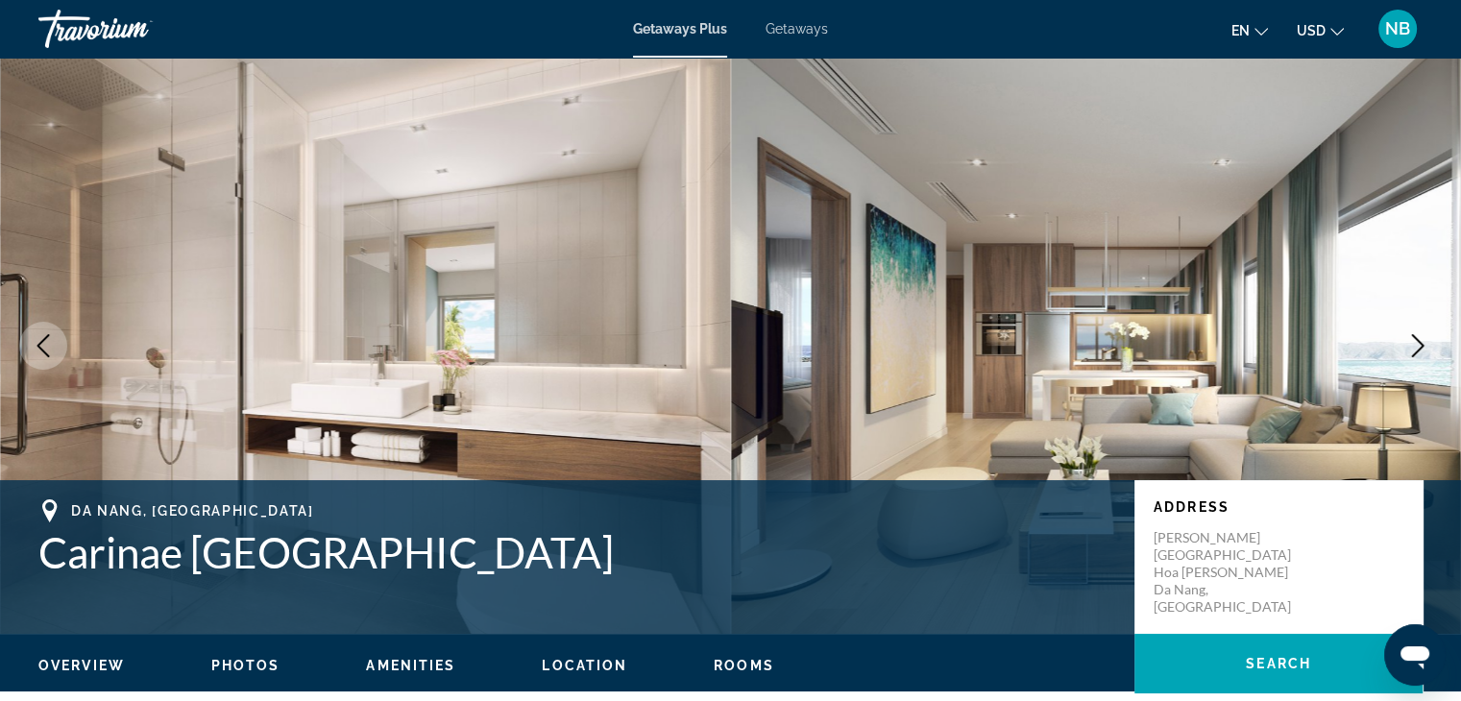
click at [1415, 347] on icon "Next image" at bounding box center [1417, 345] width 23 height 23
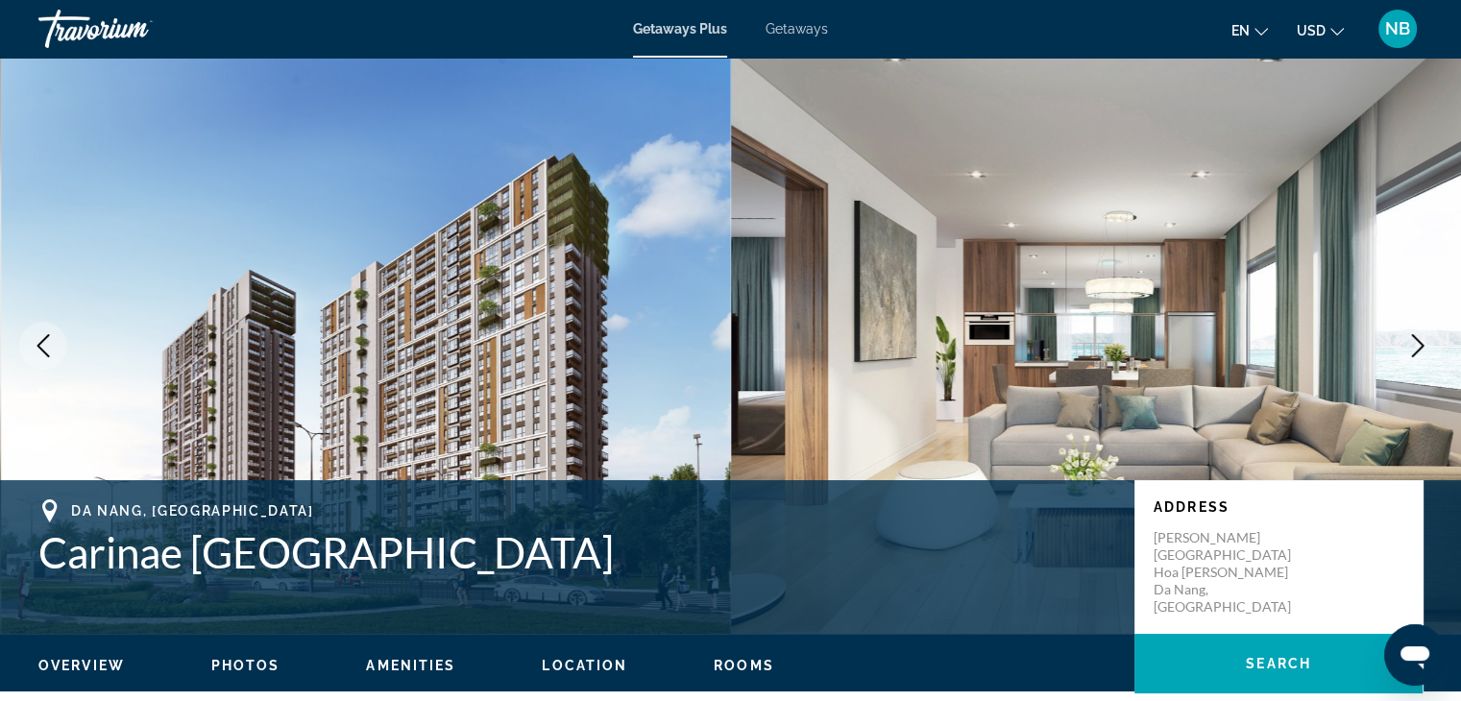
click at [1418, 363] on button "Next image" at bounding box center [1417, 346] width 48 height 48
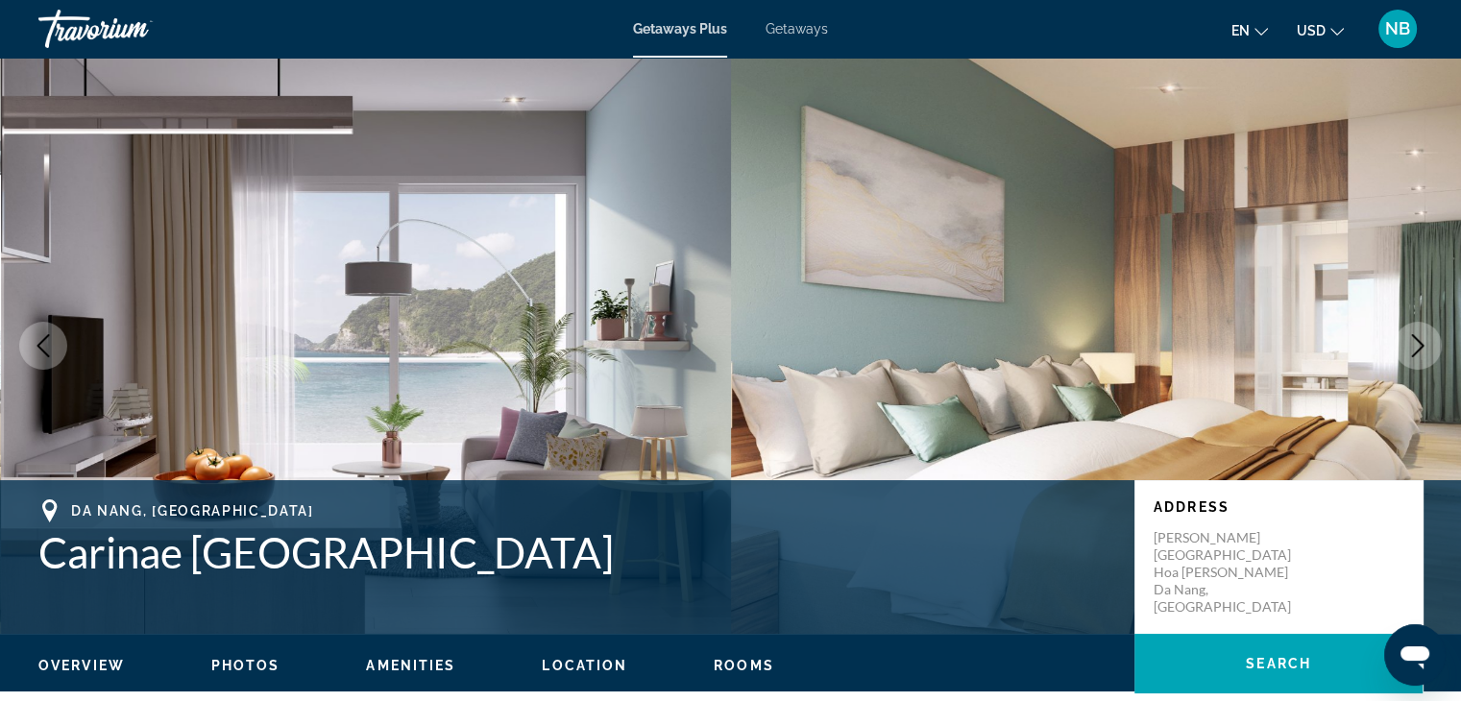
click at [1418, 363] on button "Next image" at bounding box center [1417, 346] width 48 height 48
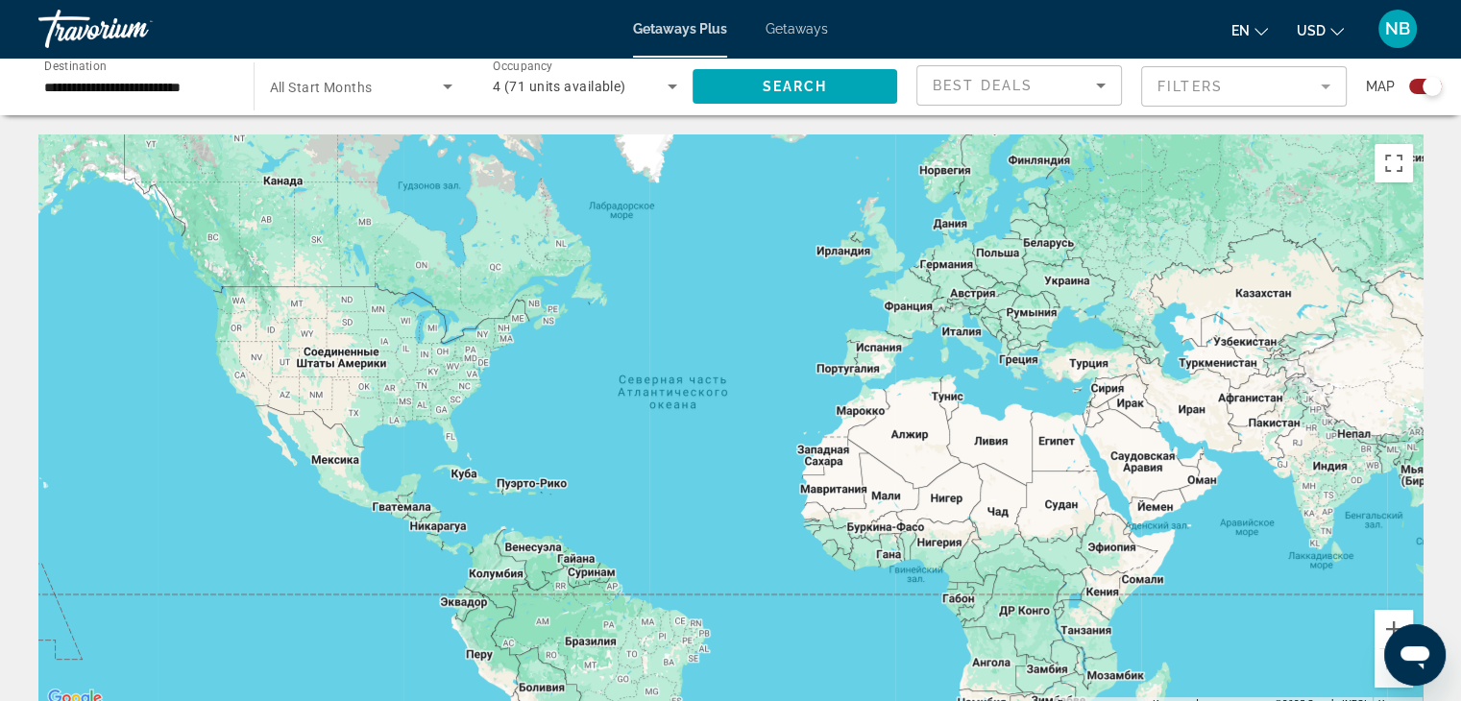
scroll to position [288, 0]
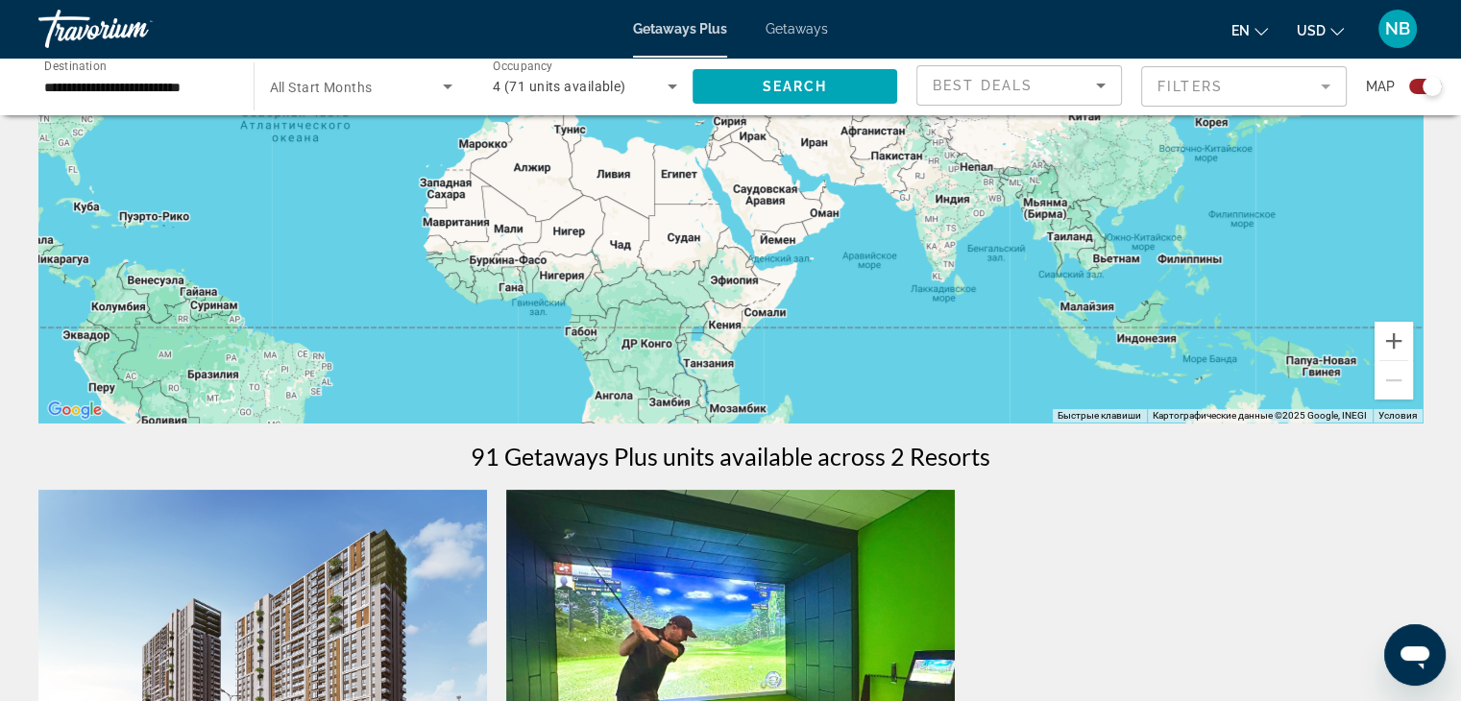
drag, startPoint x: 1268, startPoint y: 337, endPoint x: 907, endPoint y: 359, distance: 361.8
click at [899, 358] on div "Main content" at bounding box center [730, 134] width 1384 height 576
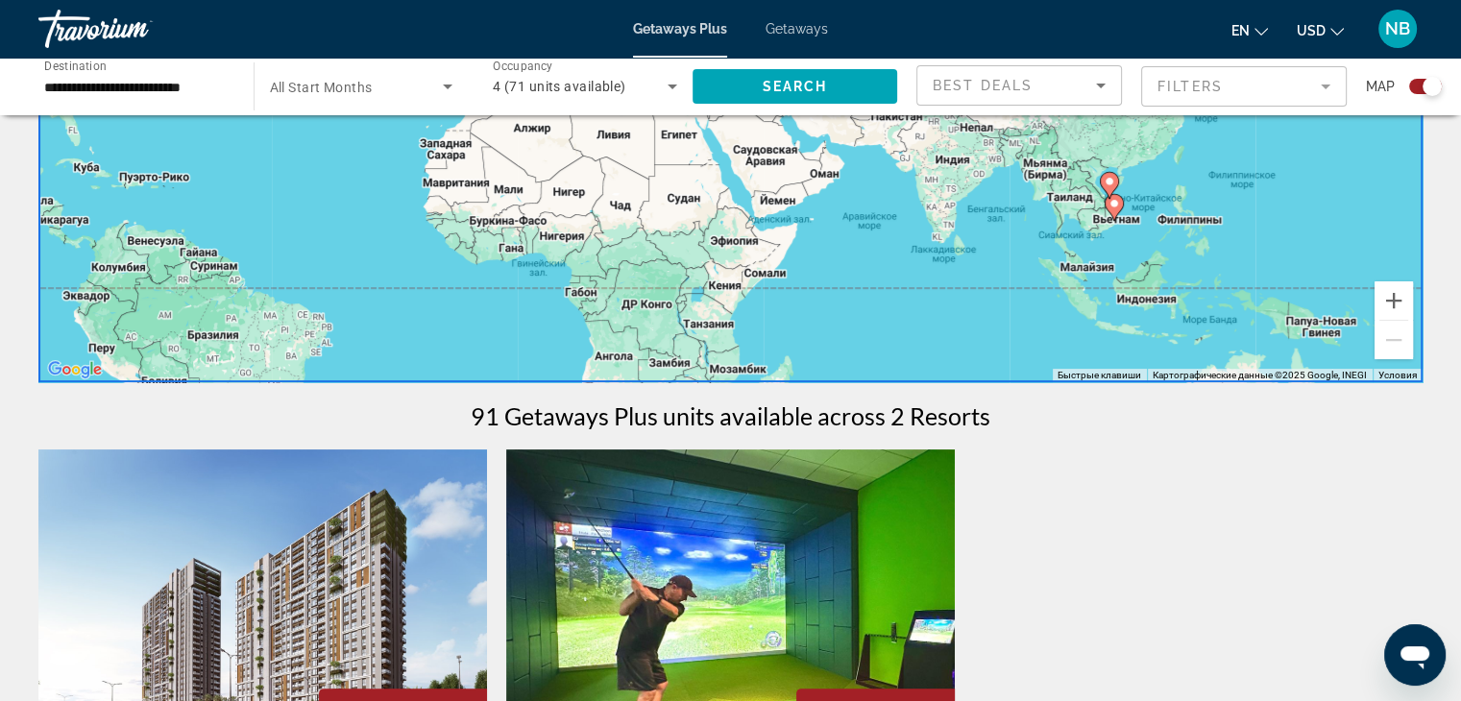
scroll to position [384, 0]
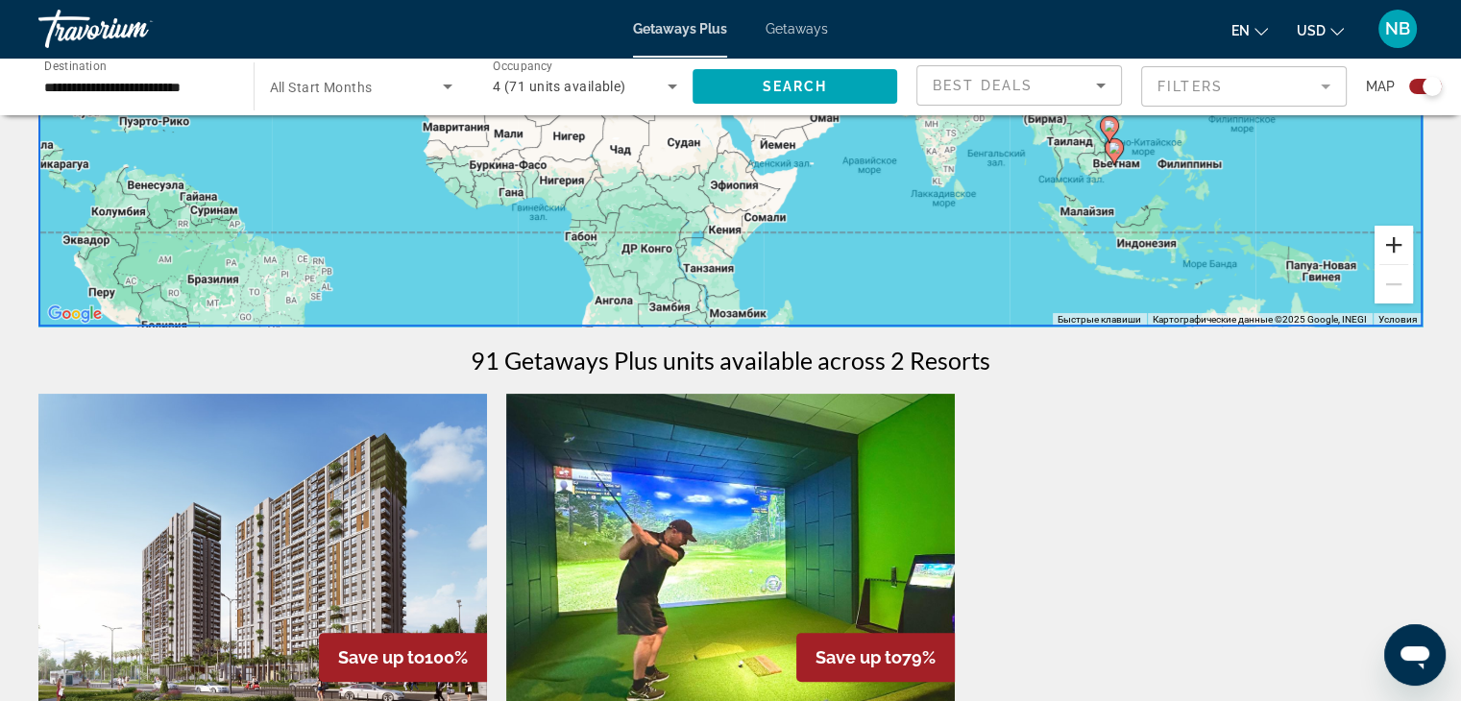
click at [1392, 253] on button "Увеличить" at bounding box center [1393, 245] width 38 height 38
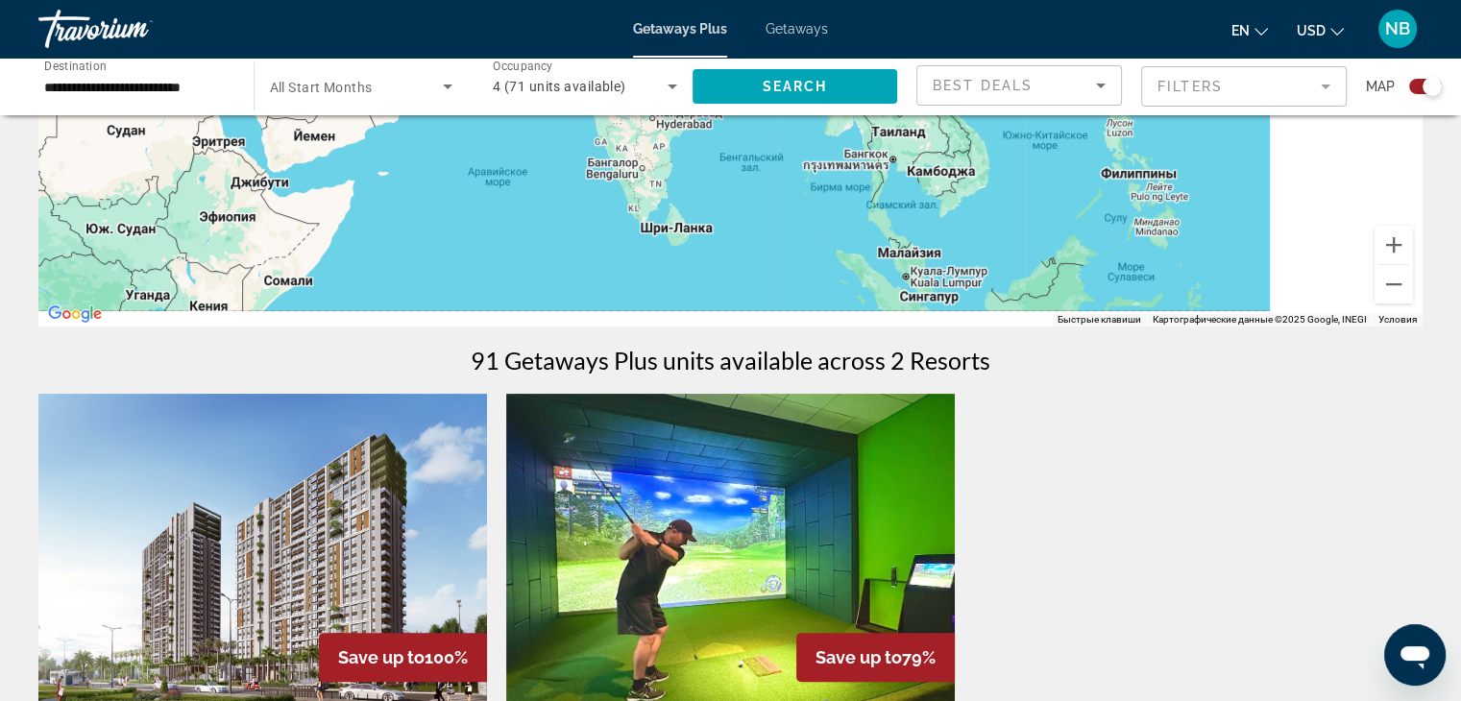
drag, startPoint x: 1183, startPoint y: 235, endPoint x: 648, endPoint y: 102, distance: 551.3
click at [648, 102] on div "**********" at bounding box center [730, 518] width 1461 height 1537
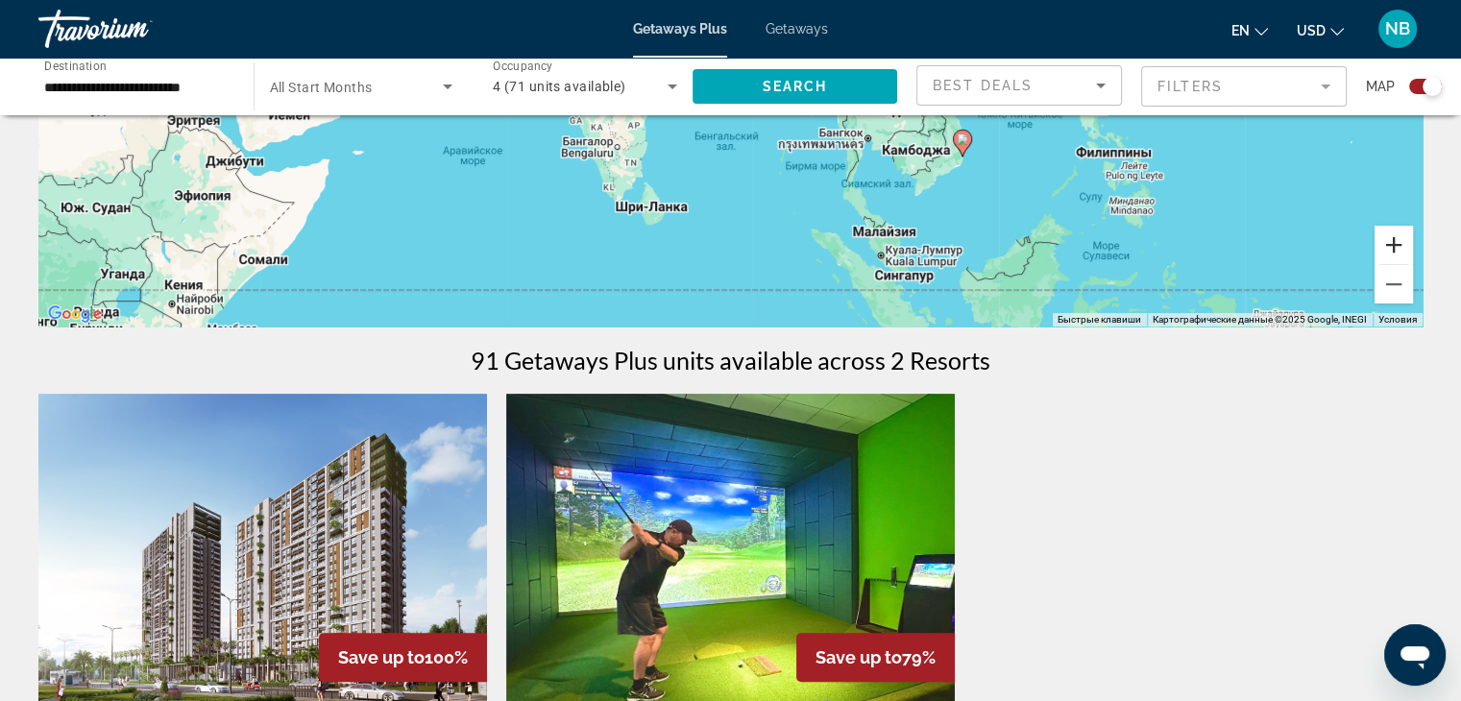
click at [1398, 247] on button "Увеличить" at bounding box center [1393, 245] width 38 height 38
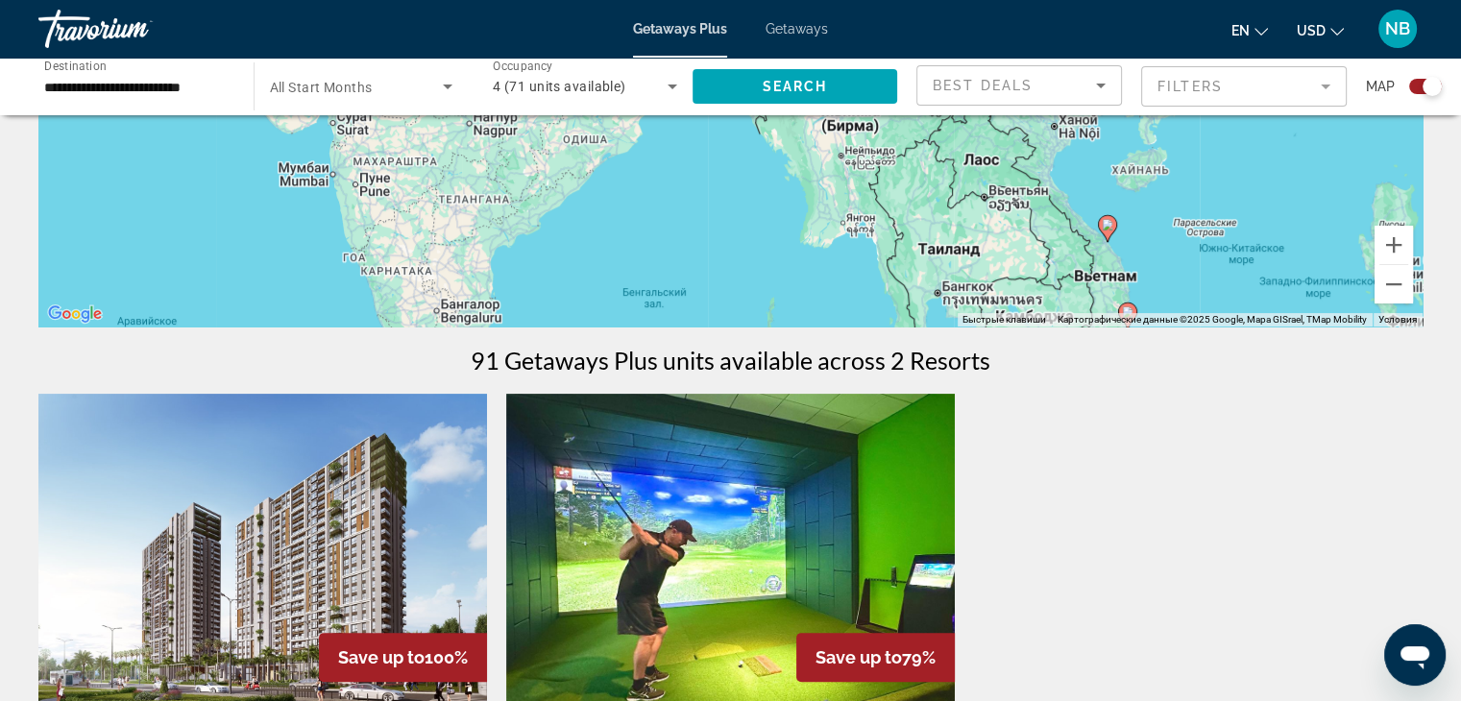
drag, startPoint x: 1265, startPoint y: 193, endPoint x: 1196, endPoint y: 247, distance: 87.6
click at [1196, 247] on div "Чтобы активировать перетаскивание с помощью клавиатуры, нажмите Alt + Ввод. Пос…" at bounding box center [730, 38] width 1384 height 576
drag, startPoint x: 1302, startPoint y: 175, endPoint x: 1311, endPoint y: 205, distance: 31.0
click at [1311, 205] on div "Чтобы активировать перетаскивание с помощью клавиатуры, нажмите Alt + Ввод. Пос…" at bounding box center [730, 38] width 1384 height 576
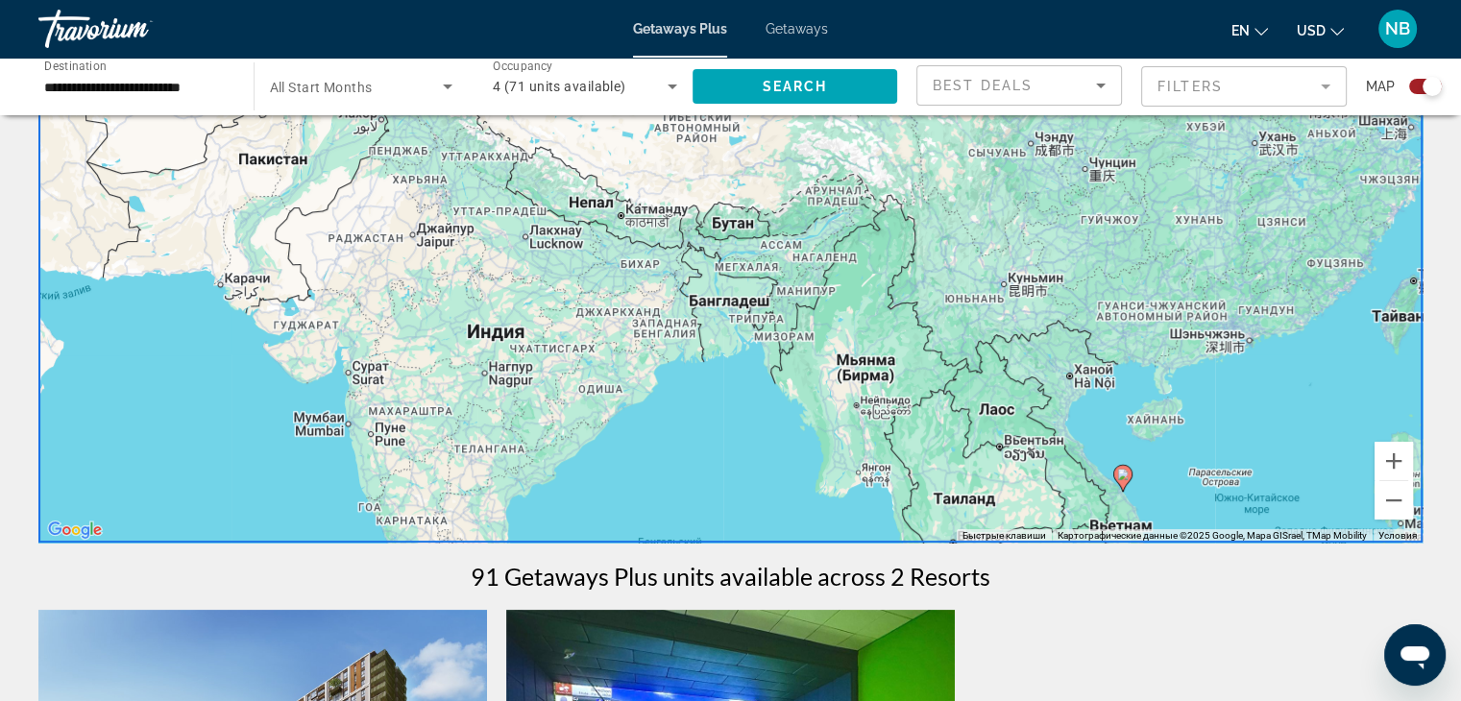
scroll to position [161, 0]
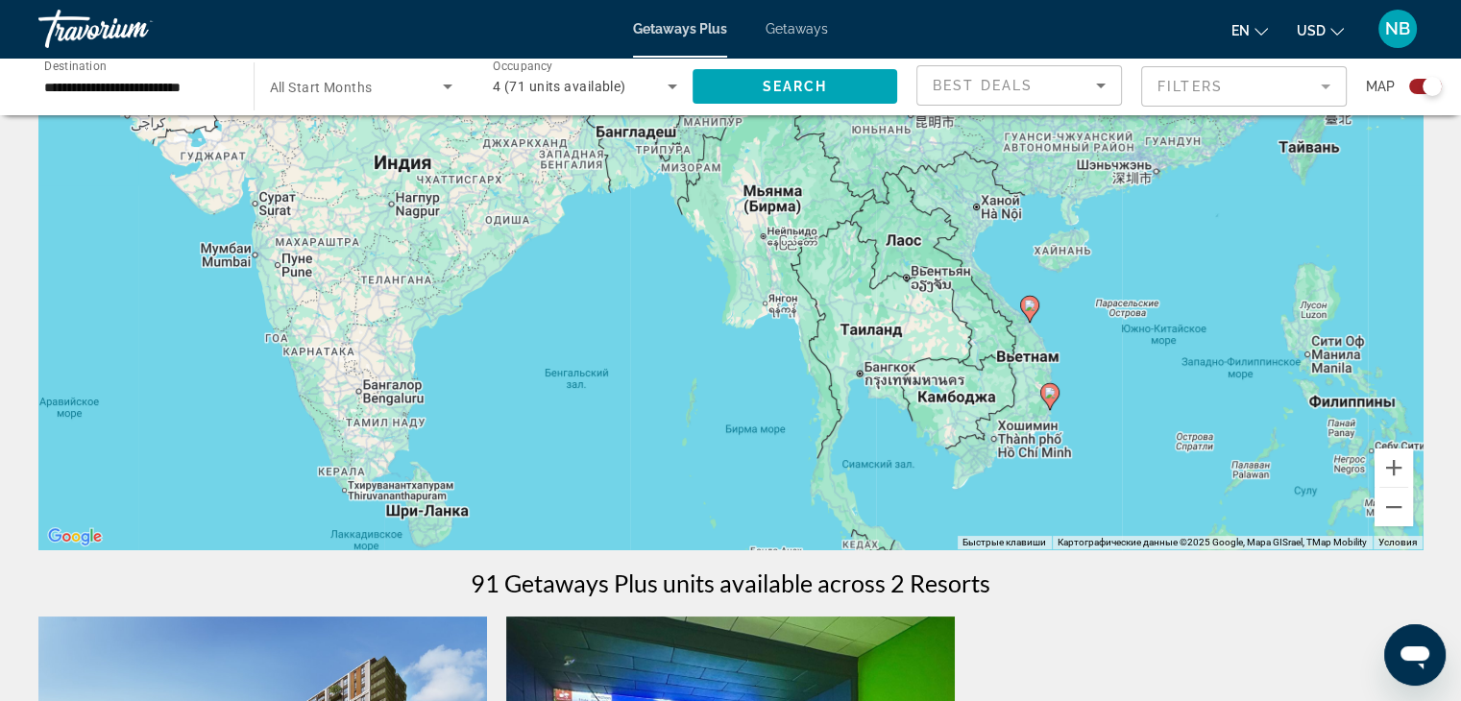
drag, startPoint x: 1265, startPoint y: 340, endPoint x: 1185, endPoint y: 179, distance: 180.0
click at [1185, 179] on div "Чтобы активировать перетаскивание с помощью клавиатуры, нажмите Alt + Ввод. Пос…" at bounding box center [730, 261] width 1384 height 576
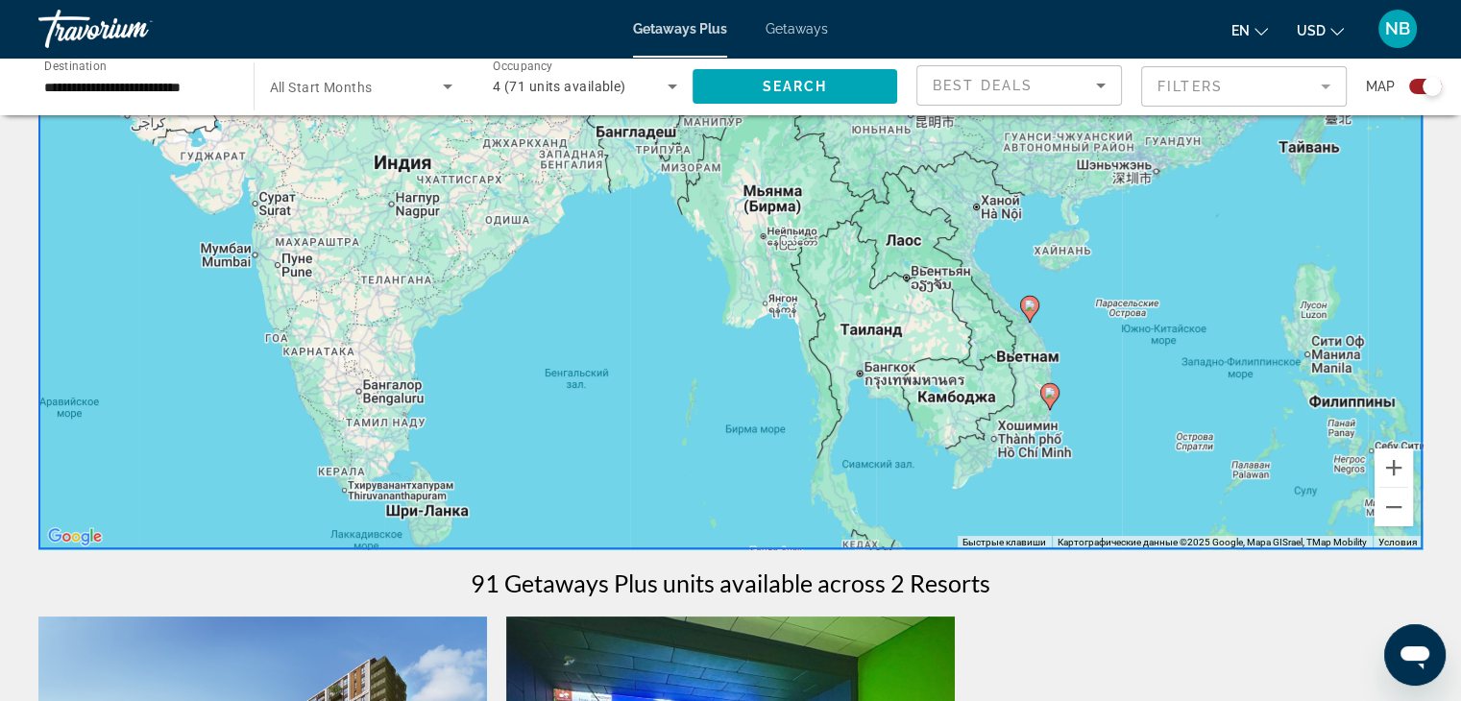
click at [1052, 394] on image "Main content" at bounding box center [1050, 393] width 12 height 12
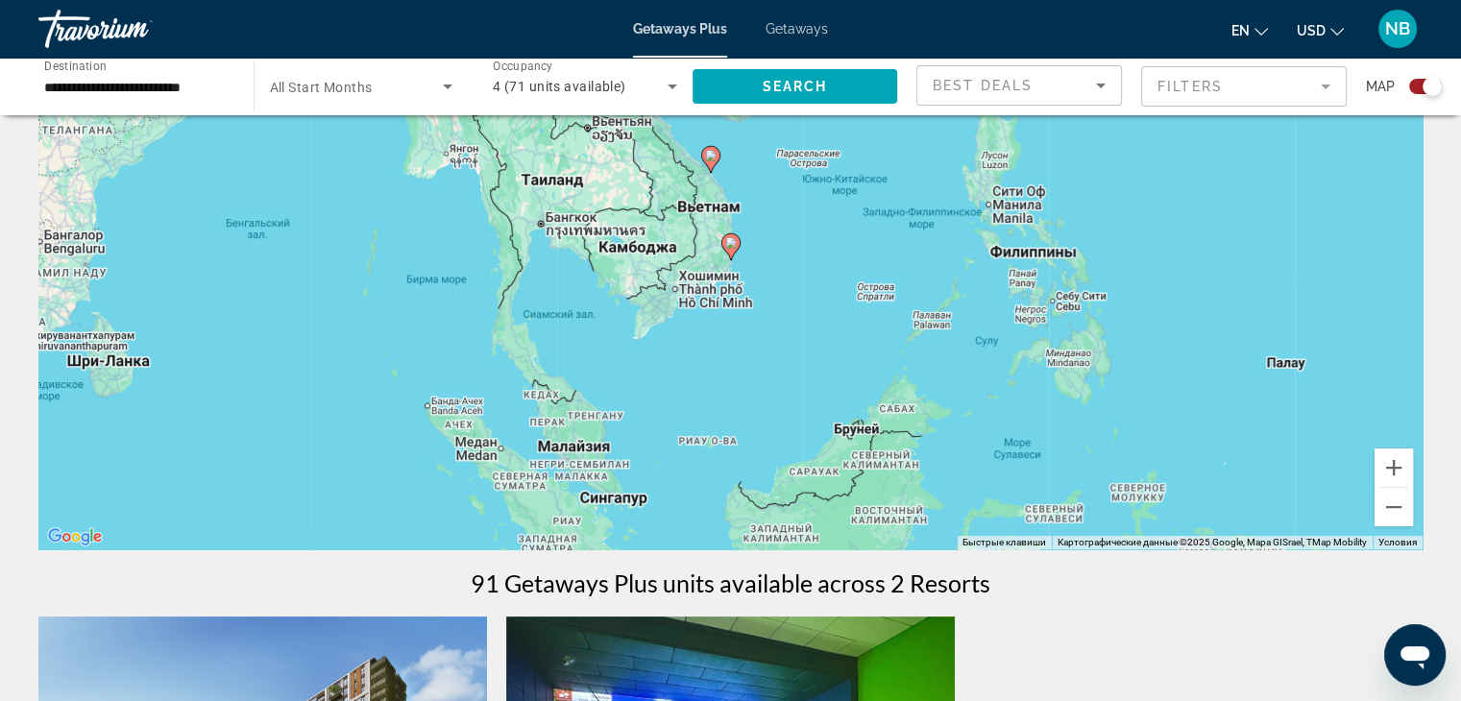
click at [703, 159] on g "Main content" at bounding box center [710, 159] width 19 height 27
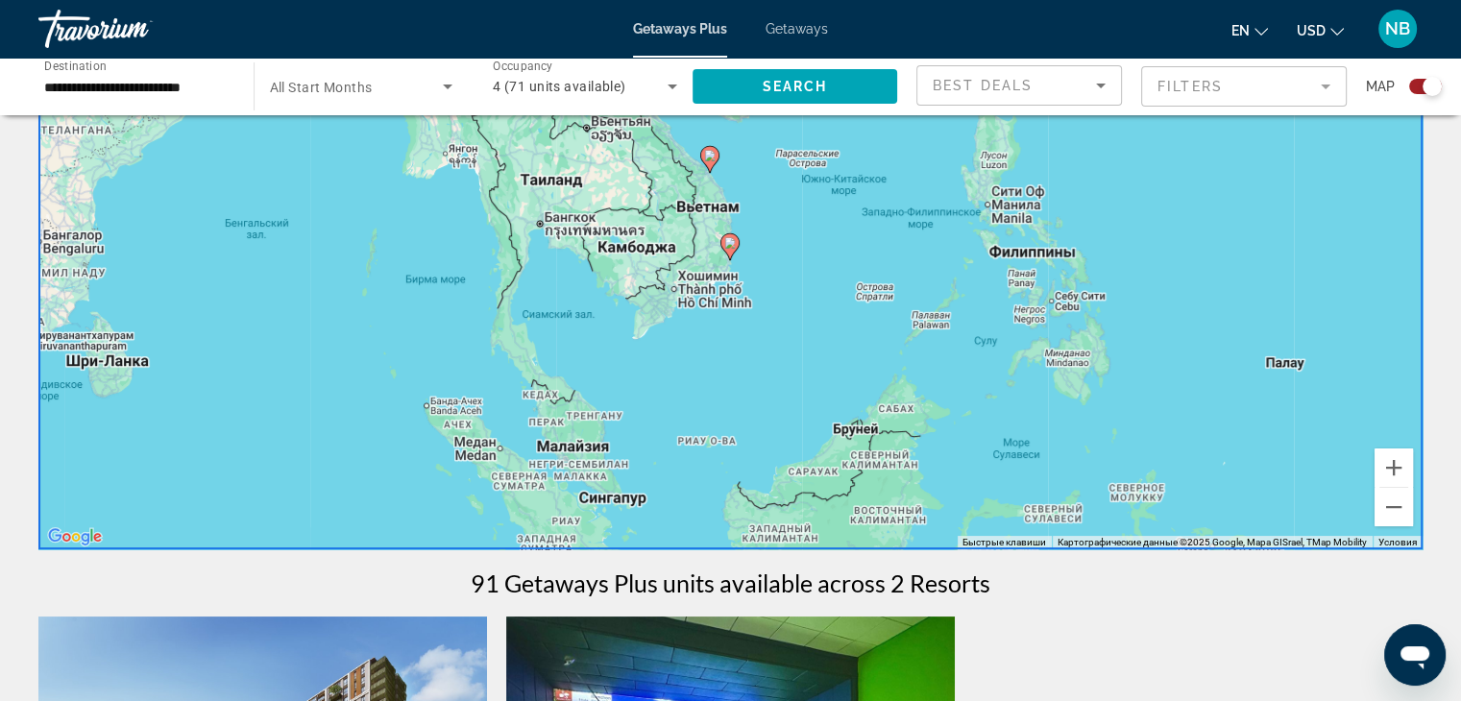
click at [703, 159] on icon "Main content" at bounding box center [708, 159] width 17 height 25
type input "**********"
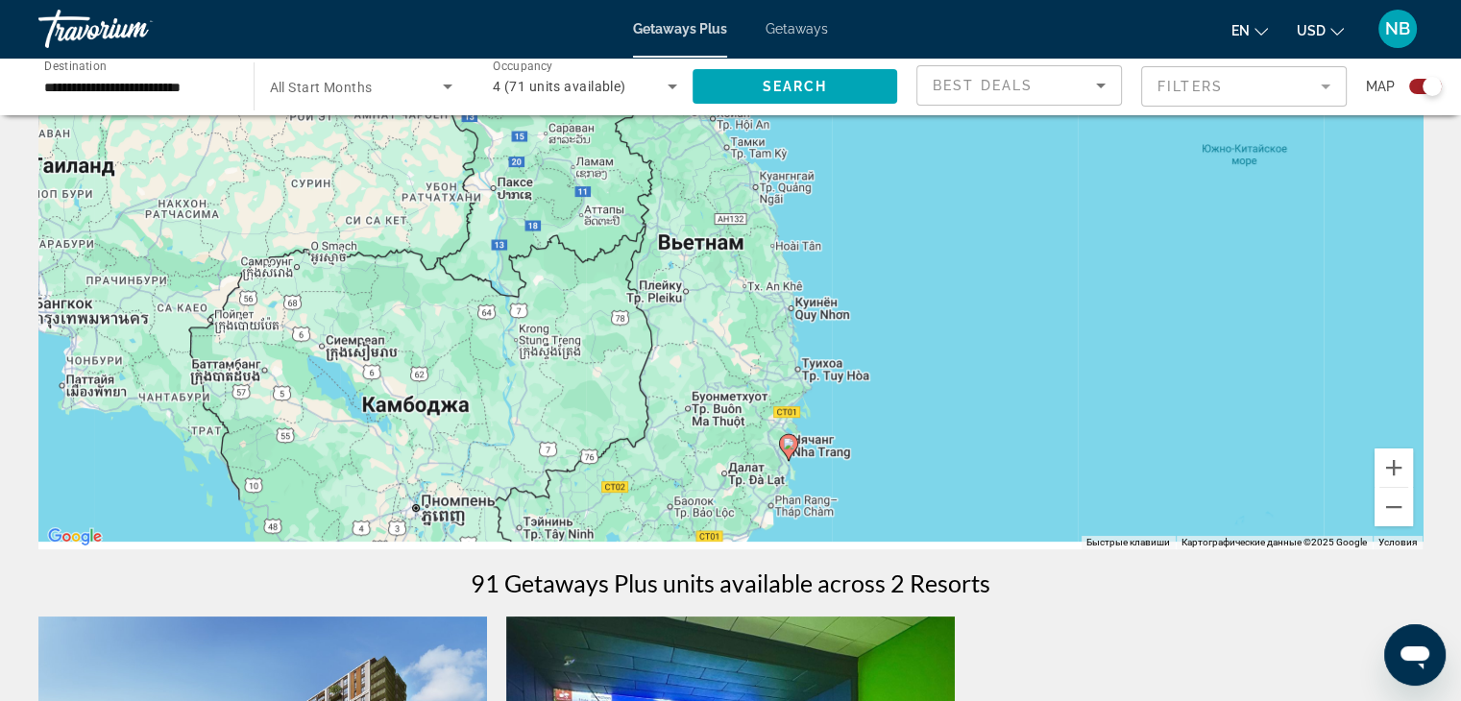
drag, startPoint x: 811, startPoint y: 363, endPoint x: 786, endPoint y: 208, distance: 156.6
click at [784, 205] on div "Чтобы активировать перетаскивание с помощью клавиатуры, нажмите Alt + Ввод. Пос…" at bounding box center [730, 261] width 1384 height 576
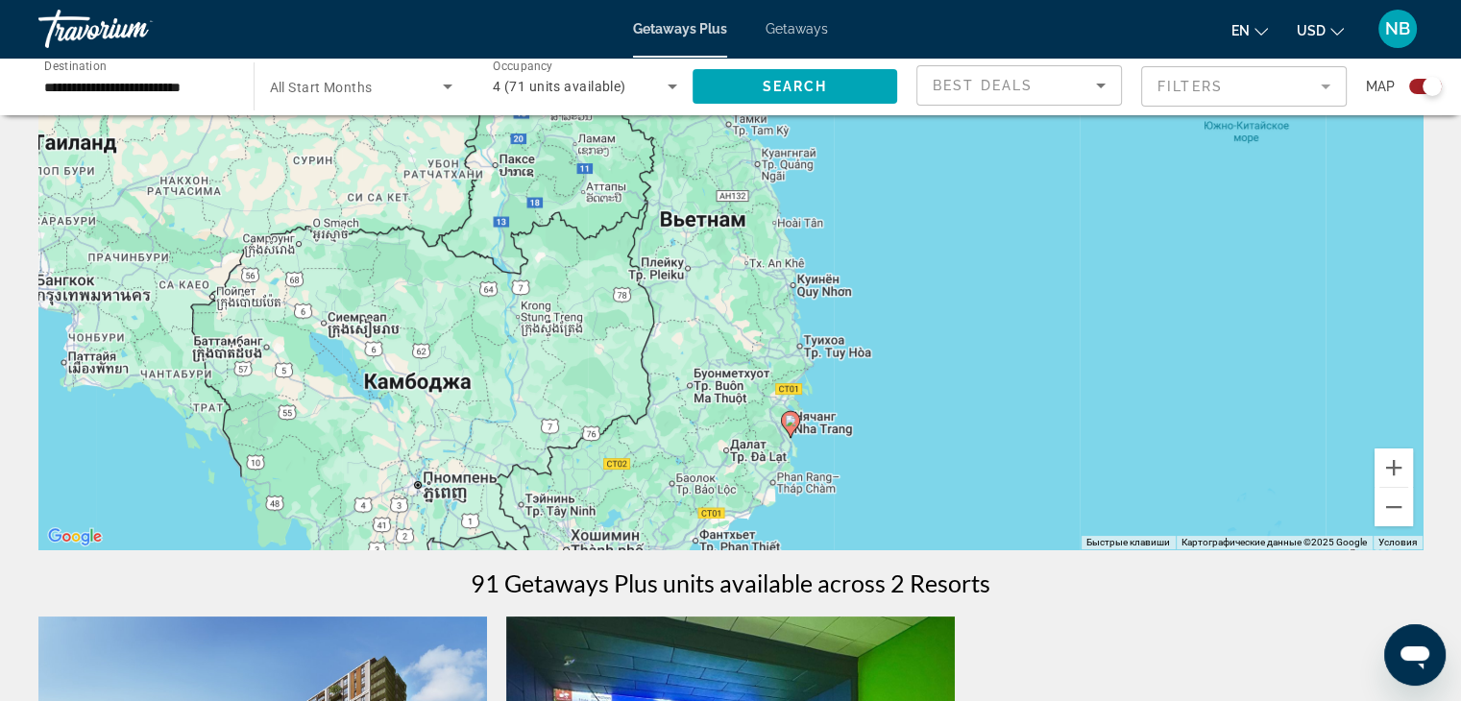
click at [788, 425] on icon "Main content" at bounding box center [789, 424] width 17 height 25
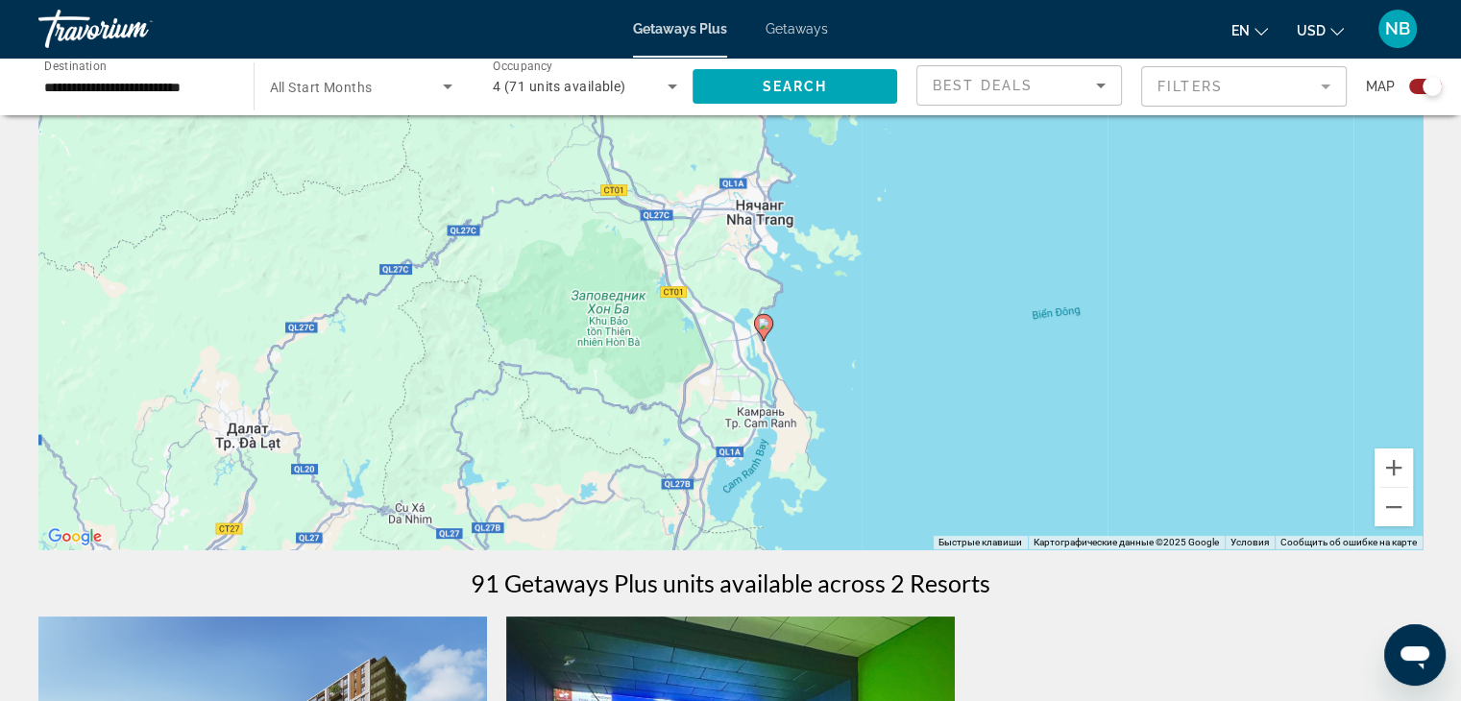
drag, startPoint x: 745, startPoint y: 263, endPoint x: 780, endPoint y: 347, distance: 90.4
click at [780, 347] on div "Чтобы активировать перетаскивание с помощью клавиатуры, нажмите Alt + Ввод. Пос…" at bounding box center [730, 261] width 1384 height 576
click at [768, 327] on image "Main content" at bounding box center [764, 324] width 12 height 12
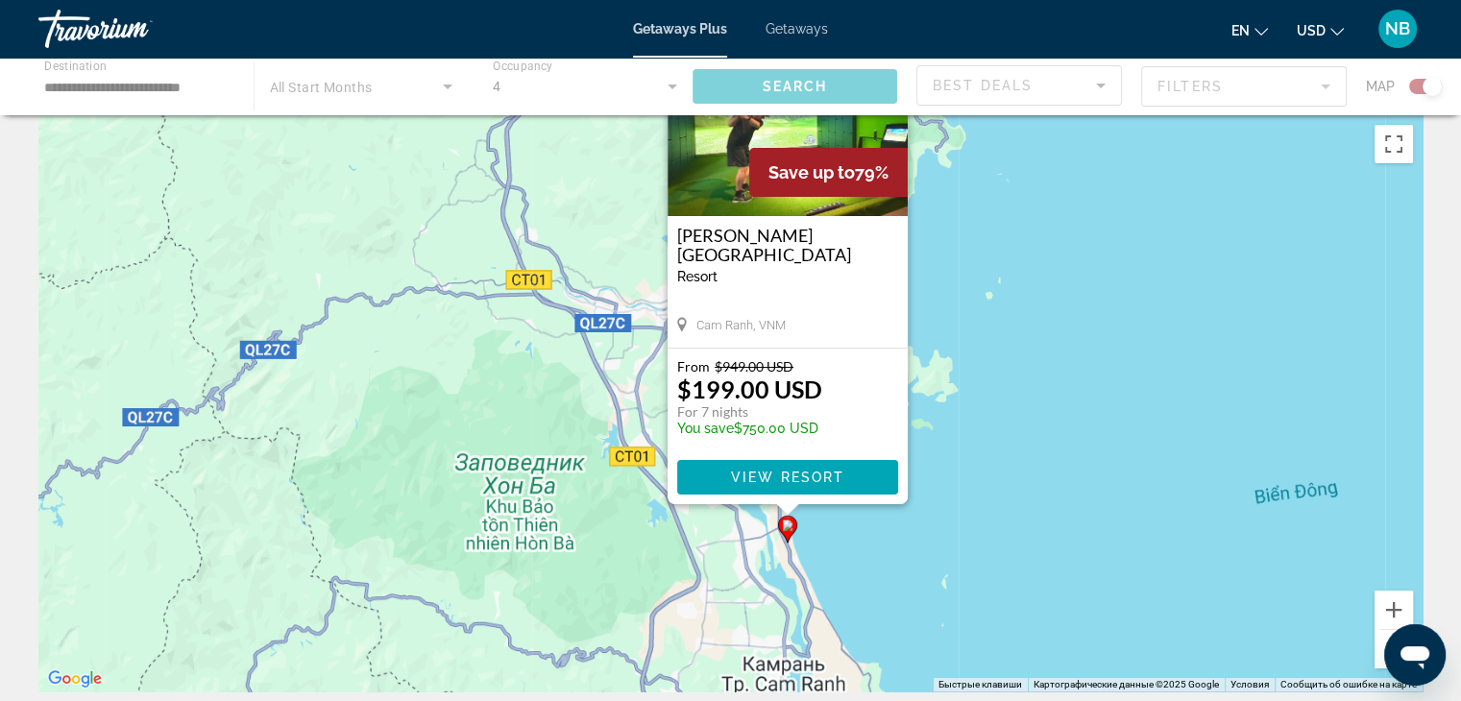
scroll to position [0, 0]
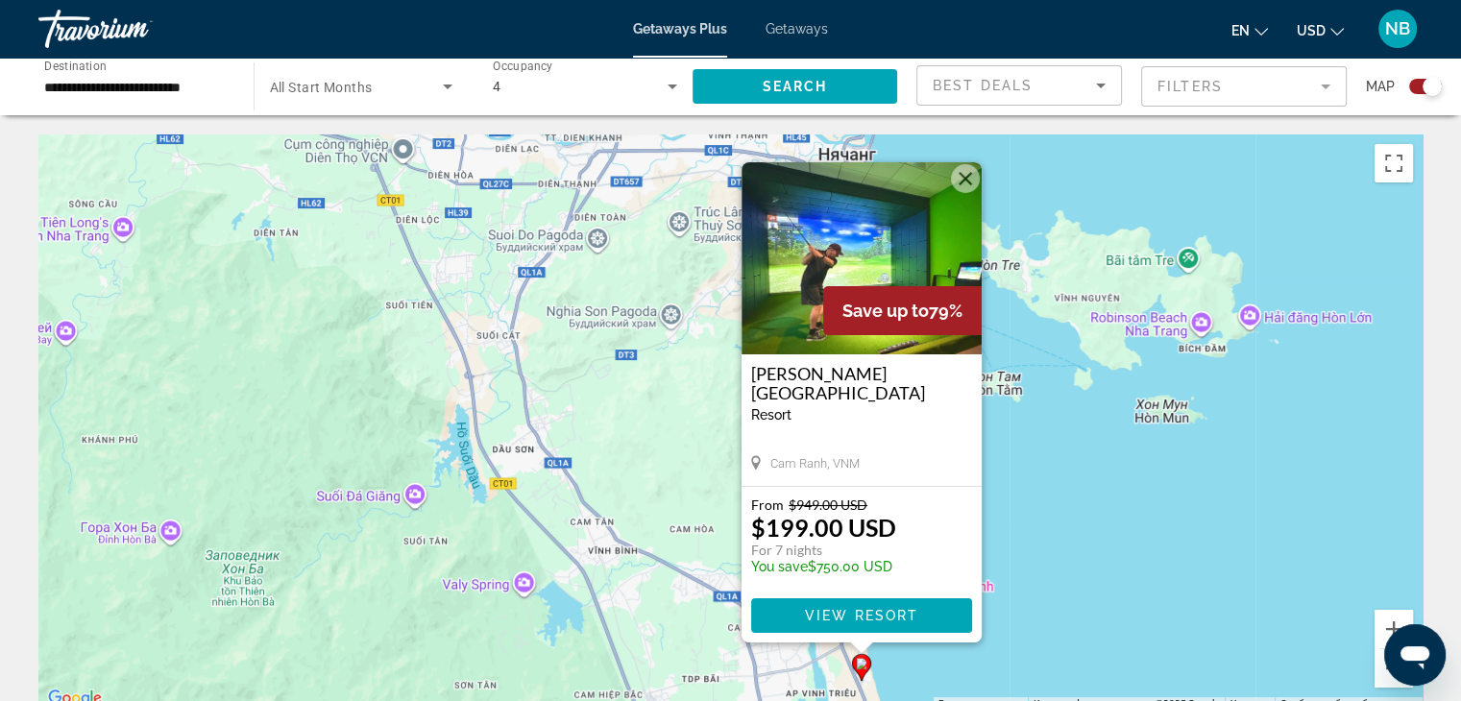
click at [896, 241] on img "Main content" at bounding box center [861, 258] width 240 height 192
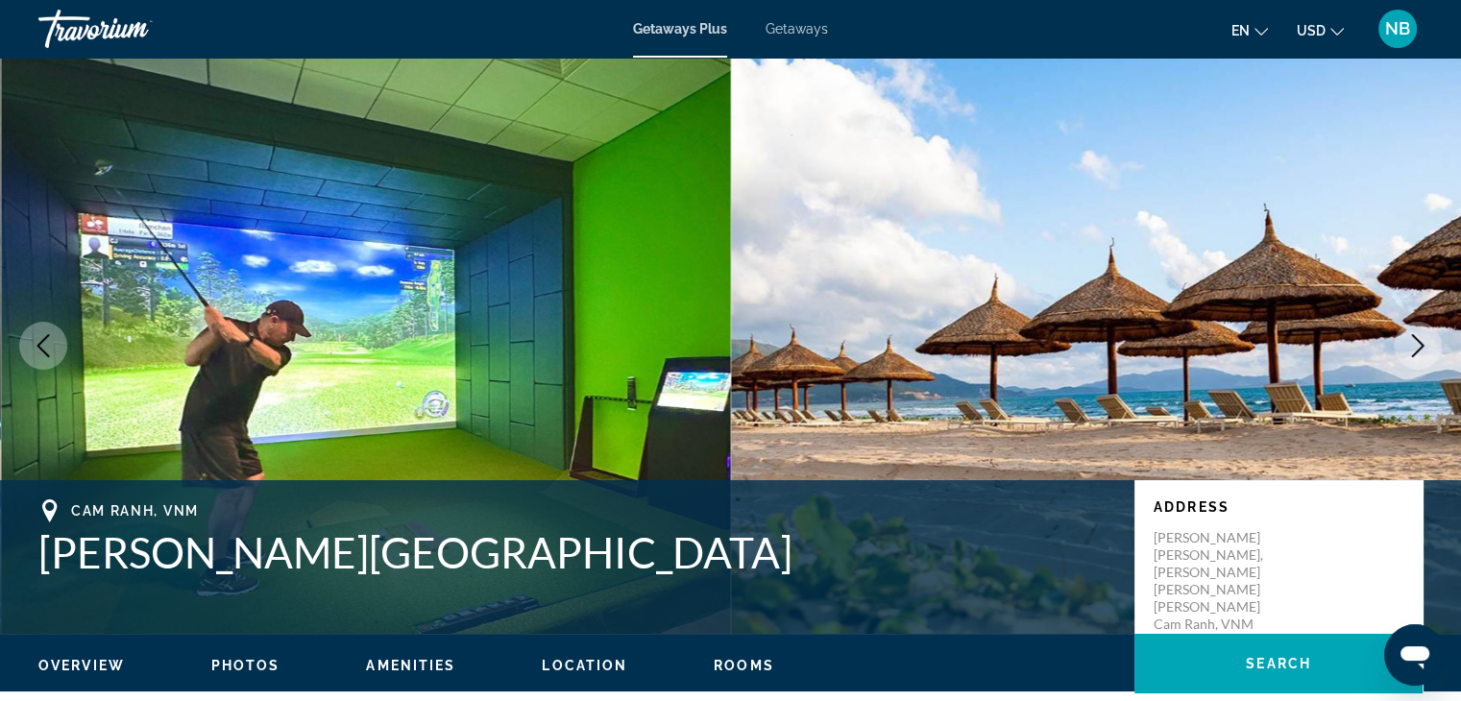
click at [1417, 350] on icon "Next image" at bounding box center [1417, 345] width 23 height 23
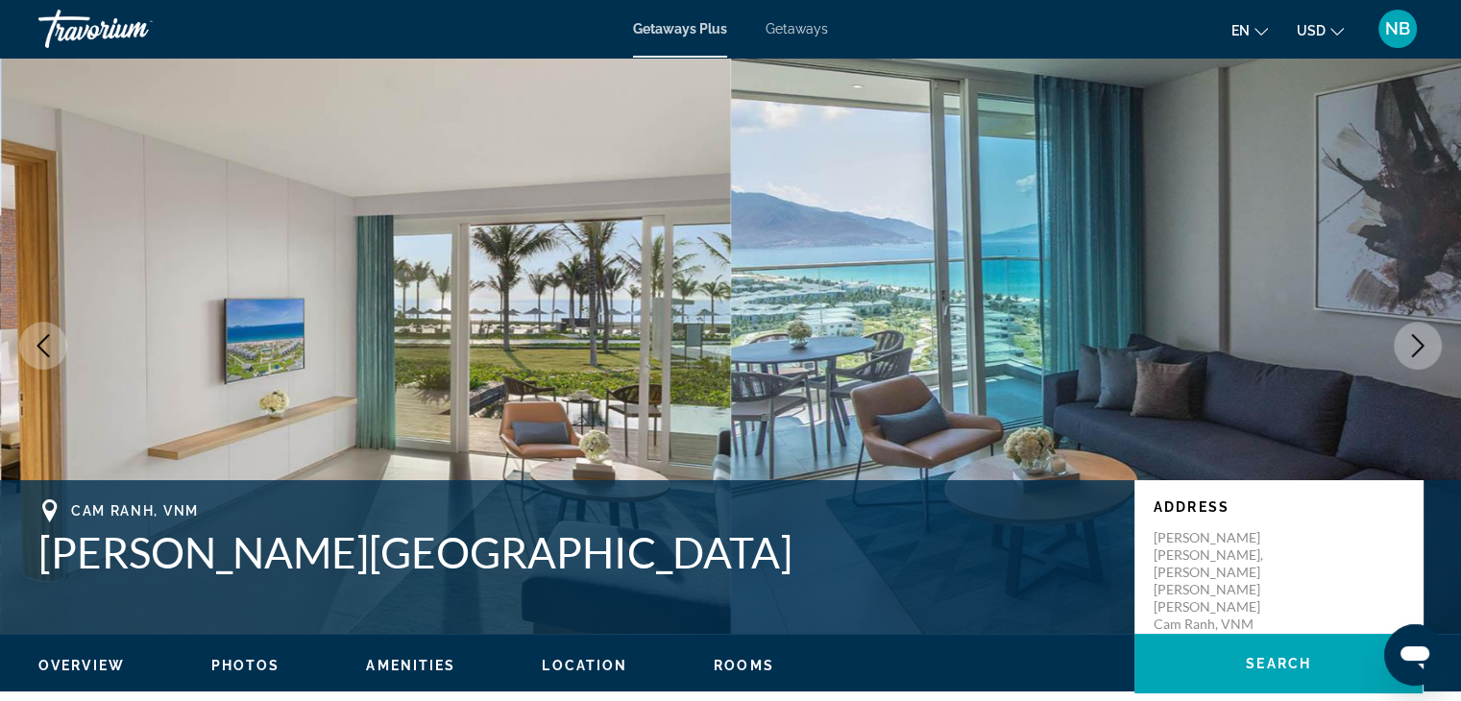
click at [1417, 351] on icon "Next image" at bounding box center [1418, 345] width 12 height 23
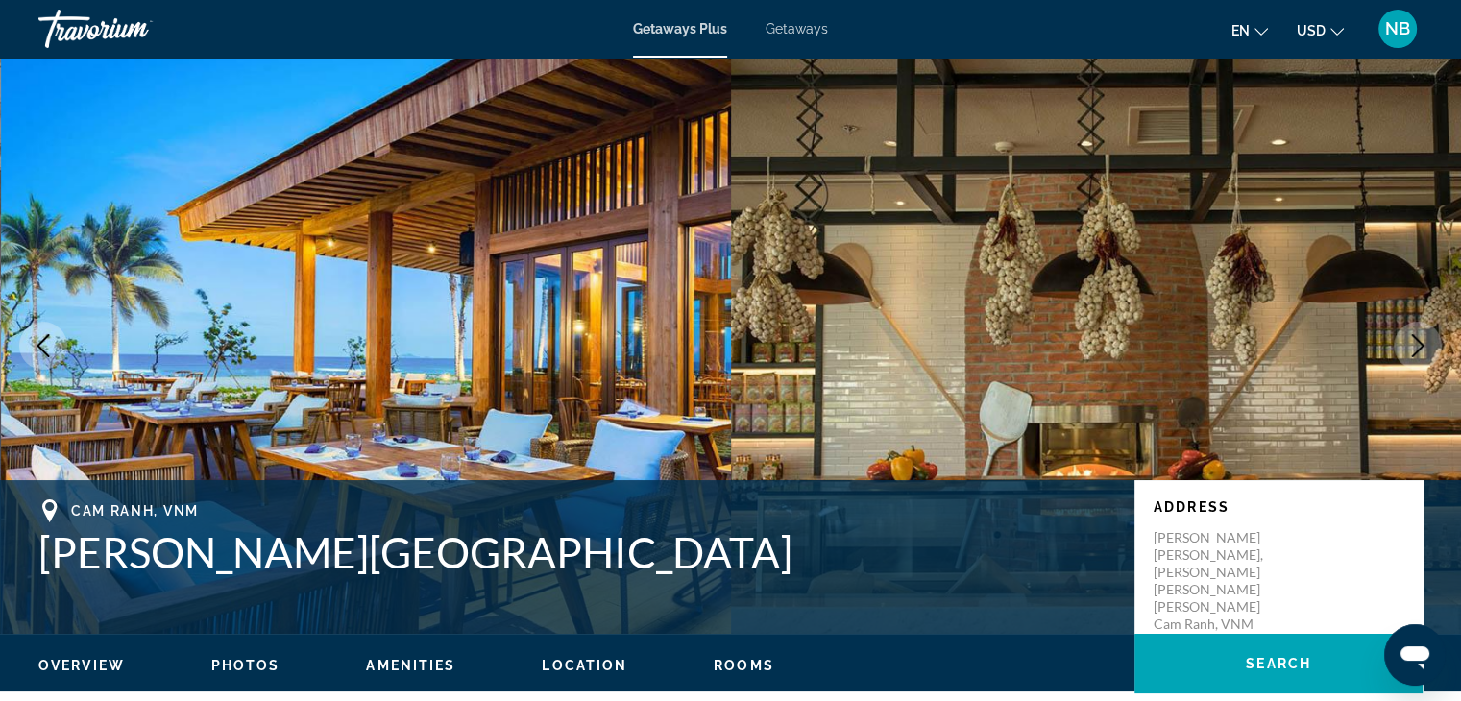
click at [1414, 345] on icon "Next image" at bounding box center [1417, 345] width 23 height 23
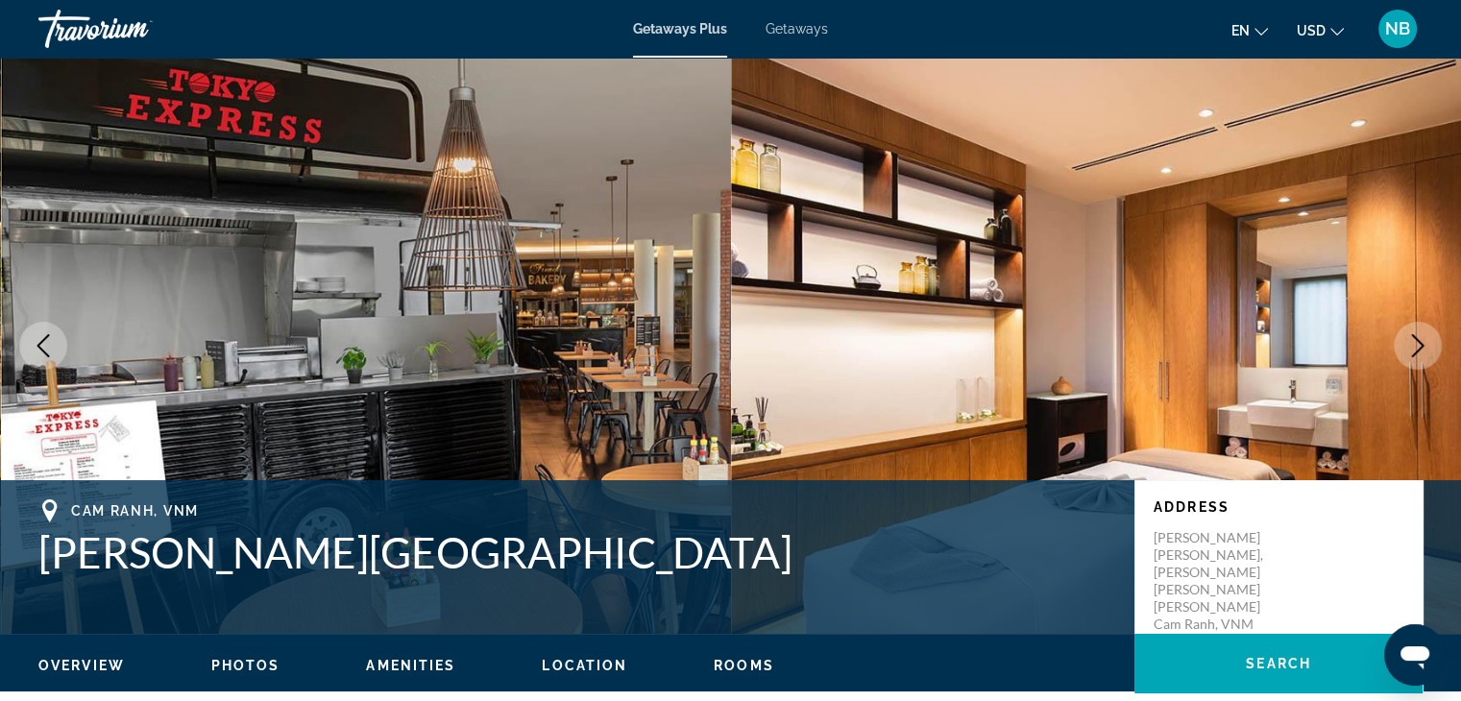
click at [1416, 346] on icon "Next image" at bounding box center [1417, 345] width 23 height 23
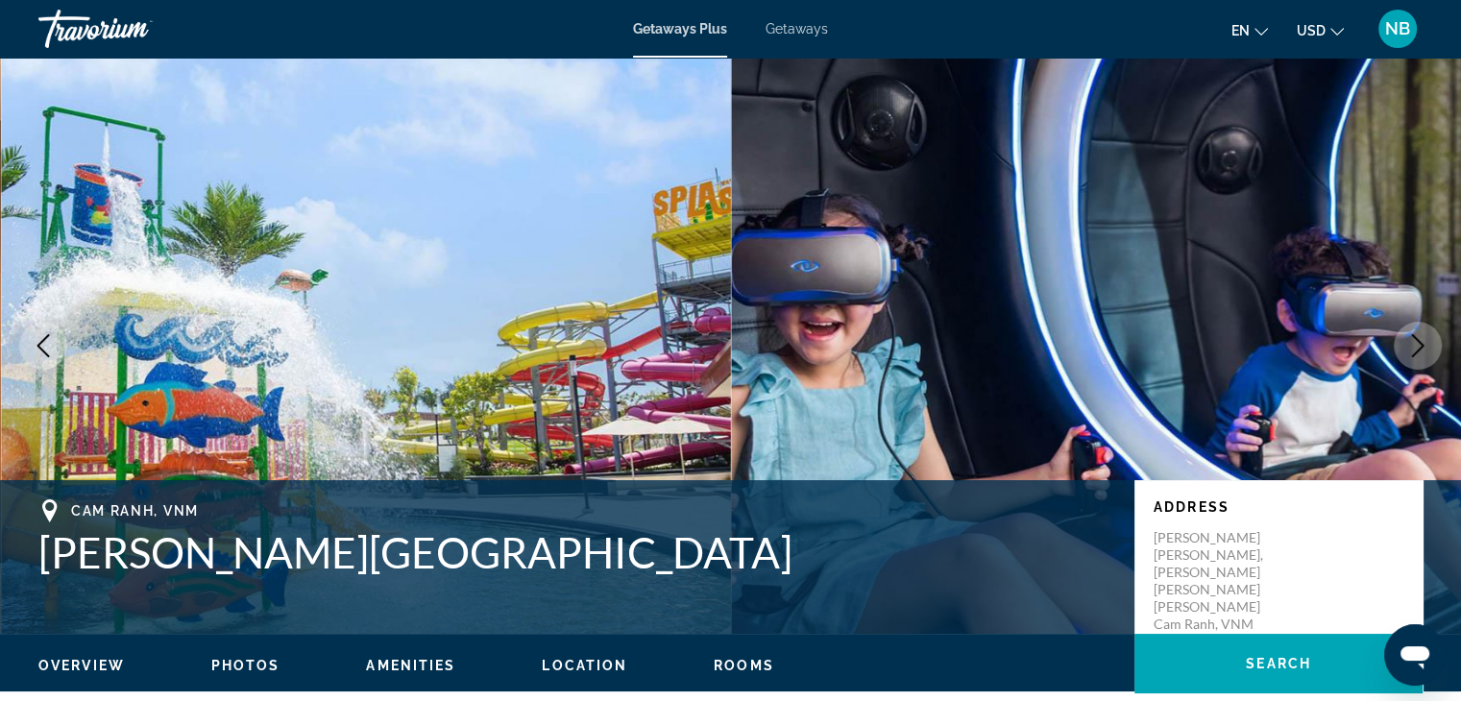
click at [1416, 346] on icon "Next image" at bounding box center [1417, 345] width 23 height 23
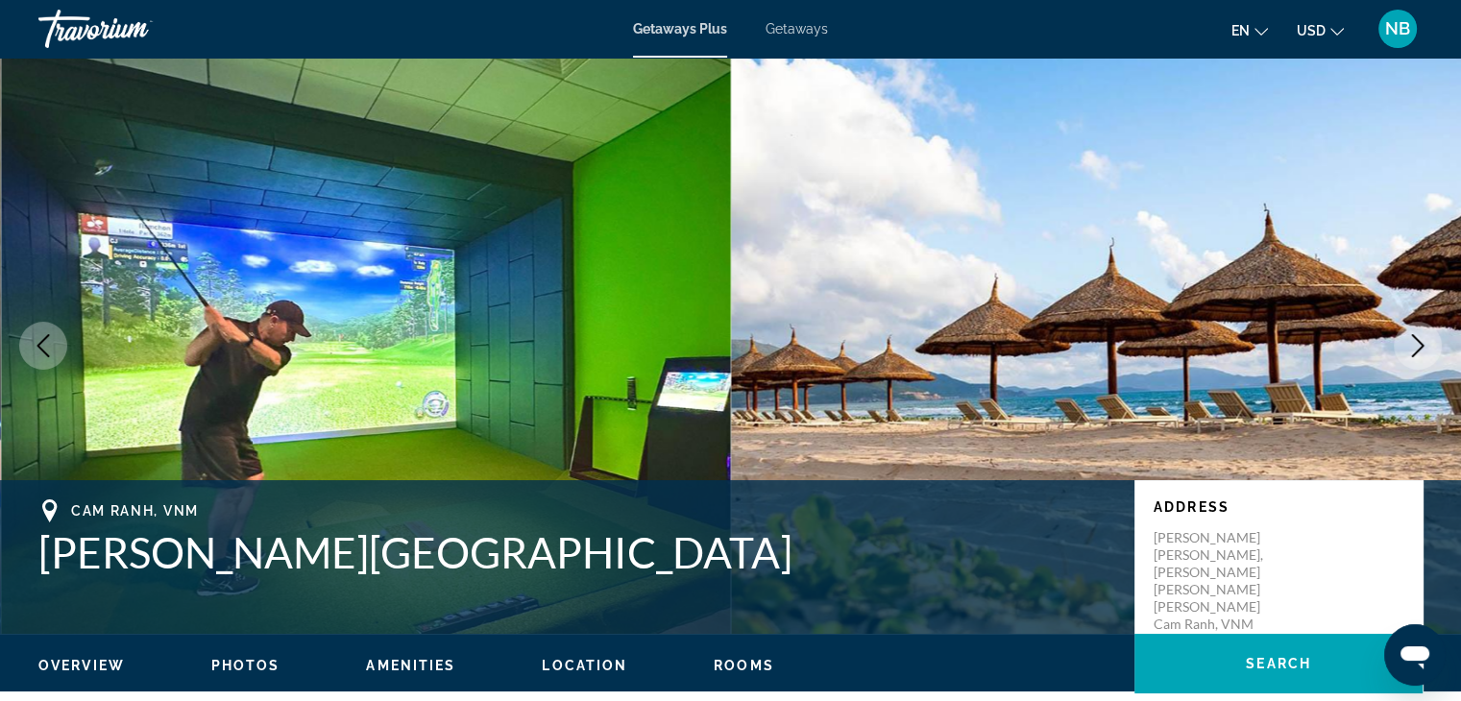
click at [1416, 346] on icon "Next image" at bounding box center [1417, 345] width 23 height 23
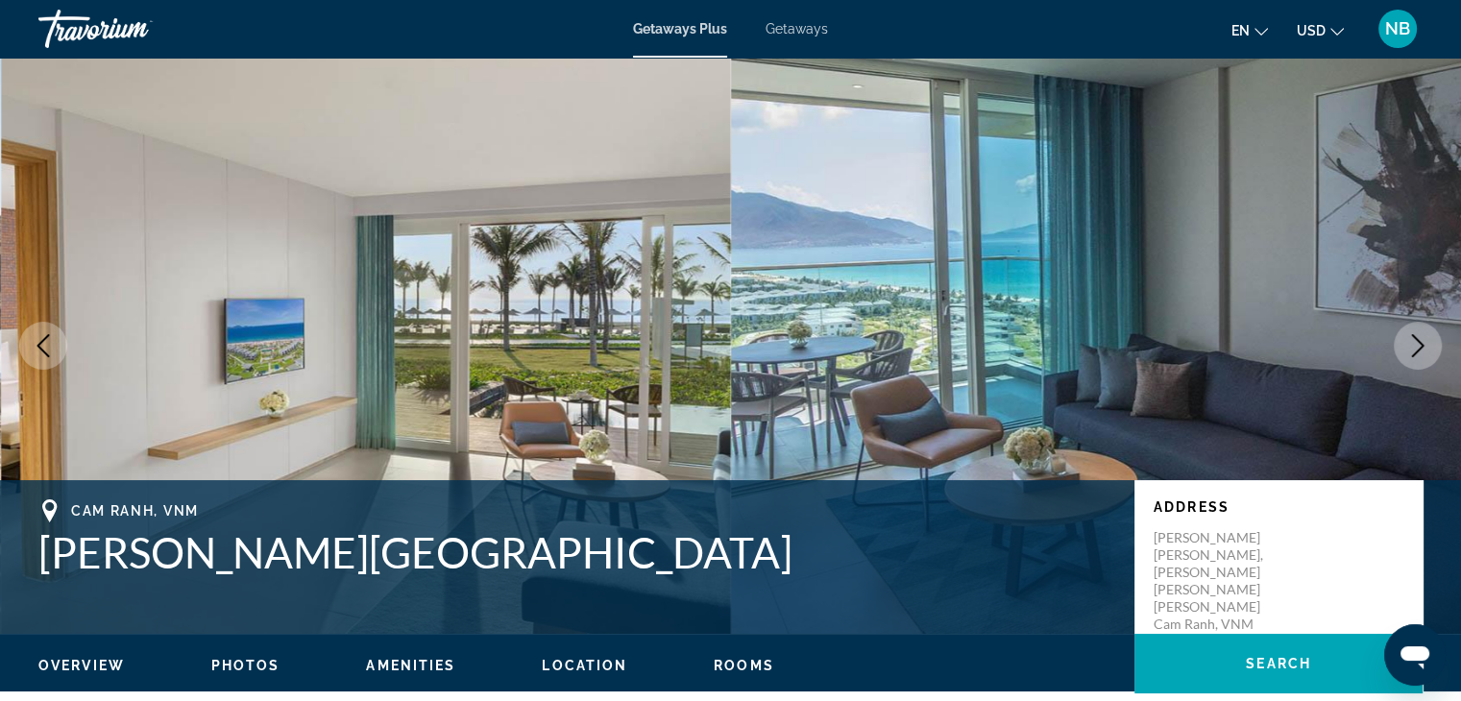
click at [1416, 346] on icon "Next image" at bounding box center [1417, 345] width 23 height 23
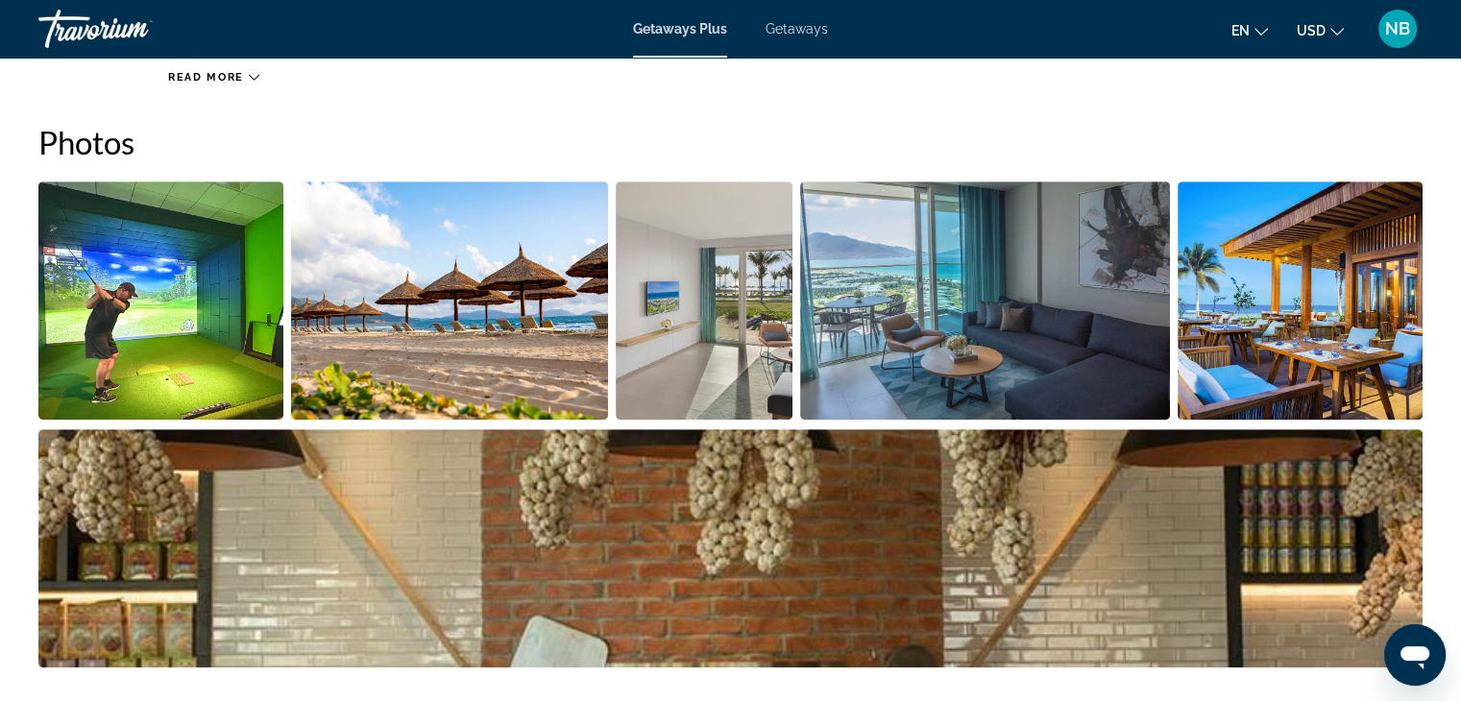
scroll to position [672, 0]
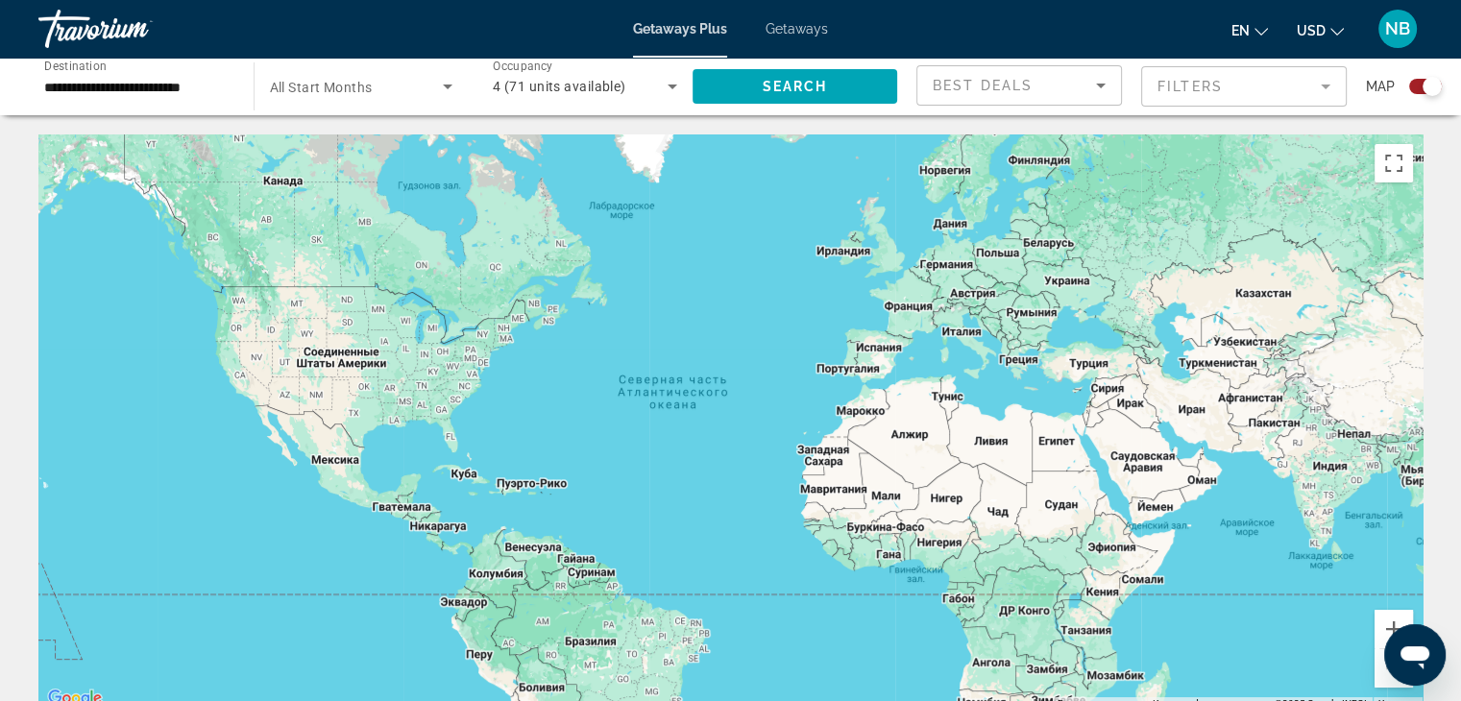
click at [553, 89] on span "4 (71 units available)" at bounding box center [559, 86] width 133 height 15
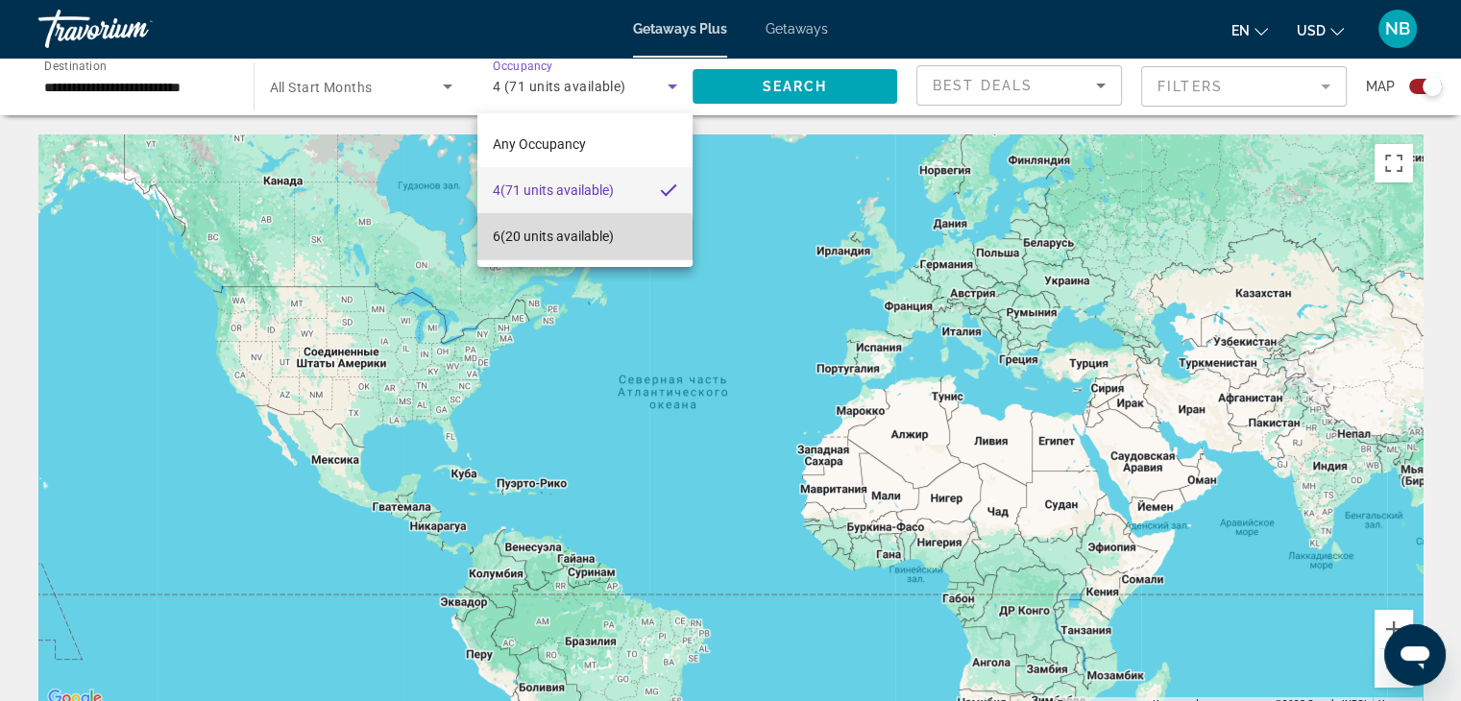
click at [575, 242] on span "6 (20 units available)" at bounding box center [553, 236] width 121 height 23
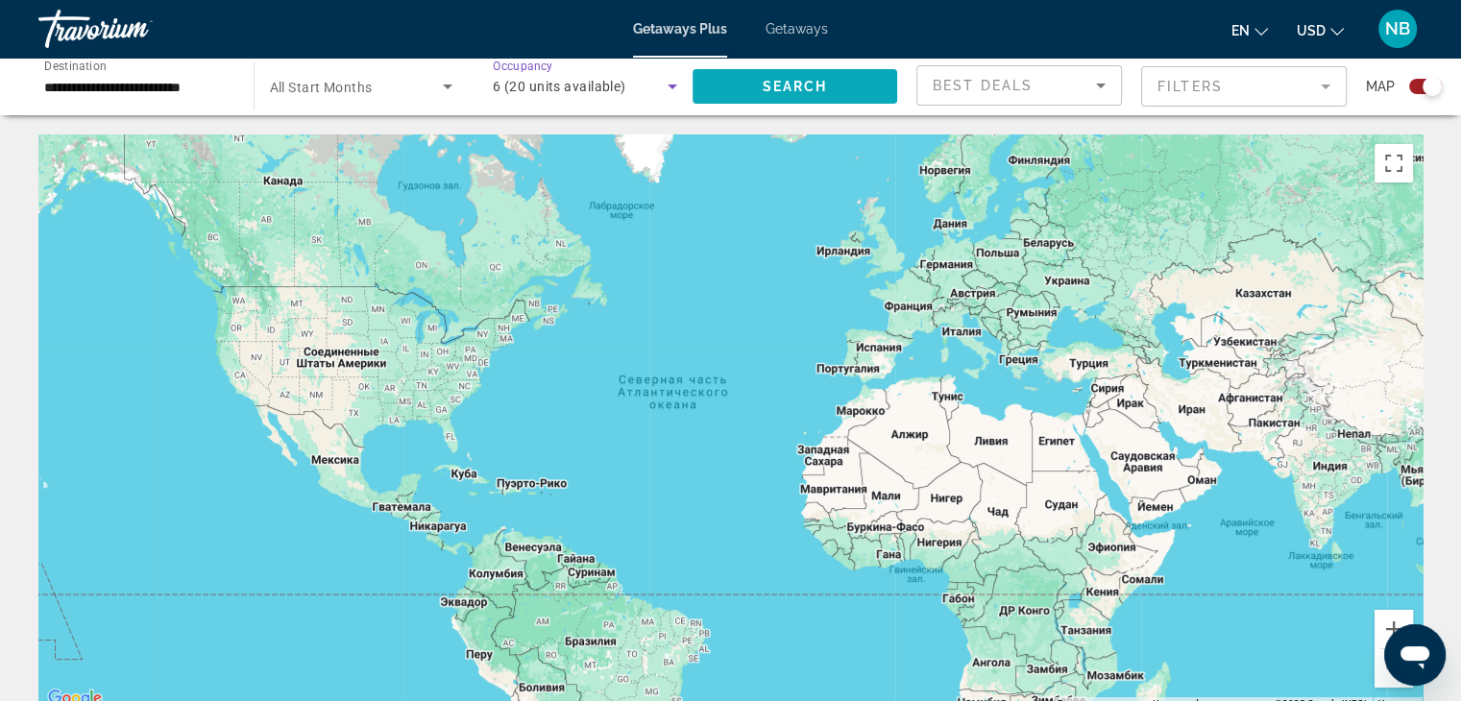
click at [780, 90] on span "Search" at bounding box center [794, 86] width 65 height 15
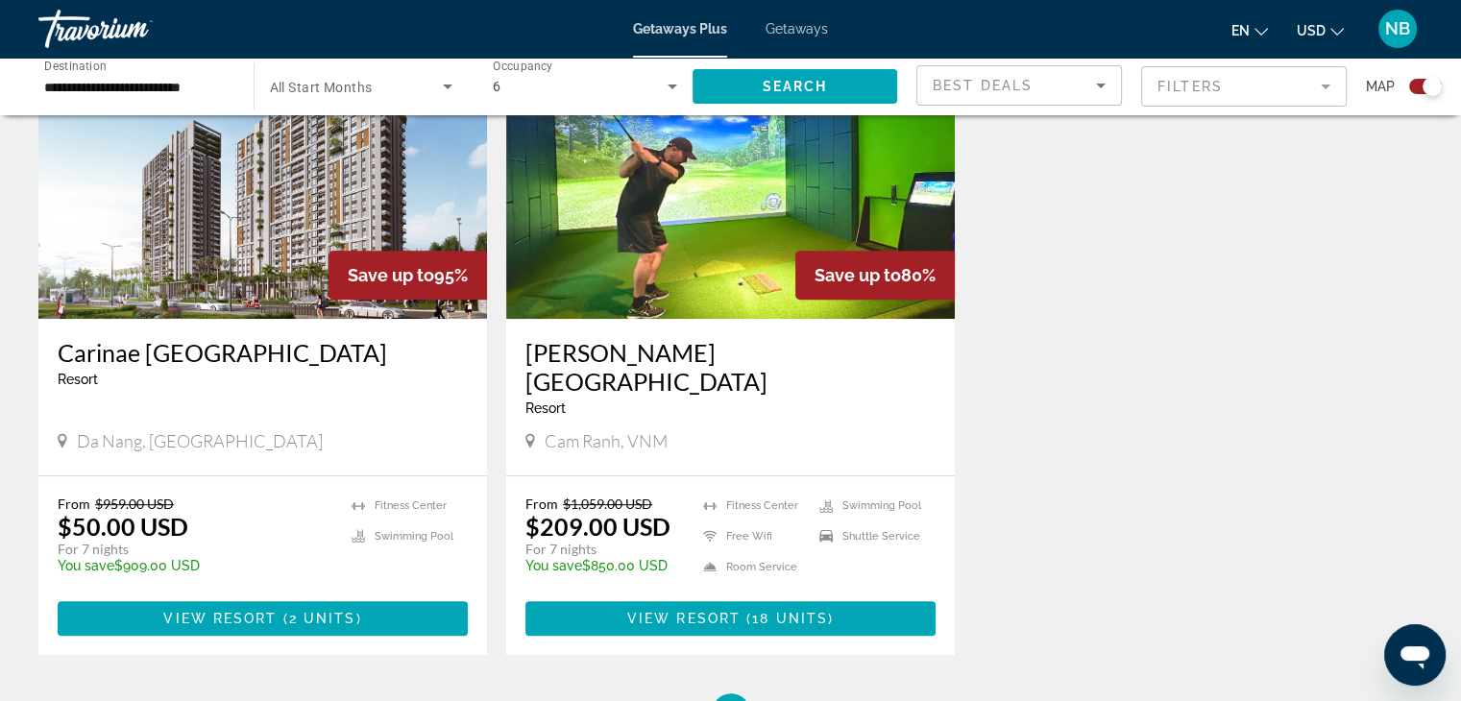
scroll to position [768, 0]
